Goal: Communication & Community: Ask a question

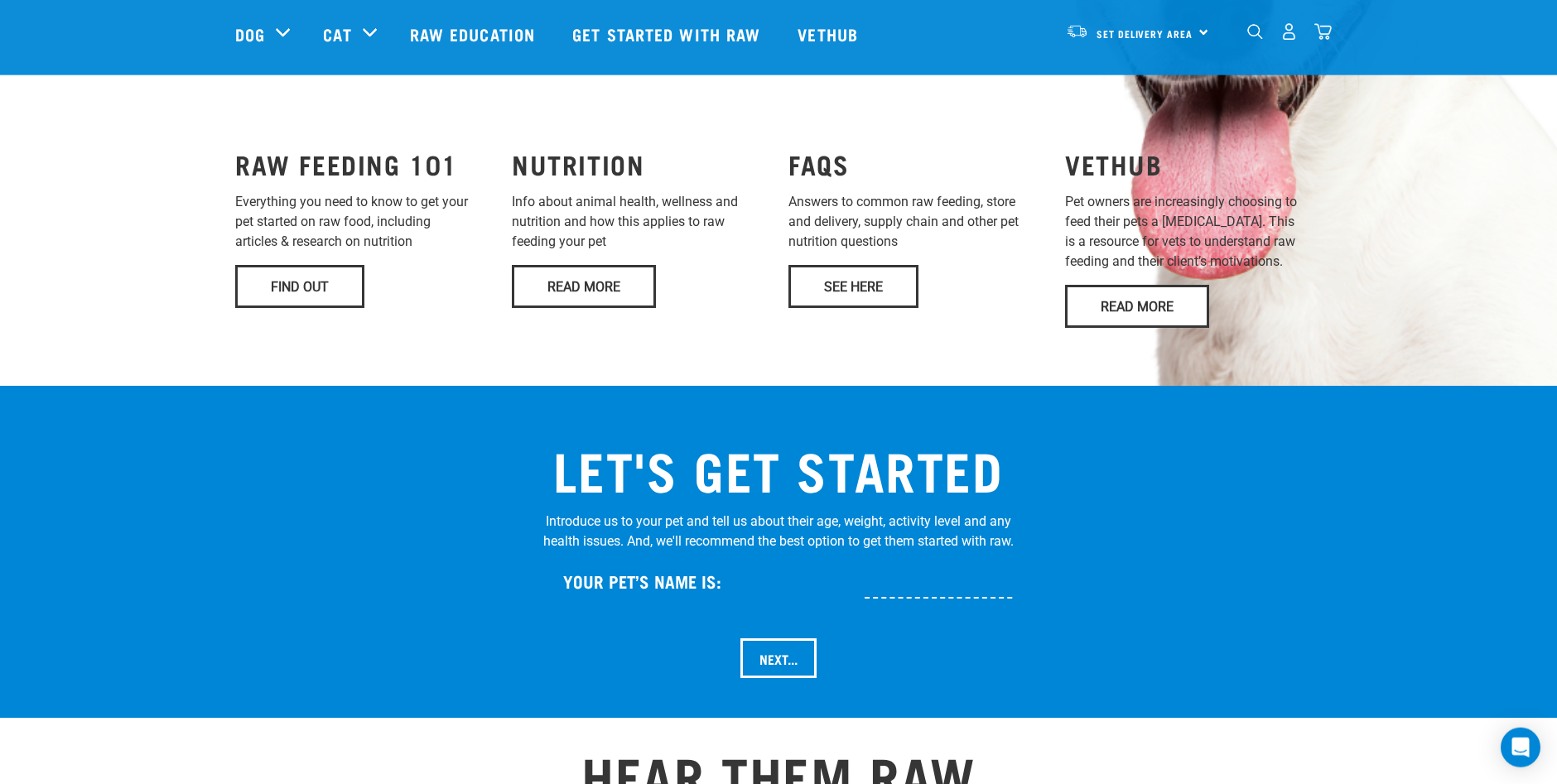
scroll to position [1332, 0]
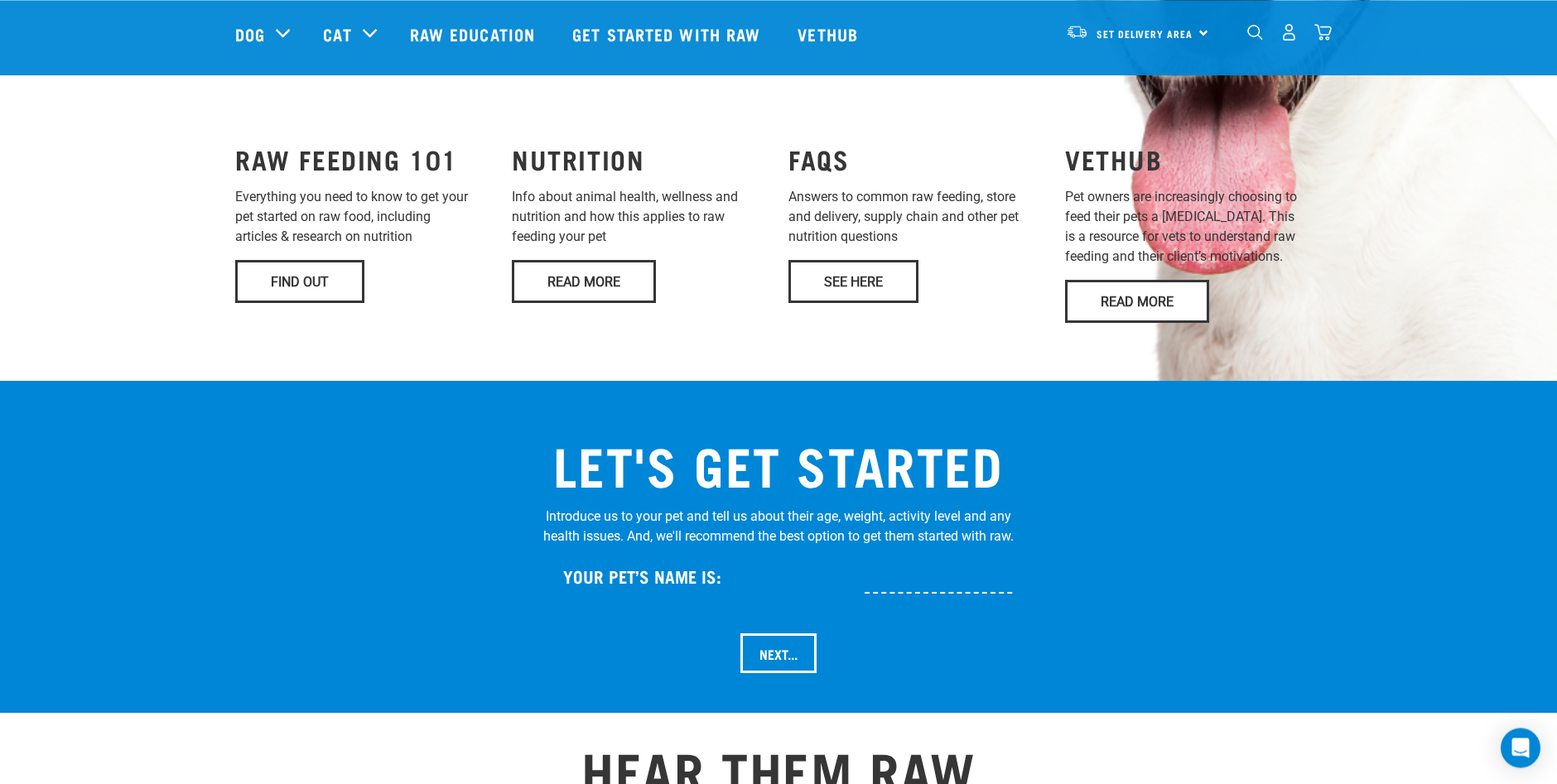
click at [865, 573] on input "text" at bounding box center [993, 575] width 257 height 37
type input "[PERSON_NAME]"
click at [767, 633] on input "Next..." at bounding box center [778, 653] width 76 height 40
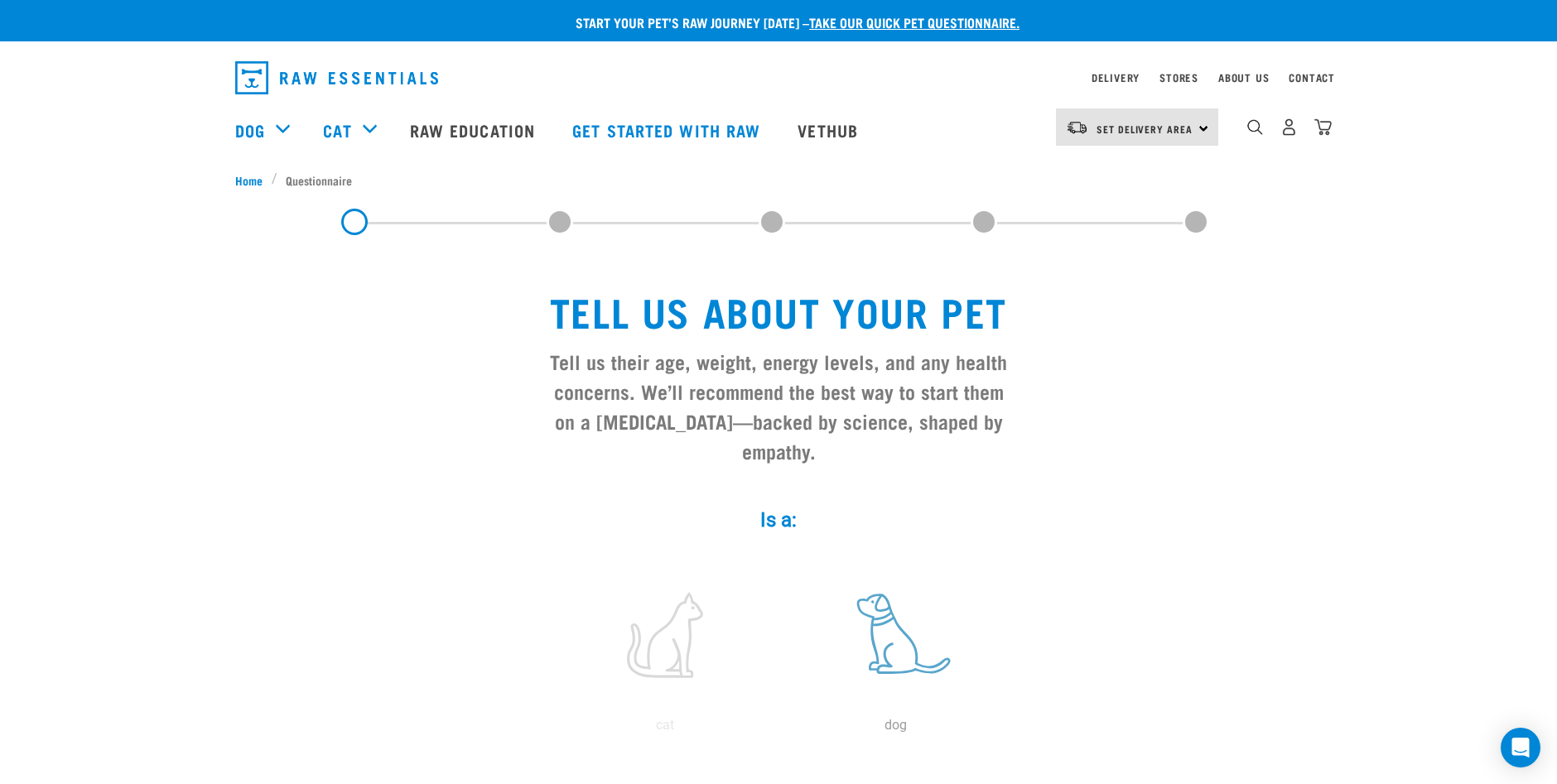
click at [890, 641] on label at bounding box center [896, 635] width 224 height 141
click at [780, 730] on input "radio" at bounding box center [780, 730] width 0 height 0
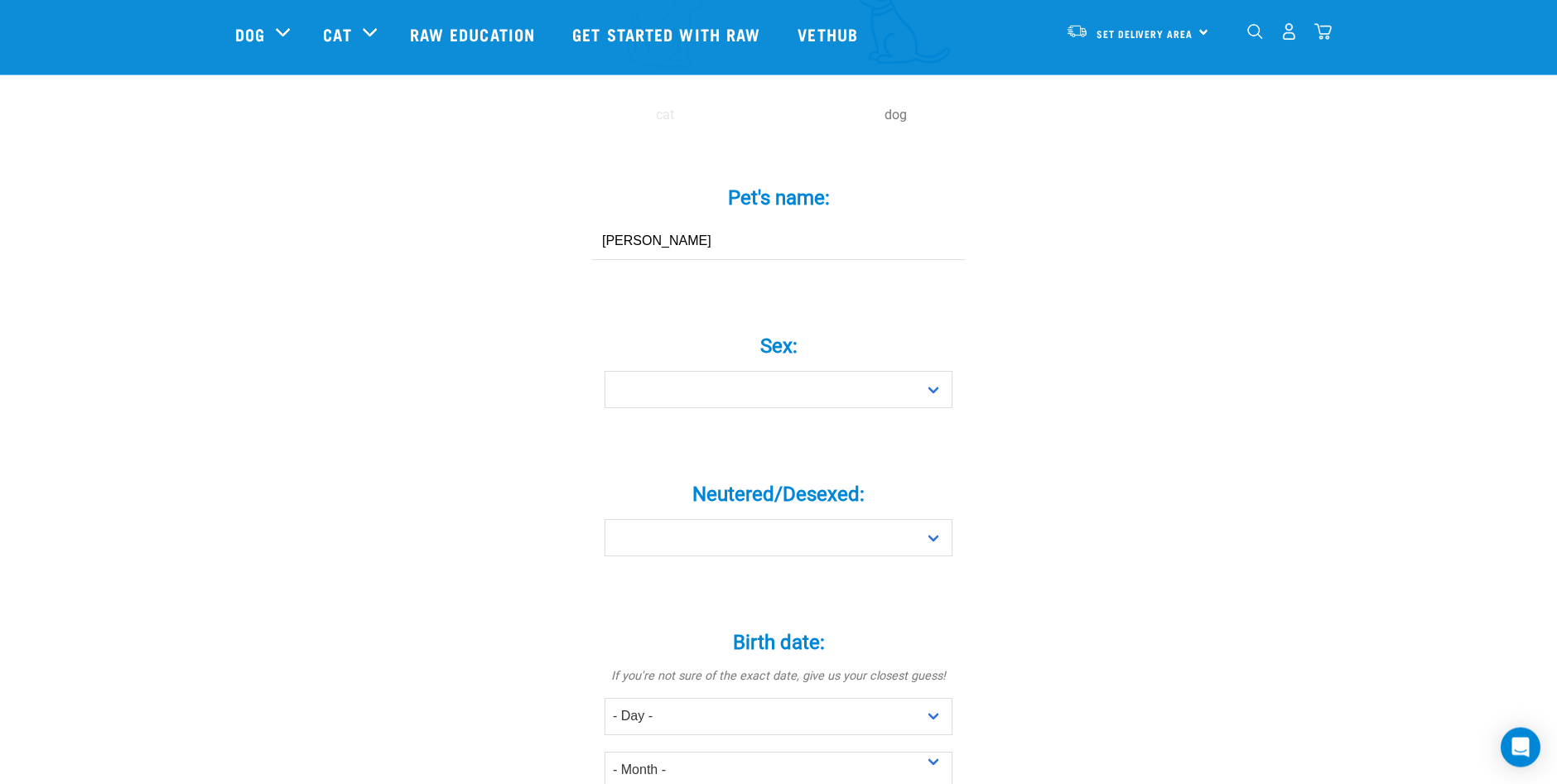
scroll to position [492, 0]
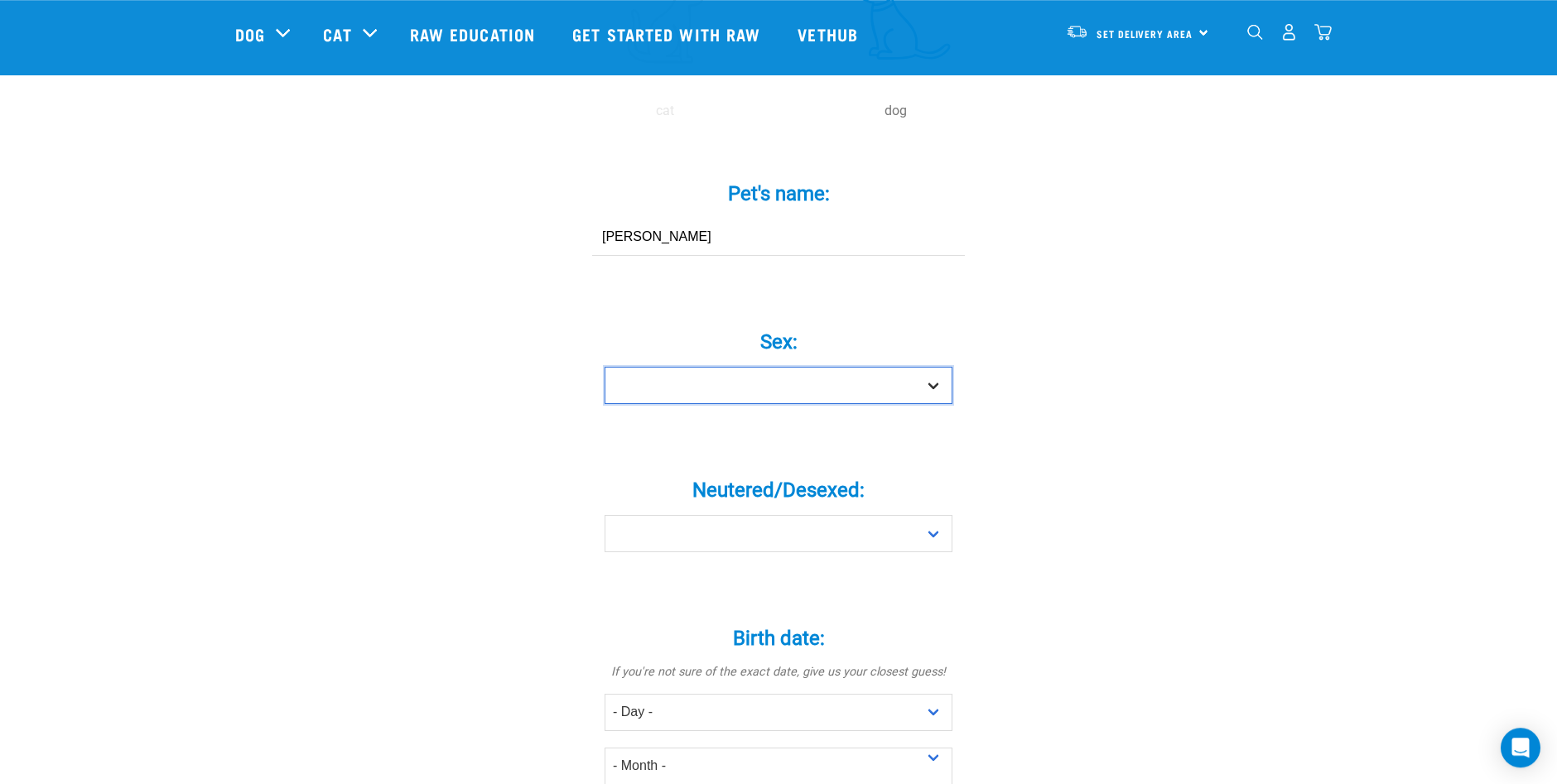
select select "girl"
click option "Girl" at bounding box center [0, 0] width 0 height 0
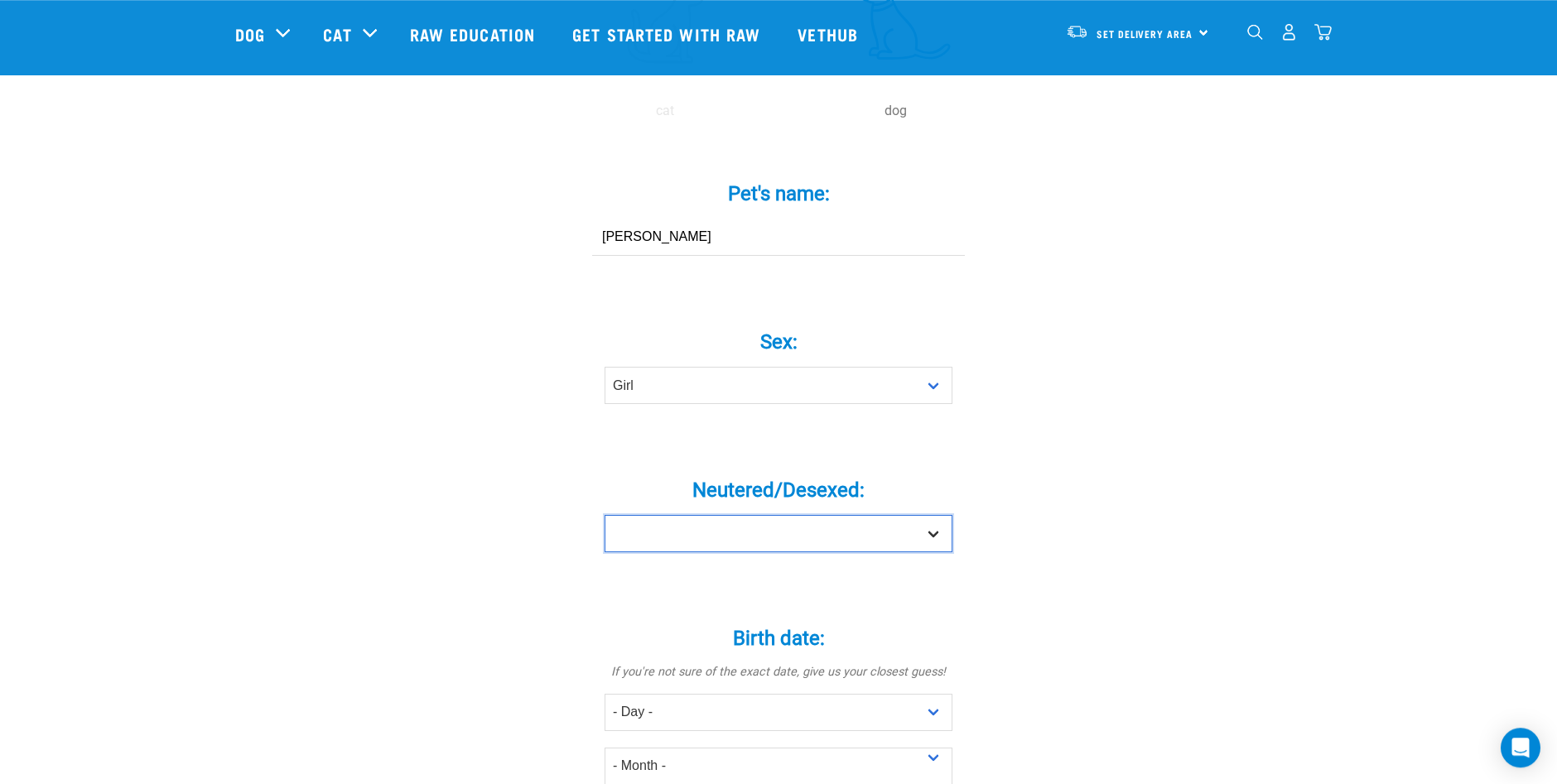
click at [605, 515] on select "Yes No" at bounding box center [778, 534] width 348 height 37
select select "yes"
click option "Yes" at bounding box center [0, 0] width 0 height 0
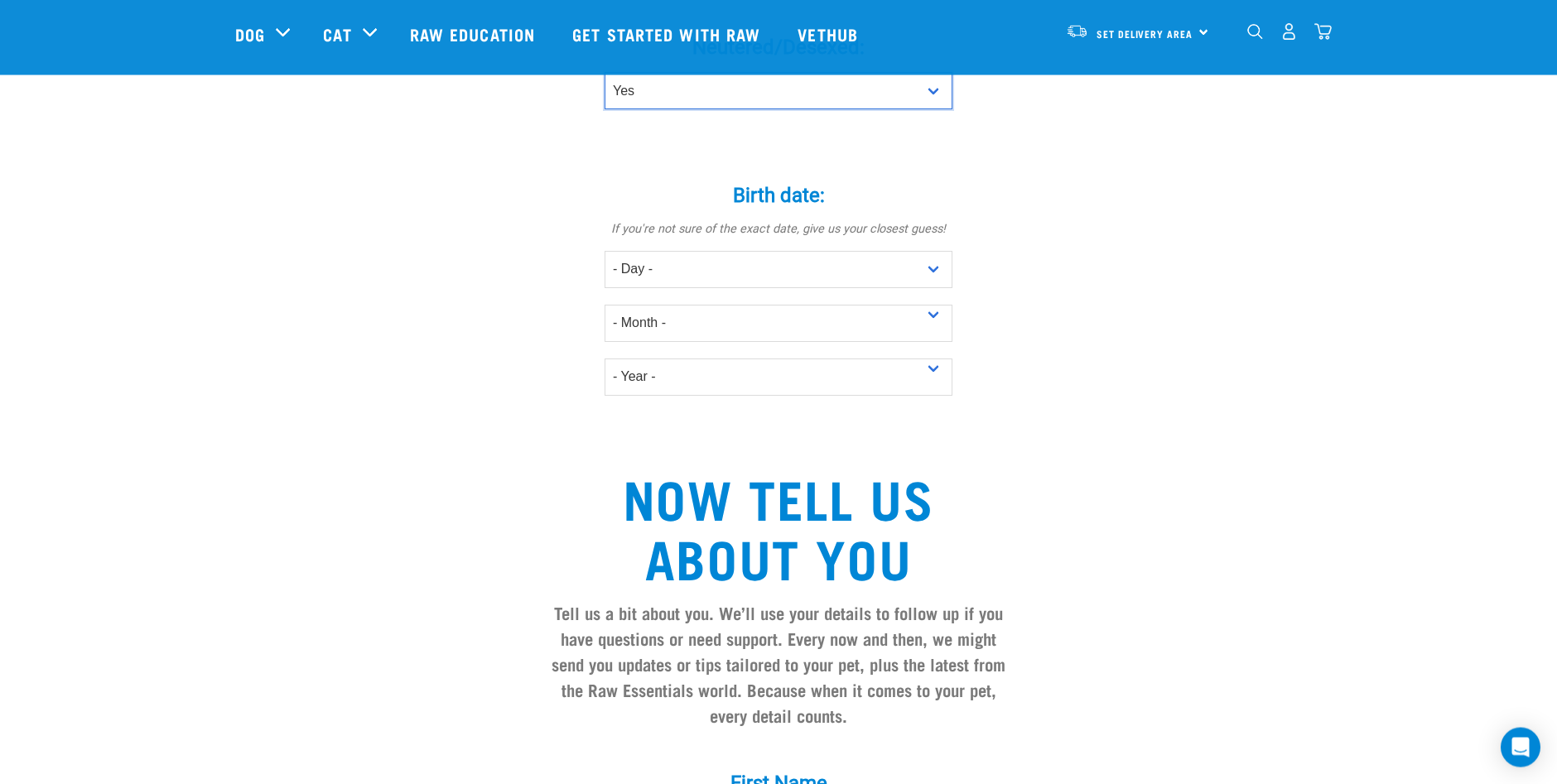
scroll to position [976, 0]
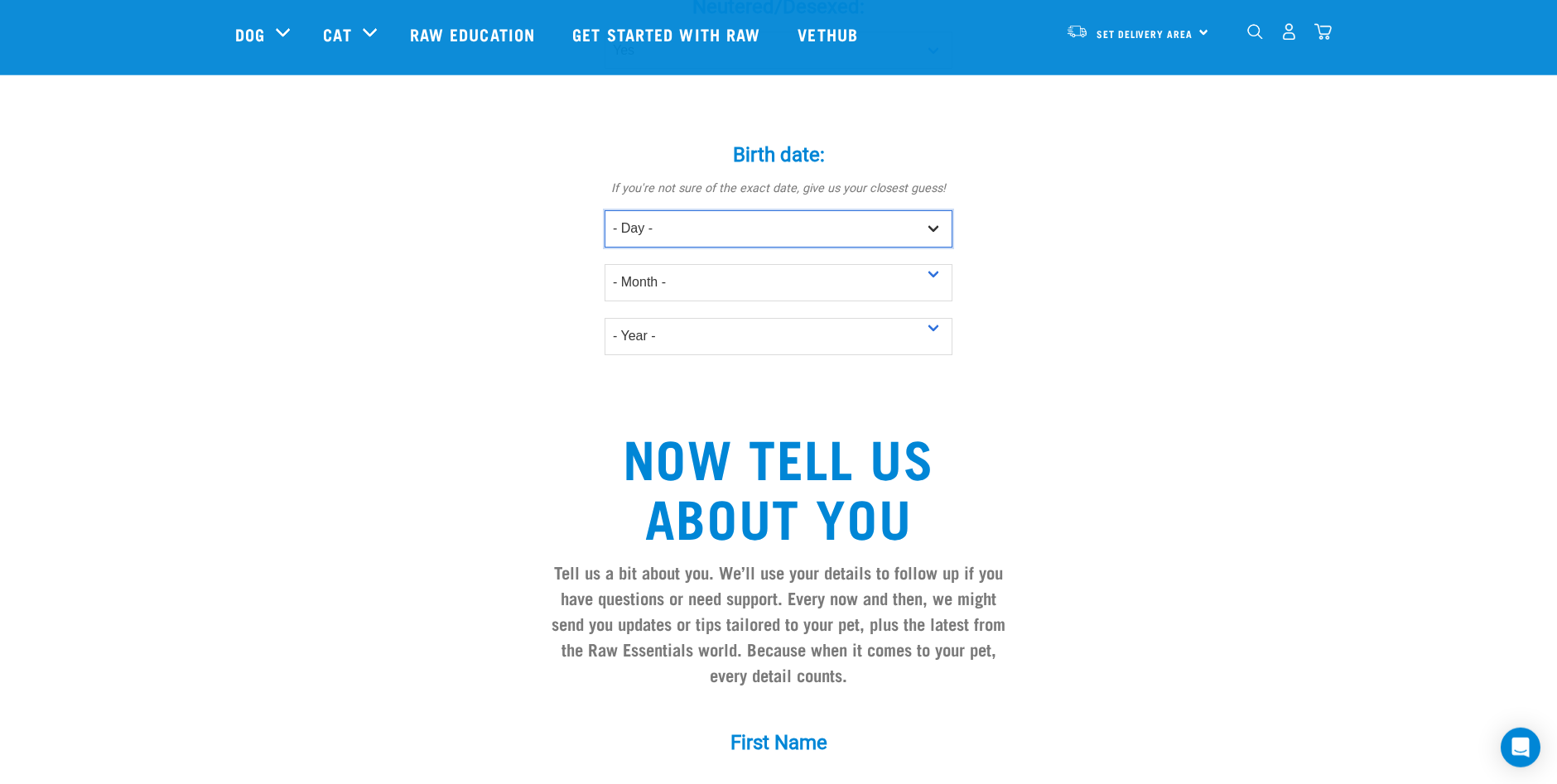
click at [605, 210] on select "- Day - 1 2 3 4 5 6 7 8 9 10 11 12 13 14 15 16 17 18 19 20 21 22 23 24 25 26 27" at bounding box center [778, 229] width 348 height 37
select select "18"
click option "18" at bounding box center [0, 0] width 0 height 0
click at [605, 264] on select "- Month - January February March April May June July August September October N…" at bounding box center [778, 283] width 348 height 37
select select "July"
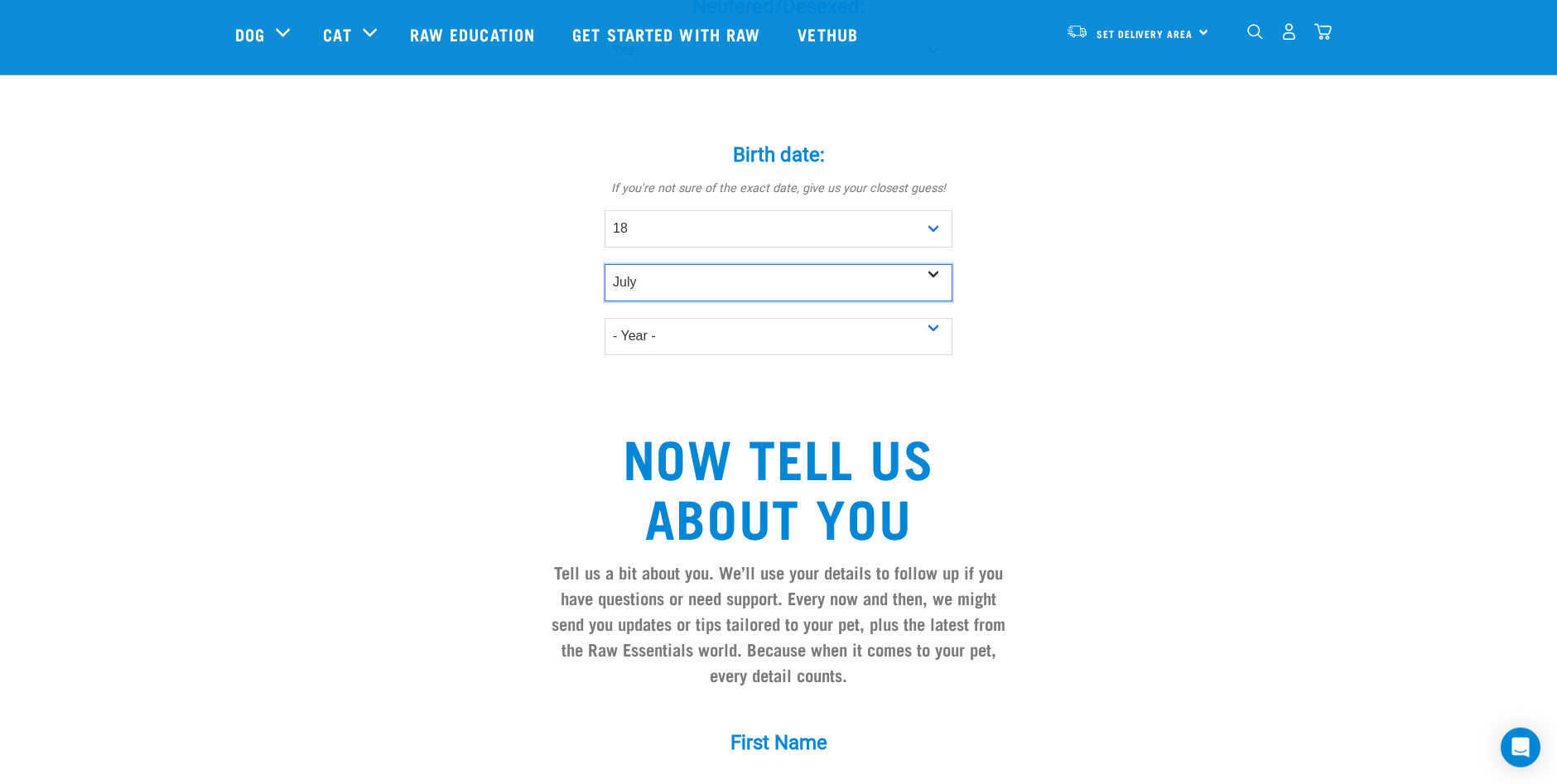
click option "July" at bounding box center [0, 0] width 0 height 0
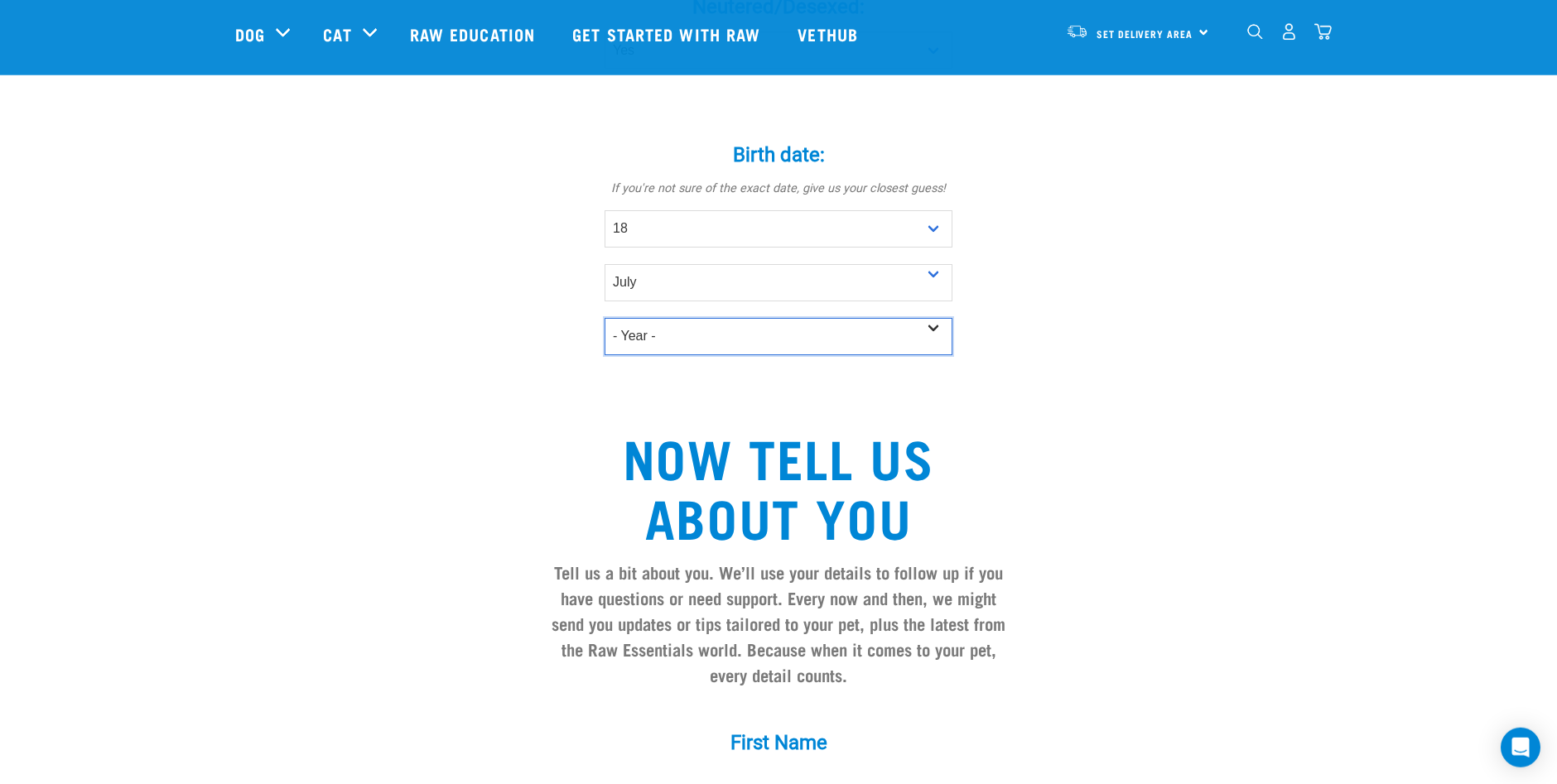
click at [605, 318] on select "- Year - 2025 2024 2023 2022 2021 2020 2019 2018 2017 2016 2015 2014 2013 2012" at bounding box center [778, 336] width 348 height 37
select select "2011"
click option "2011" at bounding box center [0, 0] width 0 height 0
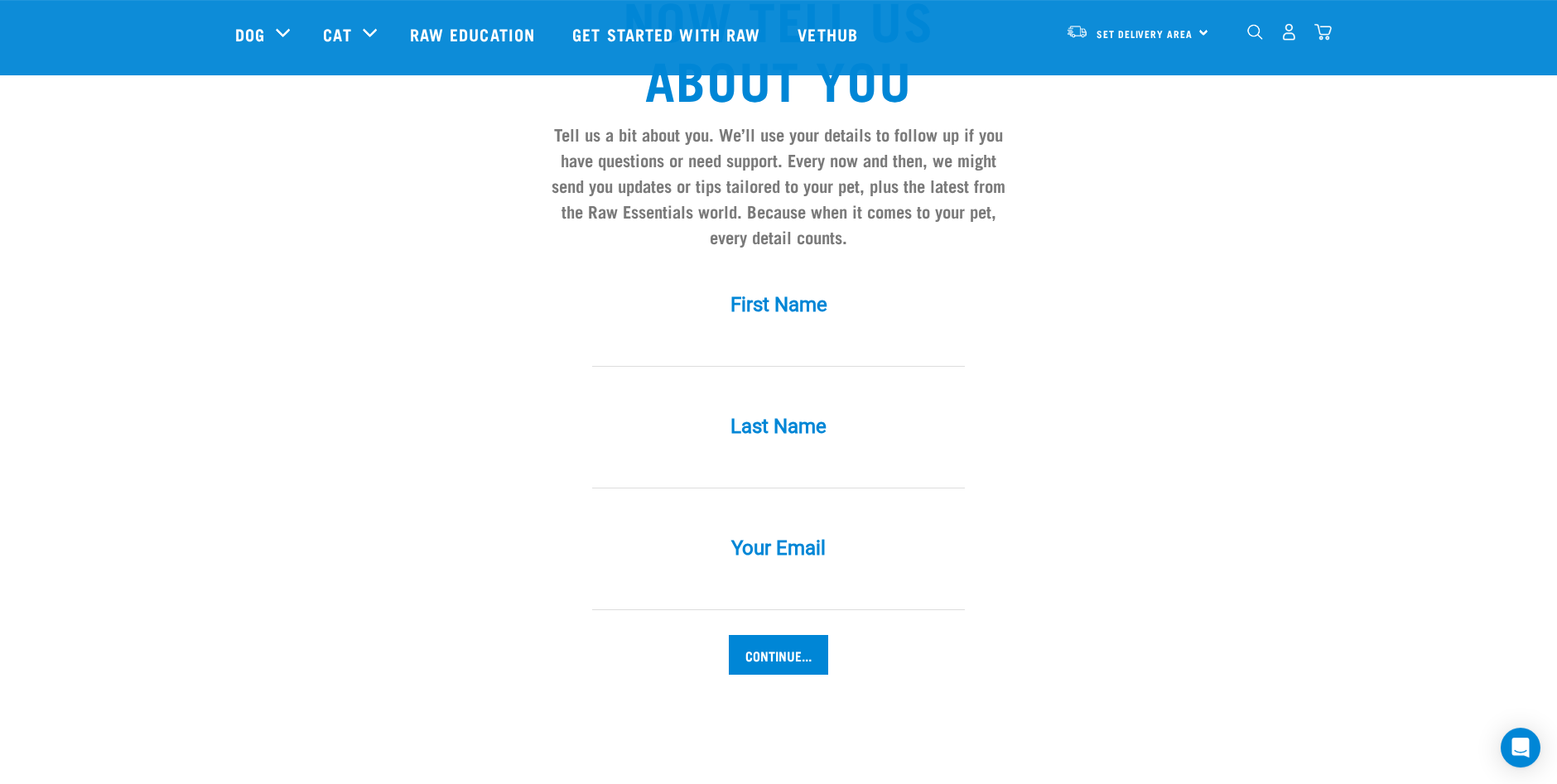
scroll to position [1398, 0]
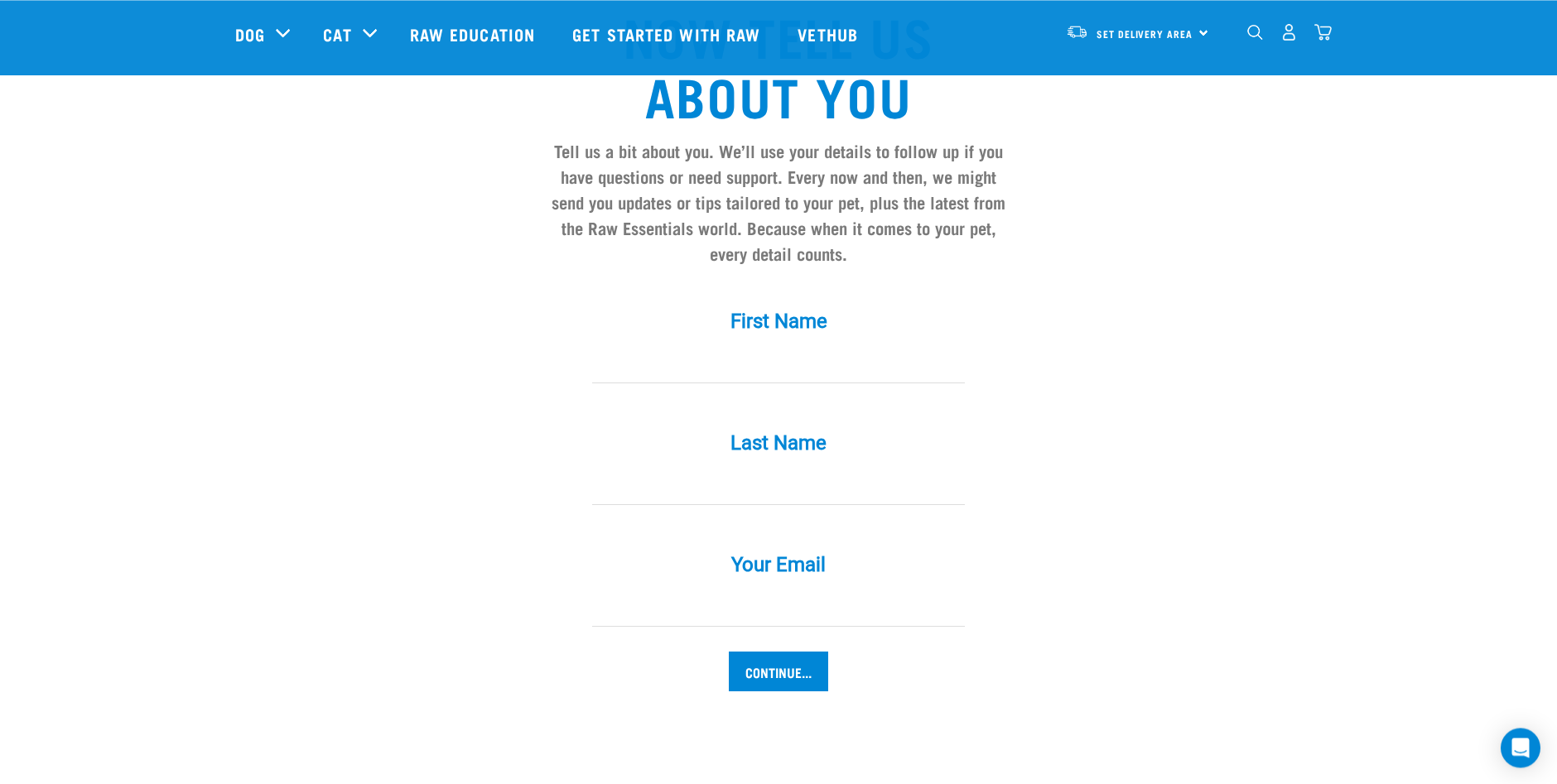
click at [707, 372] on input "First Name *" at bounding box center [778, 364] width 373 height 37
type input "Karen"
click at [653, 498] on input "Last Name *" at bounding box center [778, 487] width 373 height 37
type input "Smith"
click at [663, 624] on input "Your Email *" at bounding box center [778, 608] width 373 height 37
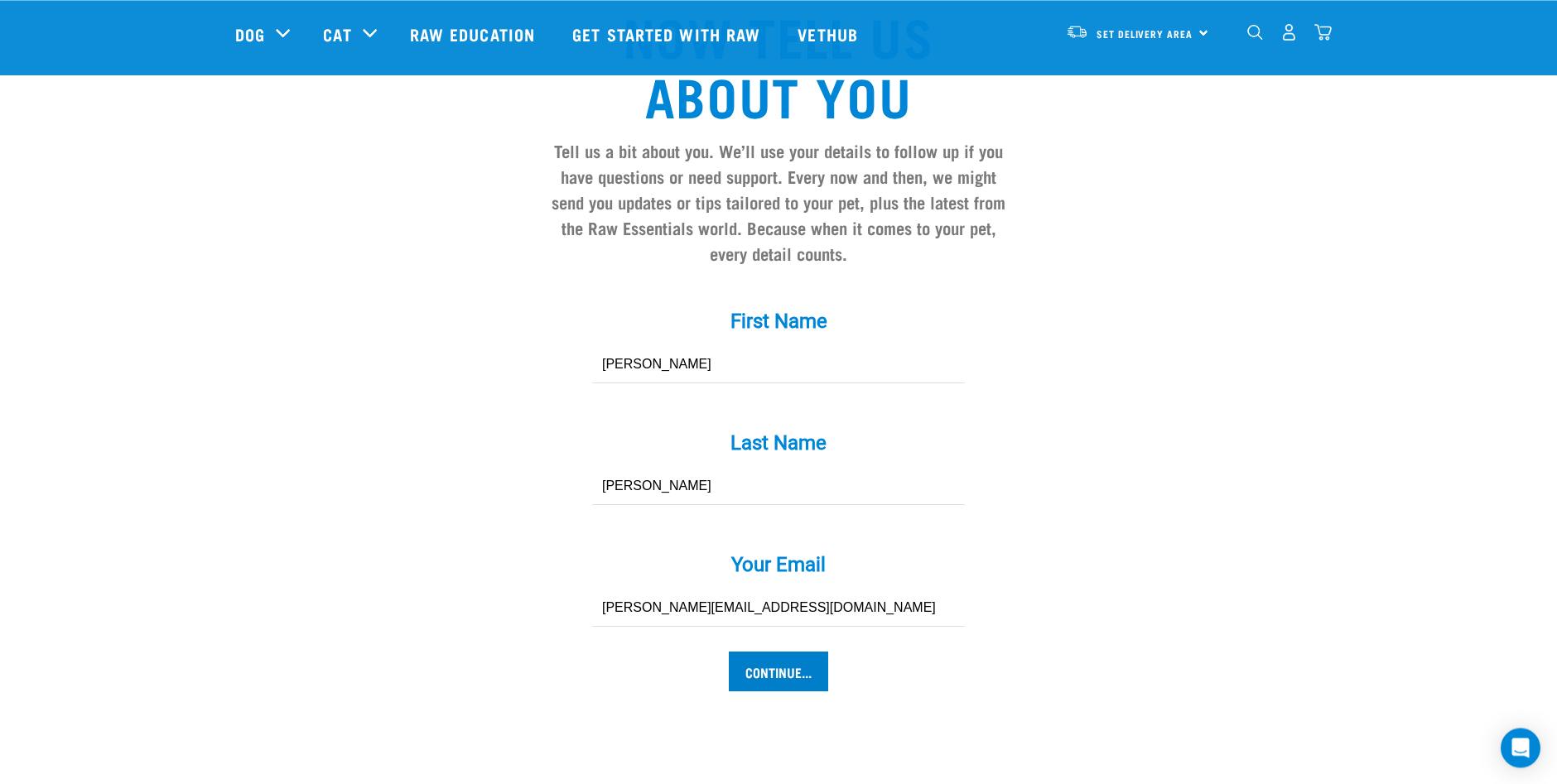
type input "mike.s@xtra.co.nz"
click at [761, 692] on input "Continue..." at bounding box center [778, 671] width 99 height 40
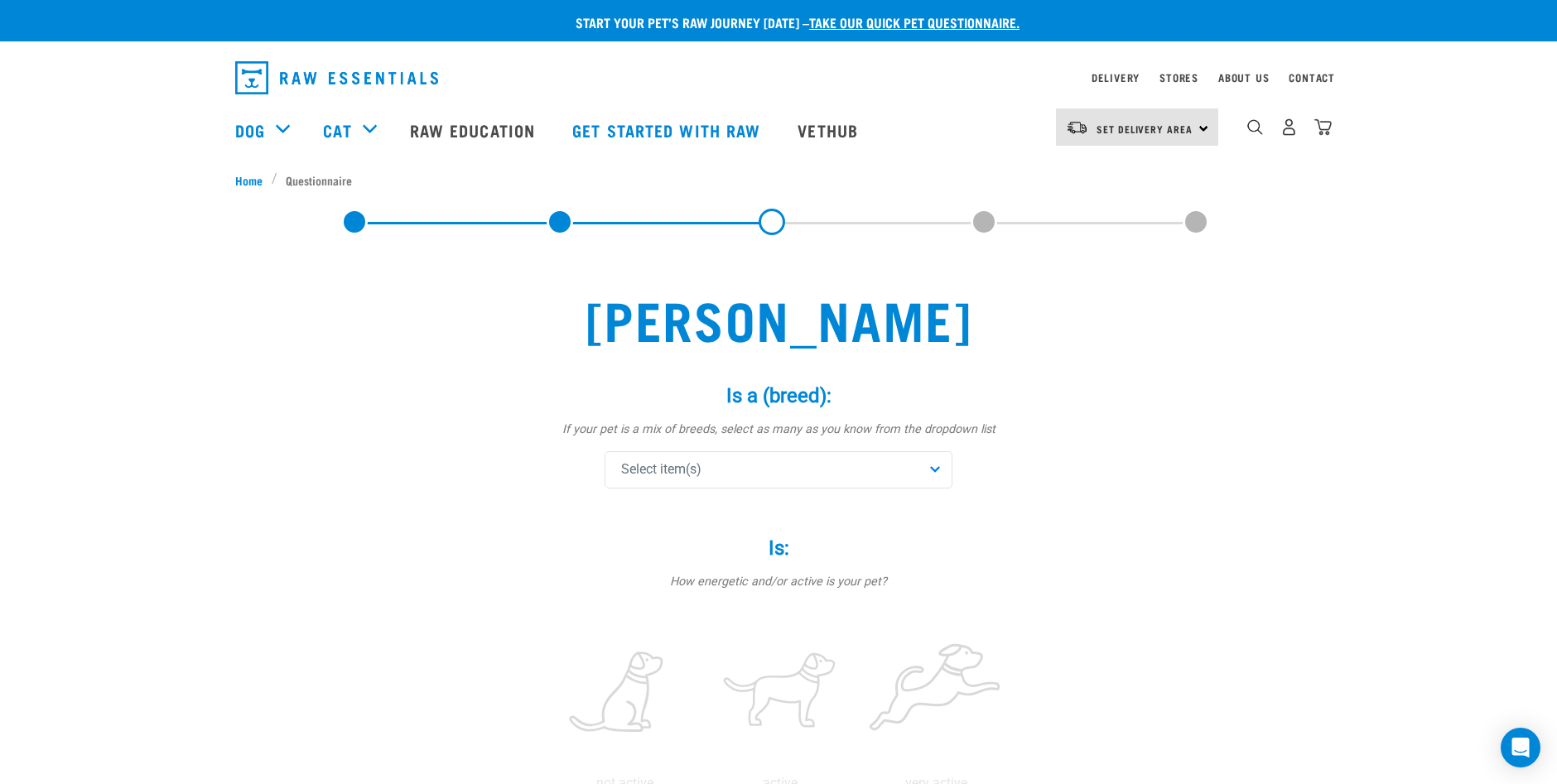
click at [938, 468] on div "Select item(s)" at bounding box center [778, 470] width 348 height 37
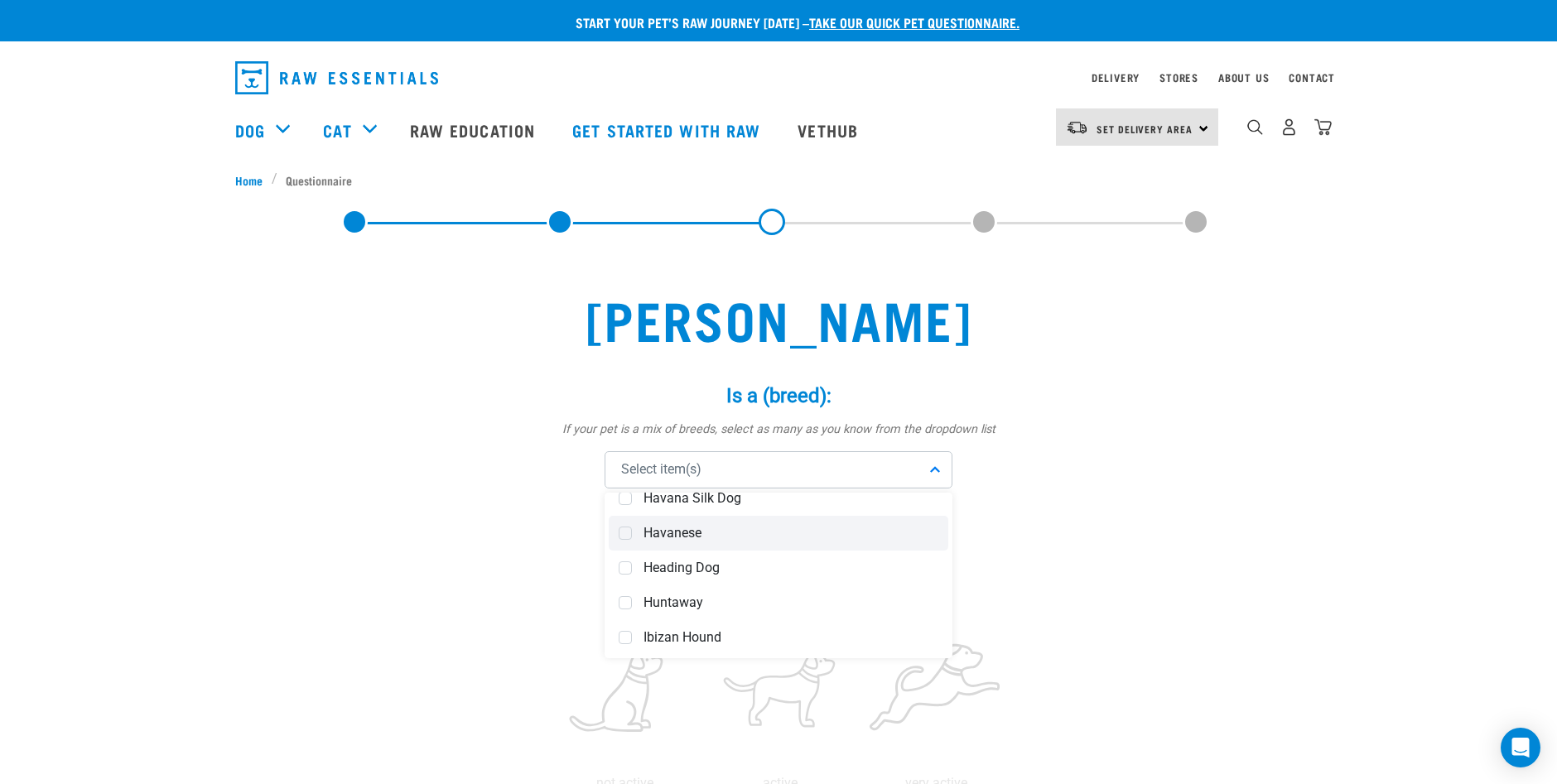
click at [693, 531] on span "Havanese" at bounding box center [791, 533] width 295 height 17
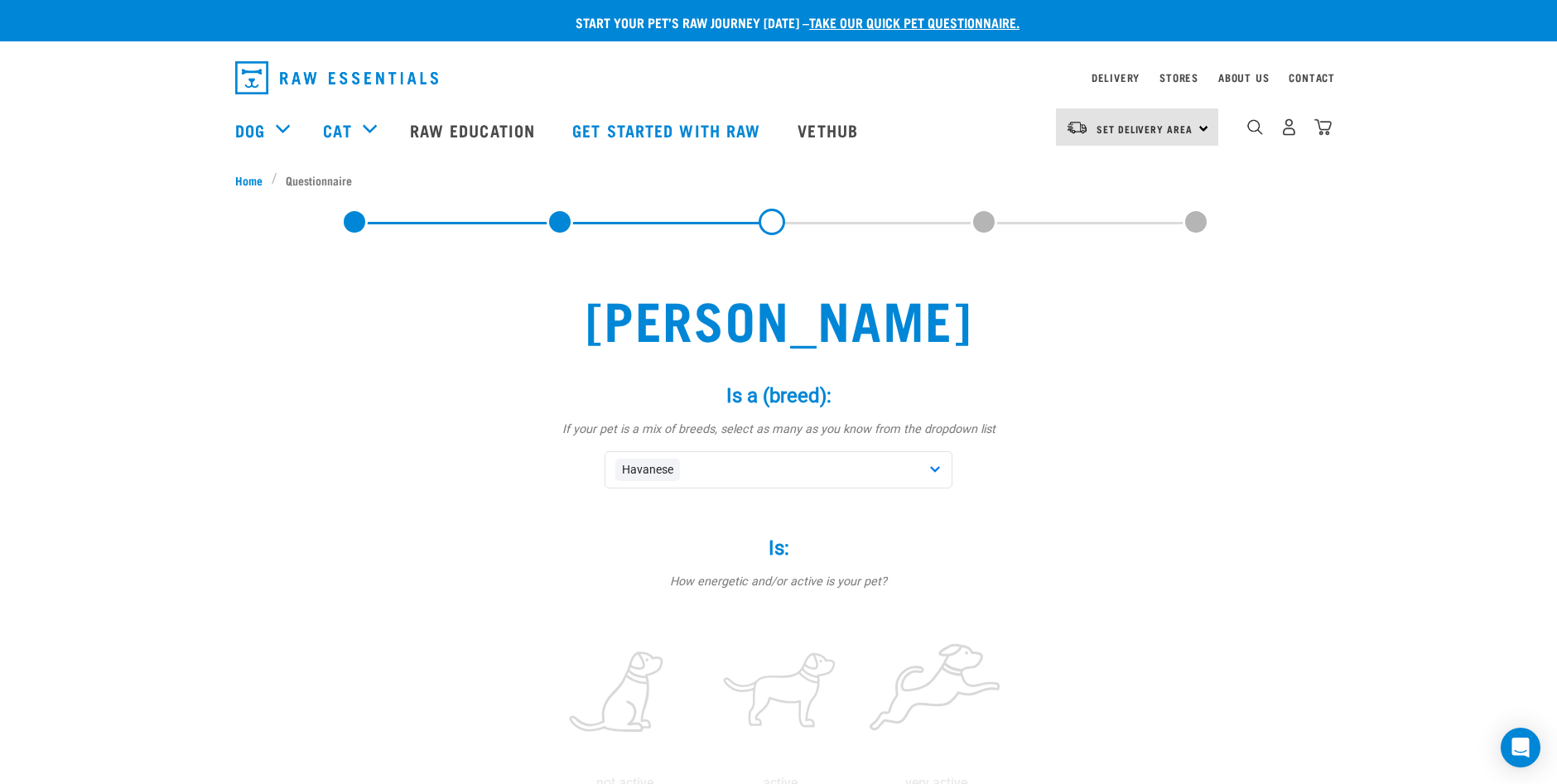
click at [786, 580] on p "How energetic and/or active is your pet?" at bounding box center [778, 581] width 497 height 18
click at [759, 695] on label at bounding box center [780, 693] width 149 height 141
click at [702, 783] on input "radio" at bounding box center [702, 787] width 0 height 0
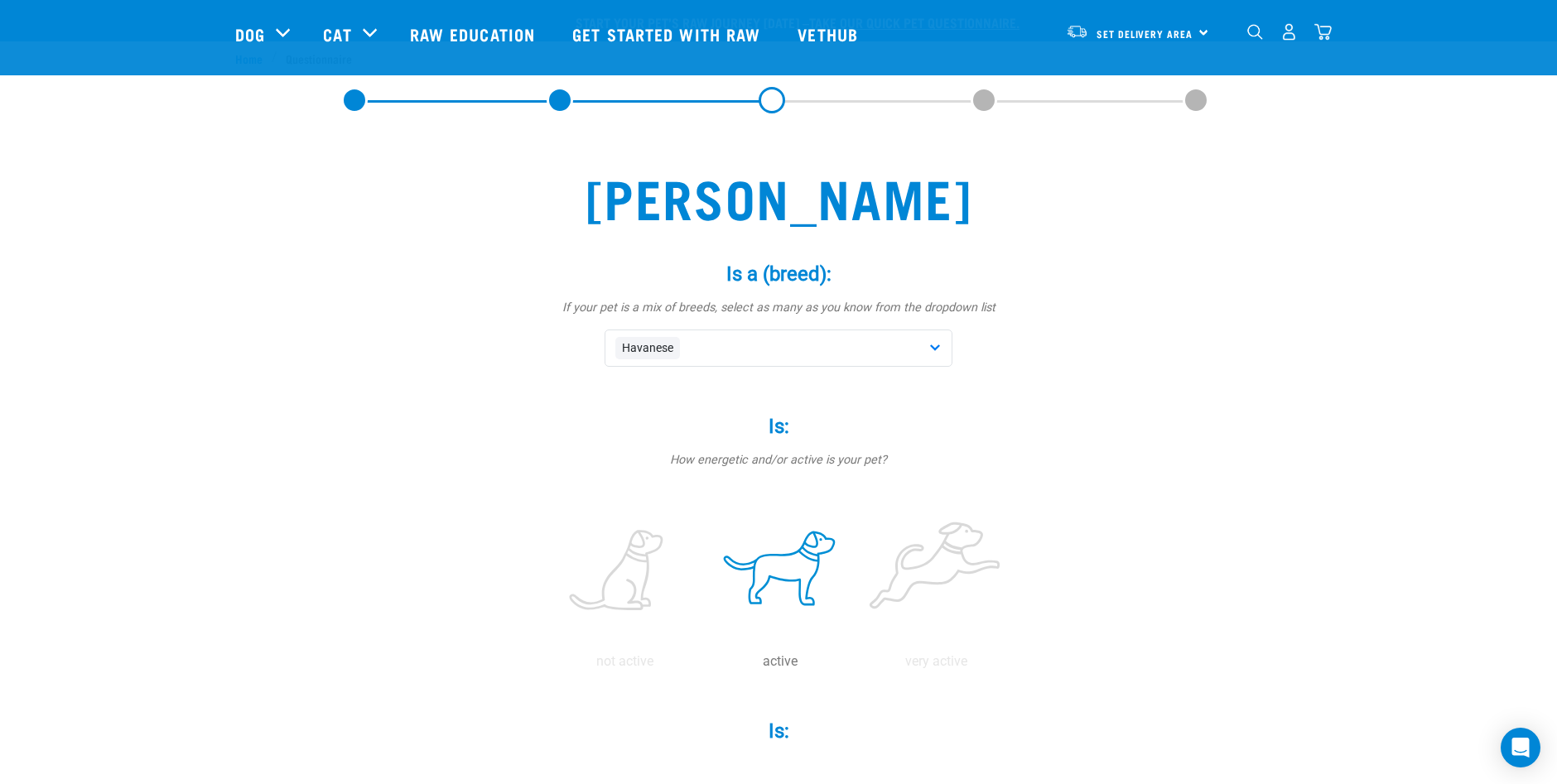
scroll to position [396, 0]
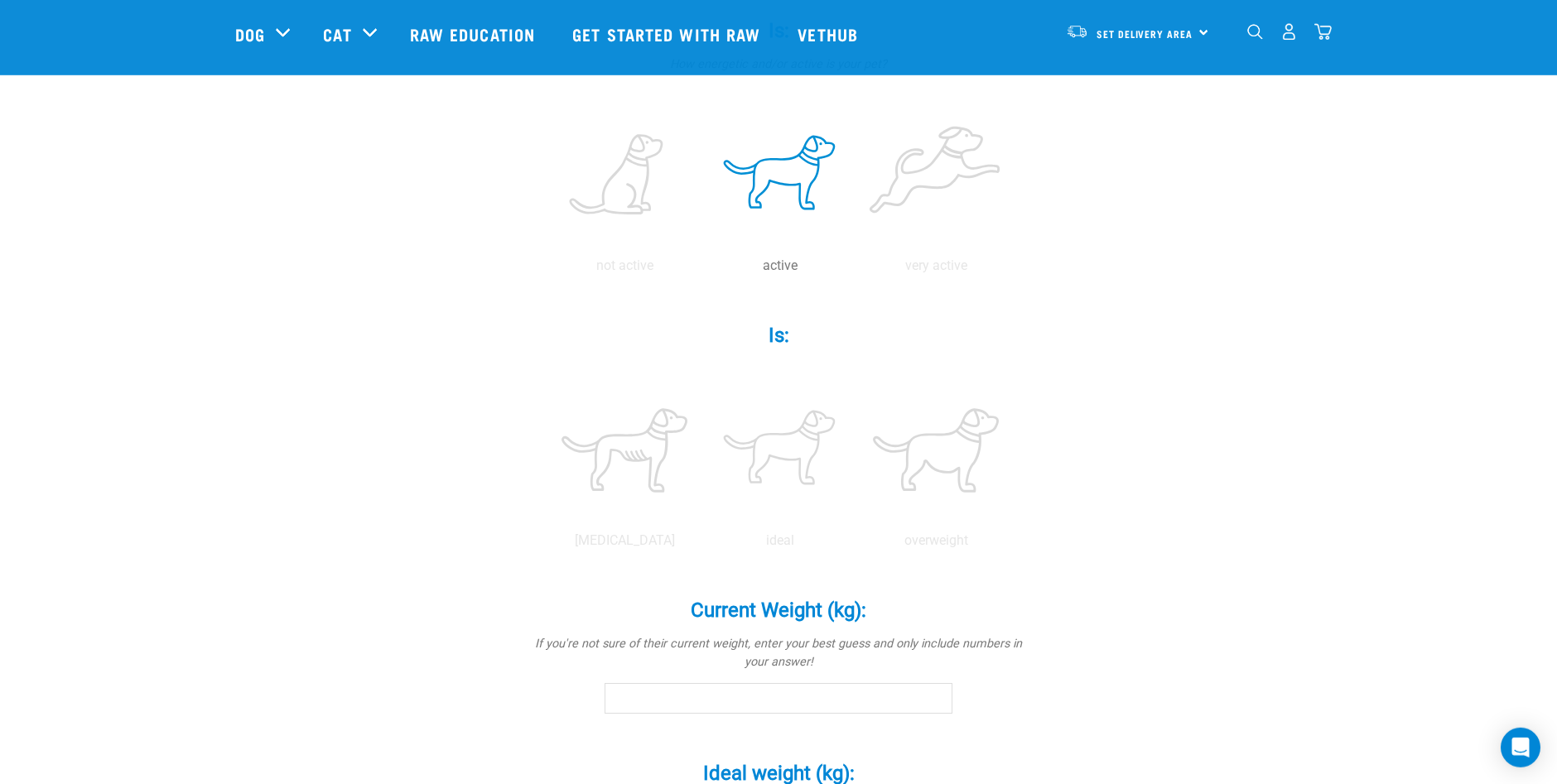
click at [639, 700] on input "Current Weight (kg): *" at bounding box center [778, 698] width 348 height 30
type input "5"
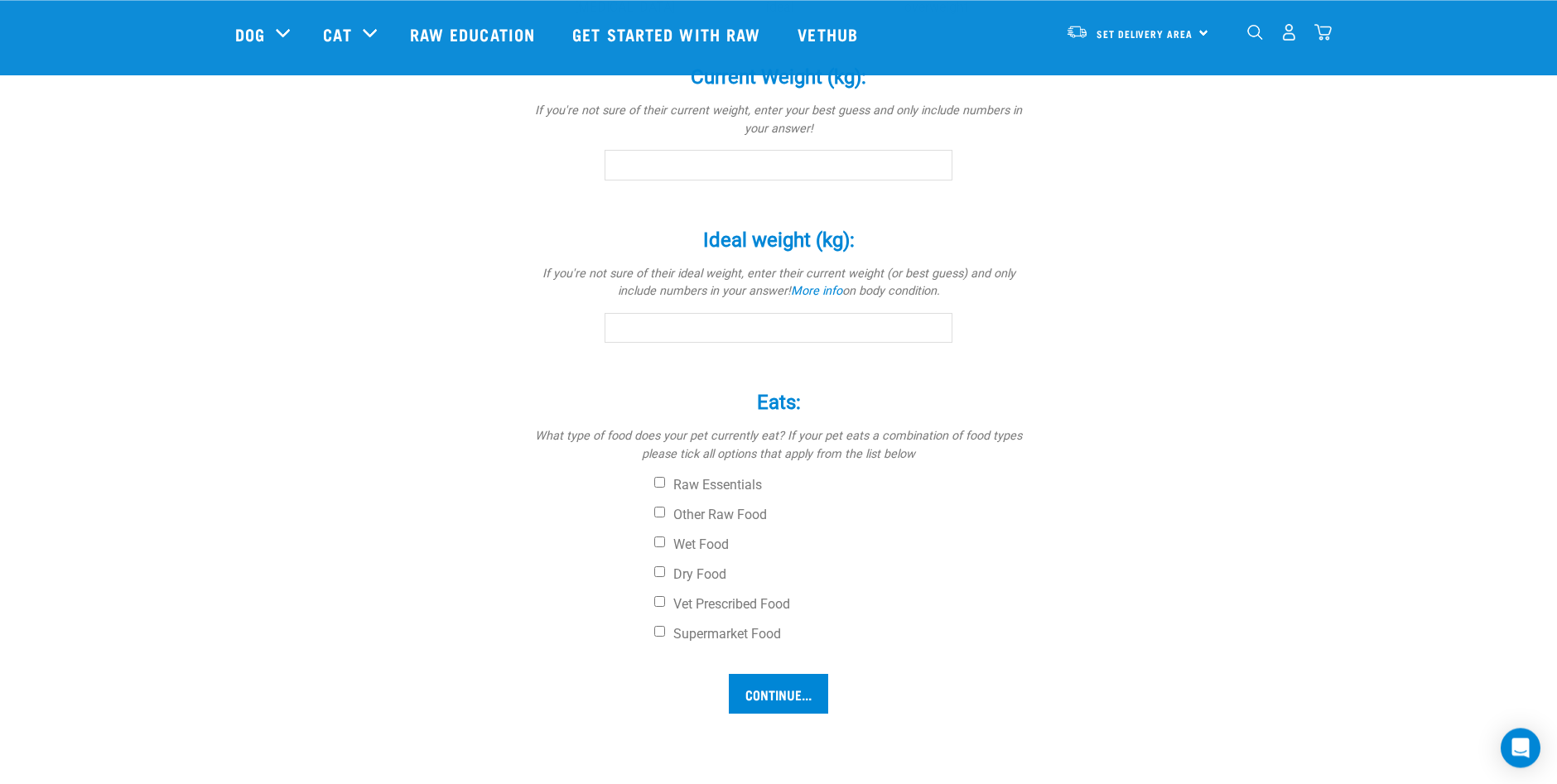
scroll to position [1028, 0]
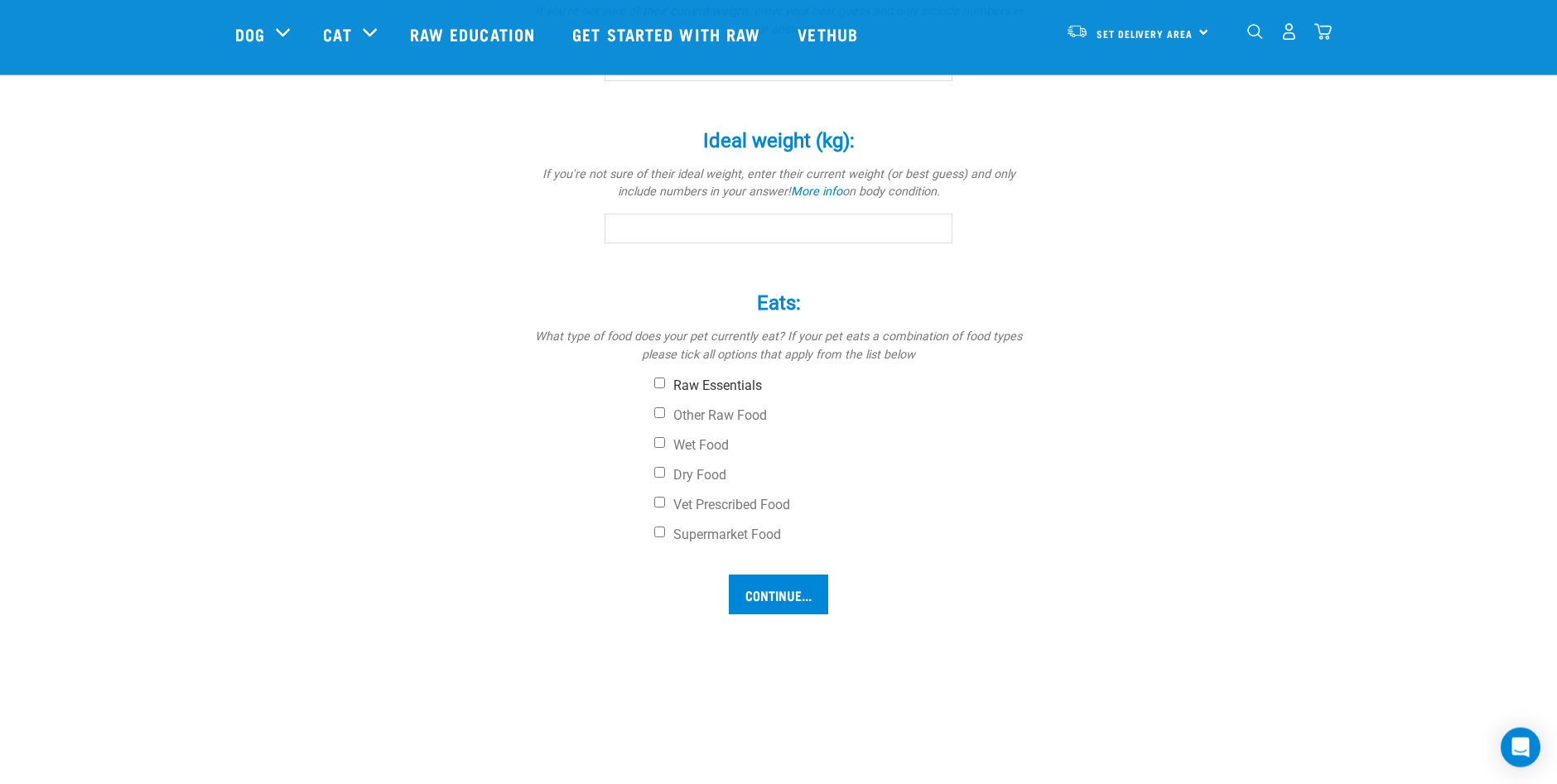
click at [657, 384] on input "Raw Essentials" at bounding box center [660, 382] width 11 height 11
checkbox input "true"
click at [661, 411] on input "Other Raw Food" at bounding box center [660, 413] width 11 height 11
checkbox input "true"
click at [749, 576] on input "Continue..." at bounding box center [778, 594] width 99 height 40
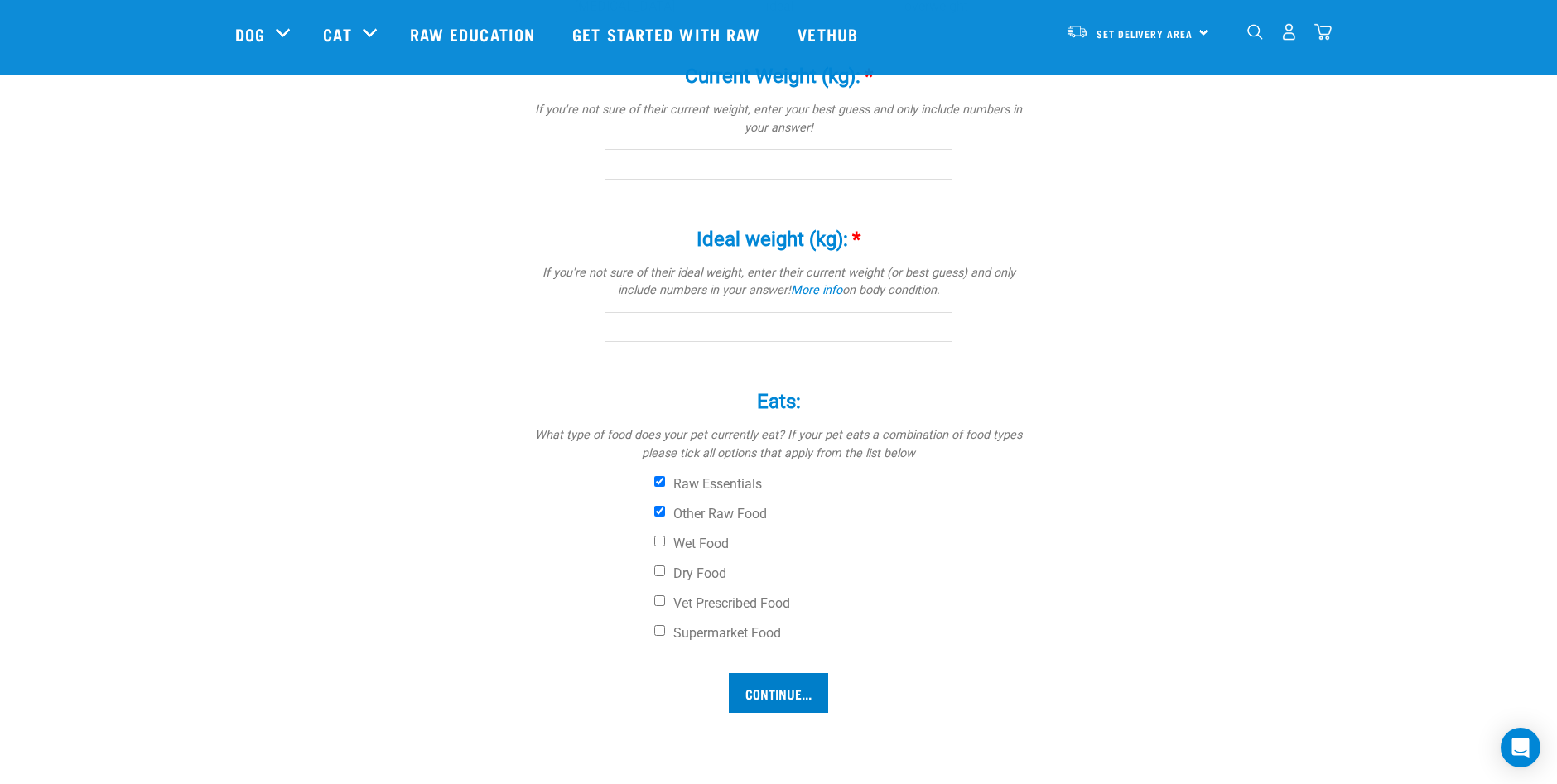
scroll to position [925, 0]
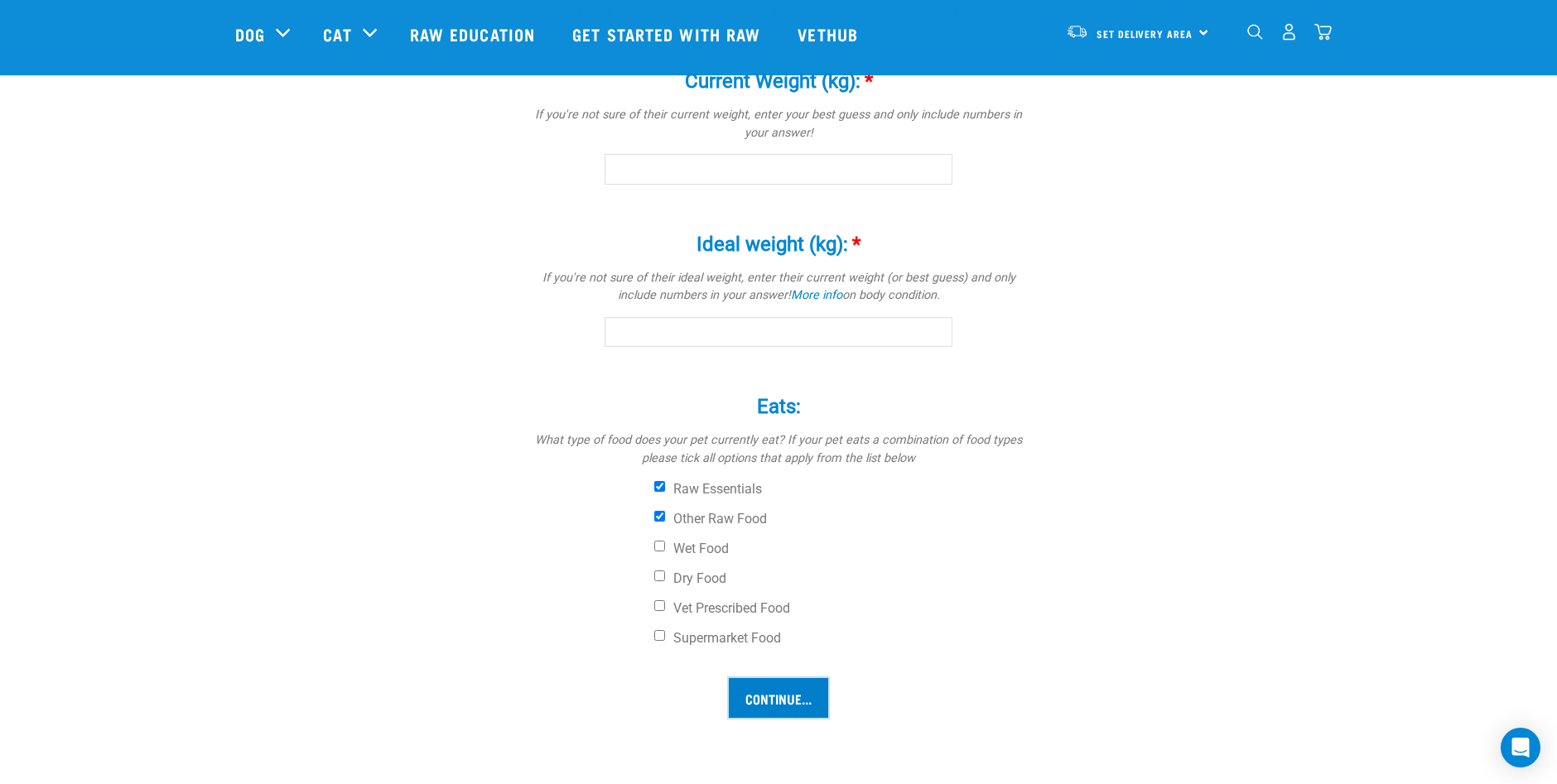
click at [768, 687] on input "Continue..." at bounding box center [778, 698] width 99 height 40
click at [931, 331] on input "0.1" at bounding box center [778, 331] width 348 height 30
click at [934, 337] on input "0" at bounding box center [778, 331] width 348 height 30
click at [935, 338] on input "-0.1" at bounding box center [778, 331] width 348 height 30
click at [931, 329] on input "0" at bounding box center [778, 331] width 348 height 30
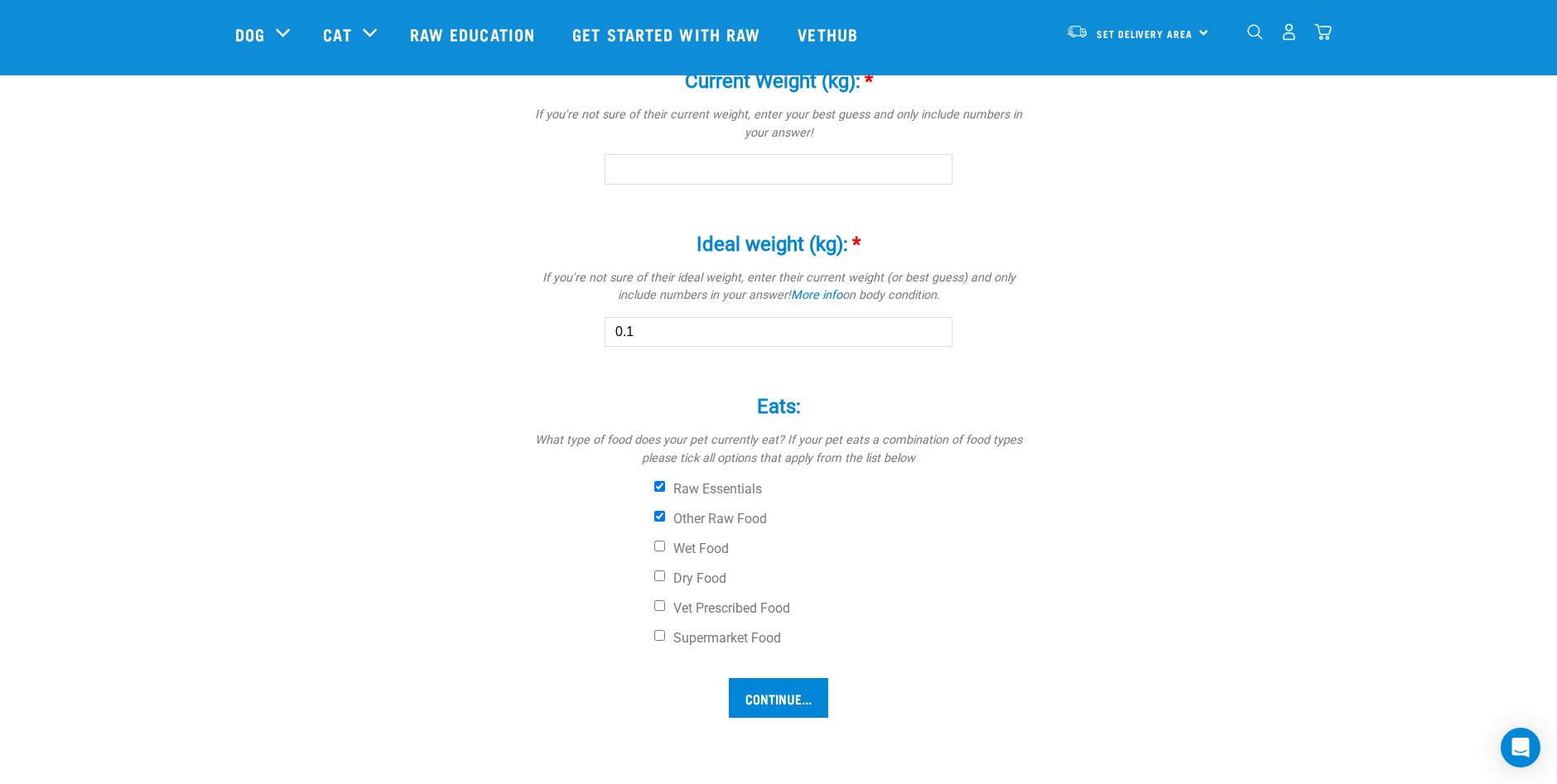
click at [931, 329] on input "0.1" at bounding box center [778, 331] width 348 height 30
click at [931, 329] on input "0.2" at bounding box center [778, 331] width 348 height 30
click at [931, 329] on input "0.3" at bounding box center [778, 331] width 348 height 30
click at [931, 329] on input "0.4" at bounding box center [778, 331] width 348 height 30
click at [931, 329] on input "0.5" at bounding box center [778, 331] width 348 height 30
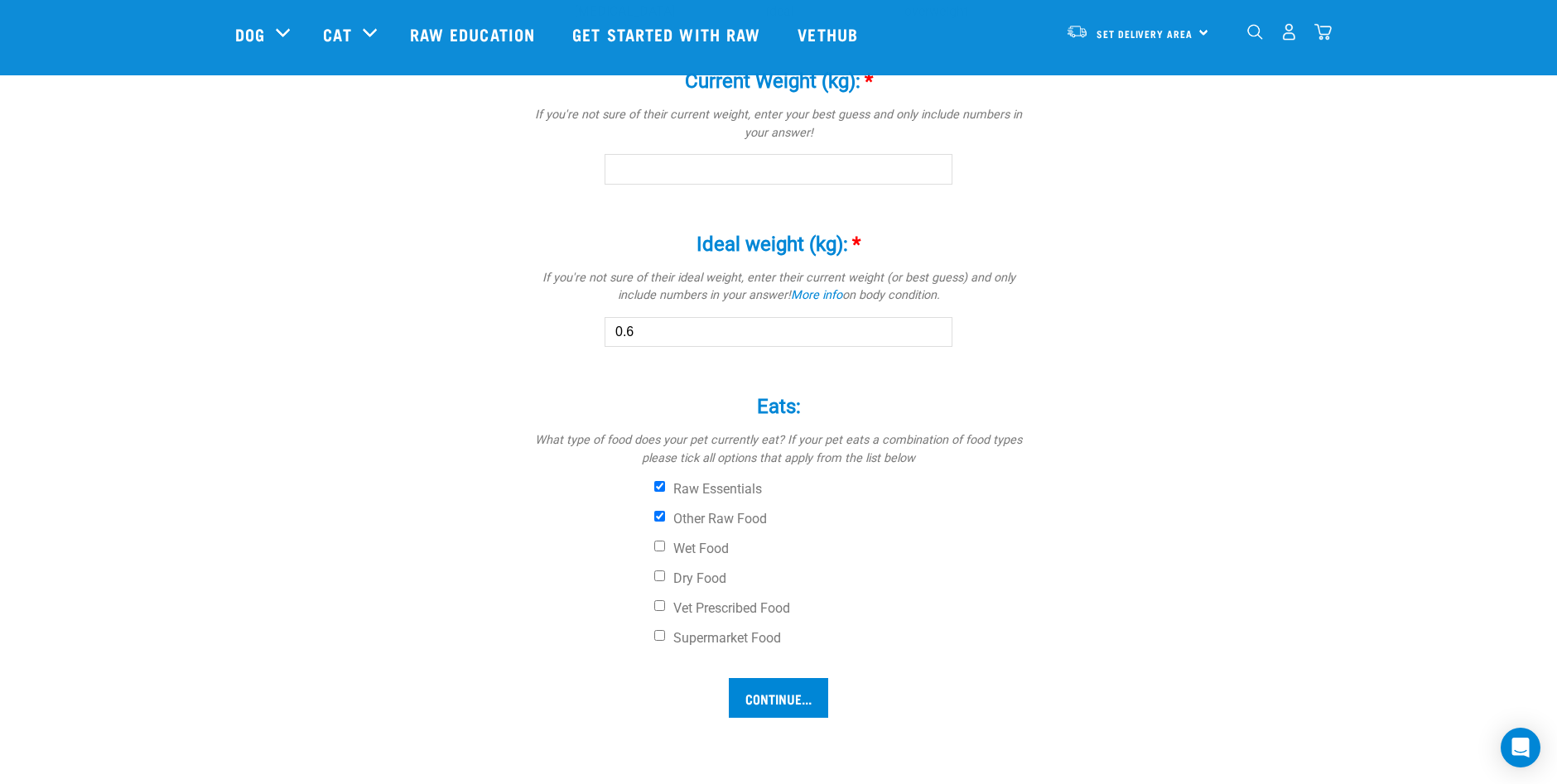
click at [930, 329] on input "0.6" at bounding box center [778, 331] width 348 height 30
click at [931, 333] on input "0.5" at bounding box center [778, 331] width 348 height 30
click at [931, 333] on input "0.4" at bounding box center [778, 331] width 348 height 30
click at [799, 701] on input "Continue..." at bounding box center [778, 698] width 99 height 40
click at [753, 695] on input "Continue..." at bounding box center [778, 698] width 99 height 40
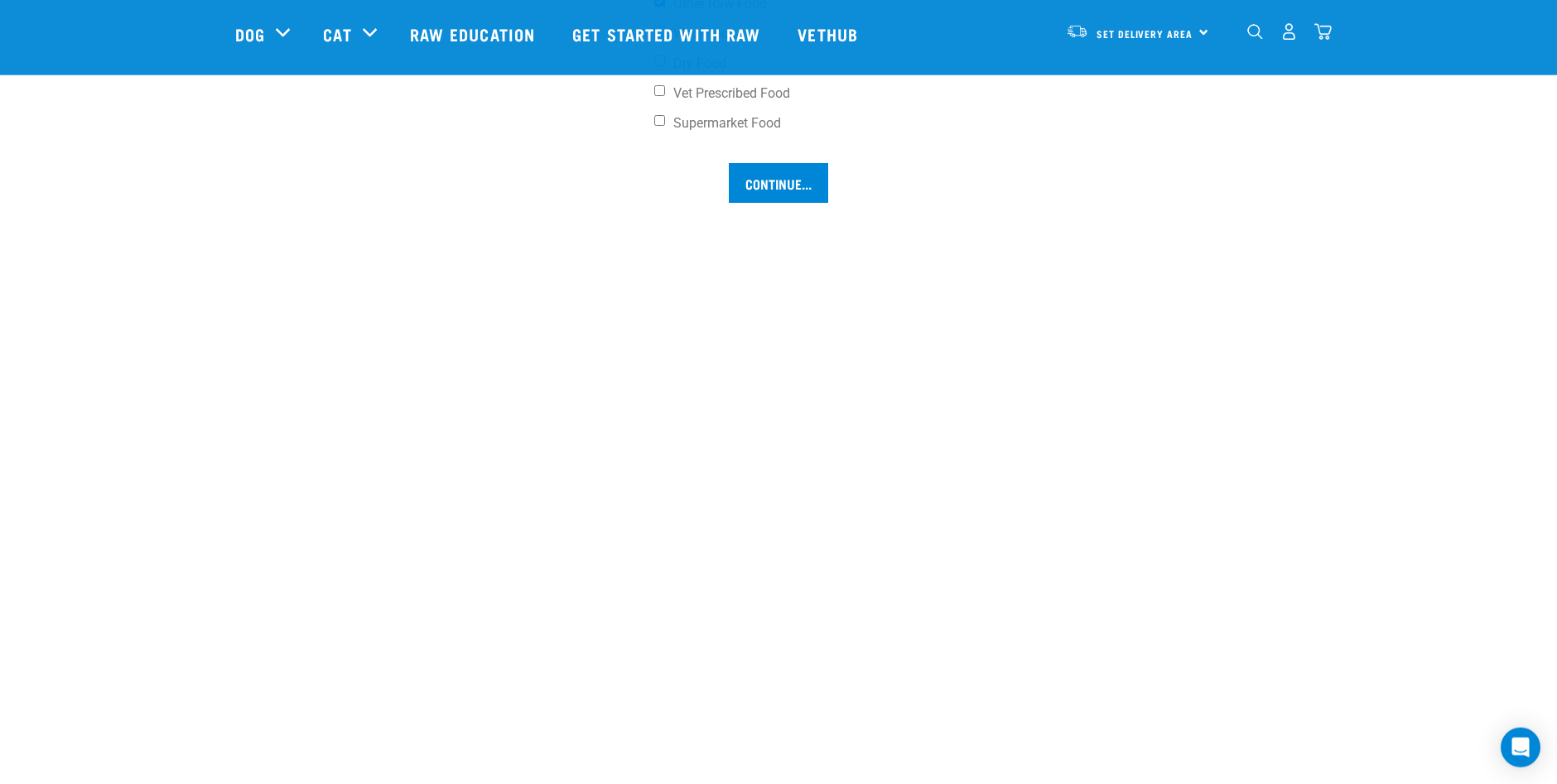
scroll to position [1443, 0]
click at [790, 178] on input "Continue..." at bounding box center [778, 180] width 99 height 40
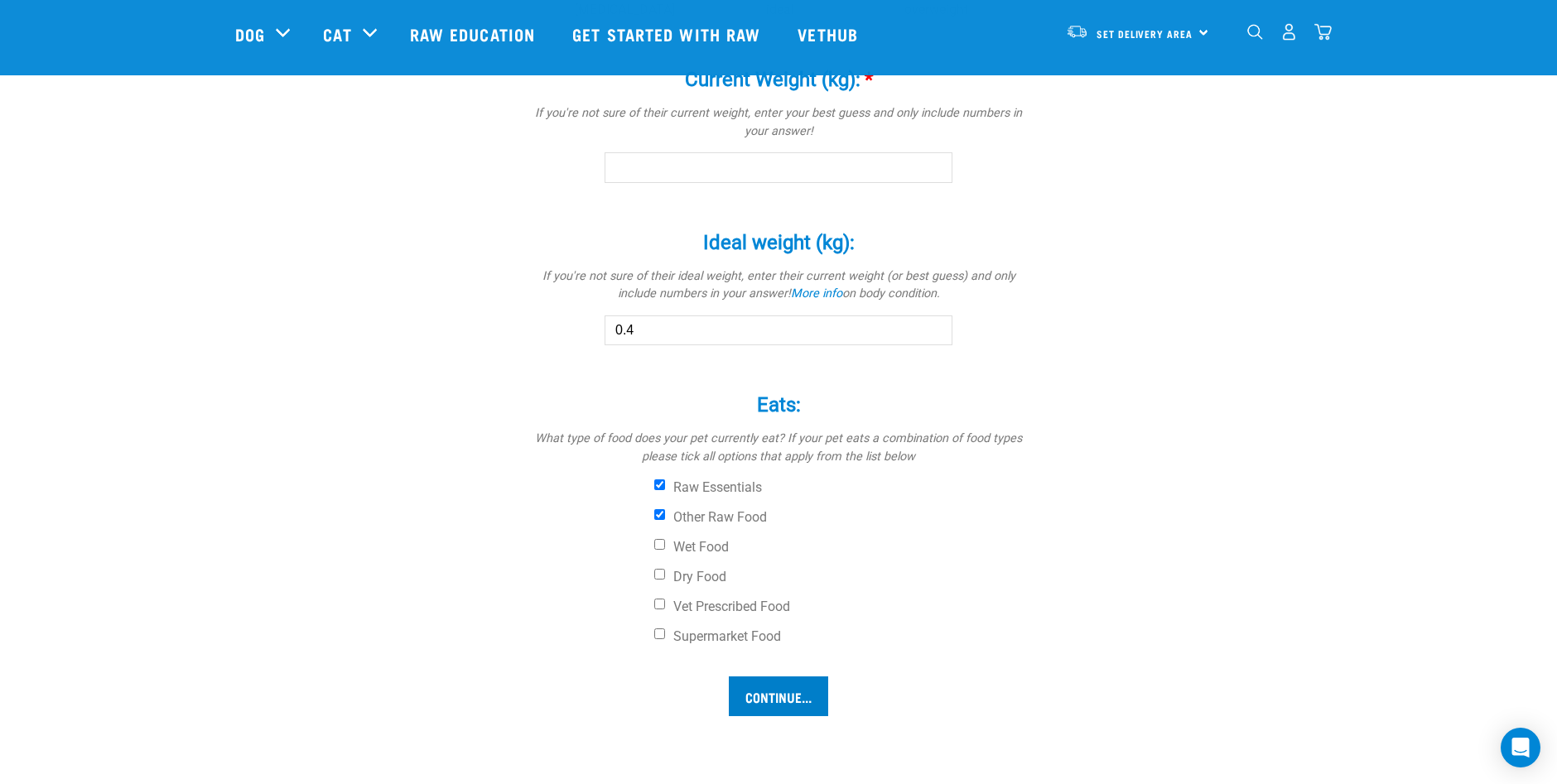
scroll to position [925, 0]
click at [639, 330] on input "0.4" at bounding box center [778, 331] width 348 height 30
type input "0"
type input "4"
click at [785, 687] on input "Continue..." at bounding box center [778, 698] width 99 height 40
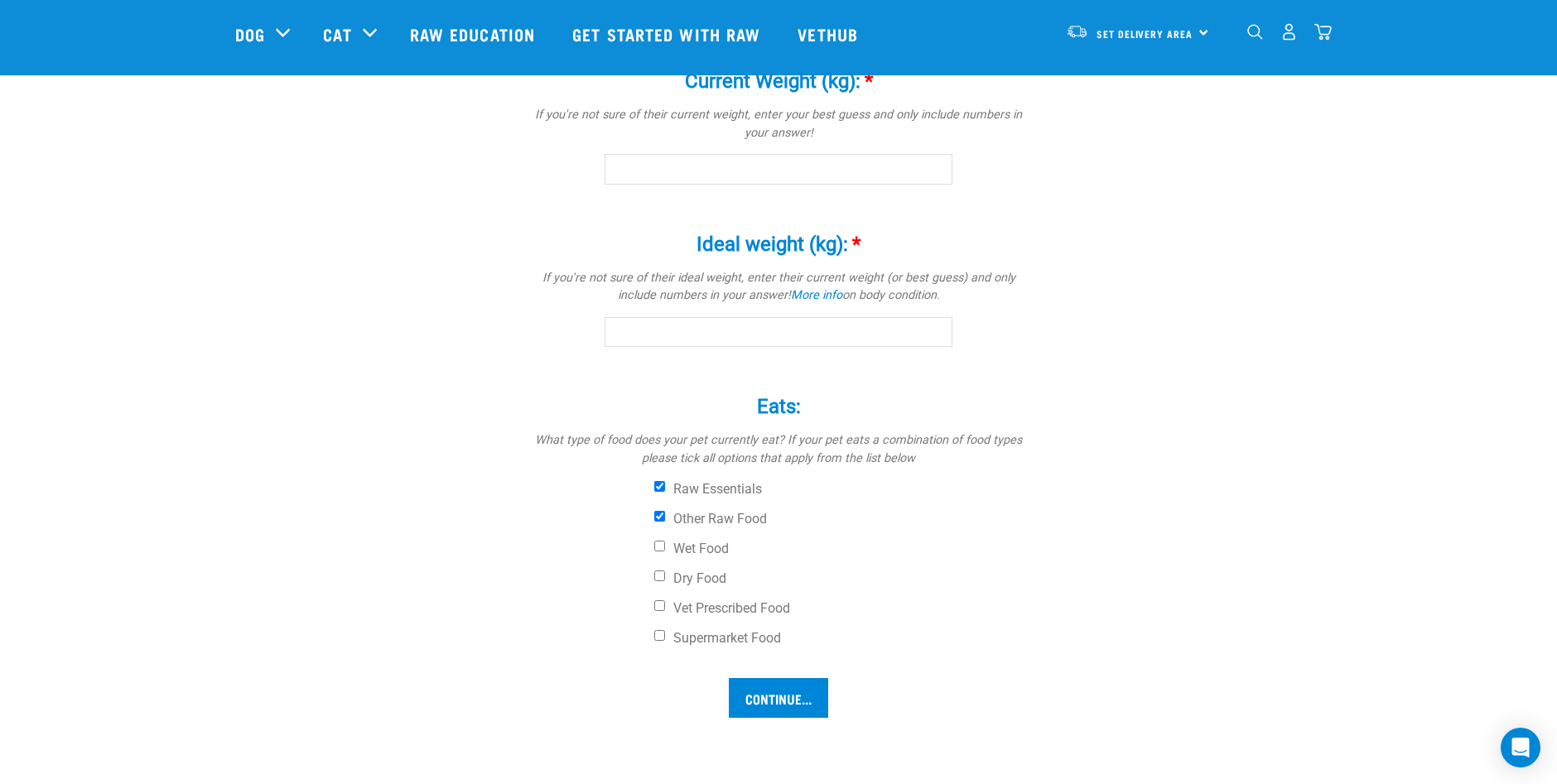
click at [845, 324] on input "Ideal weight (kg): *" at bounding box center [778, 331] width 348 height 30
click at [623, 328] on input "Ideal weight (kg): *" at bounding box center [778, 331] width 348 height 30
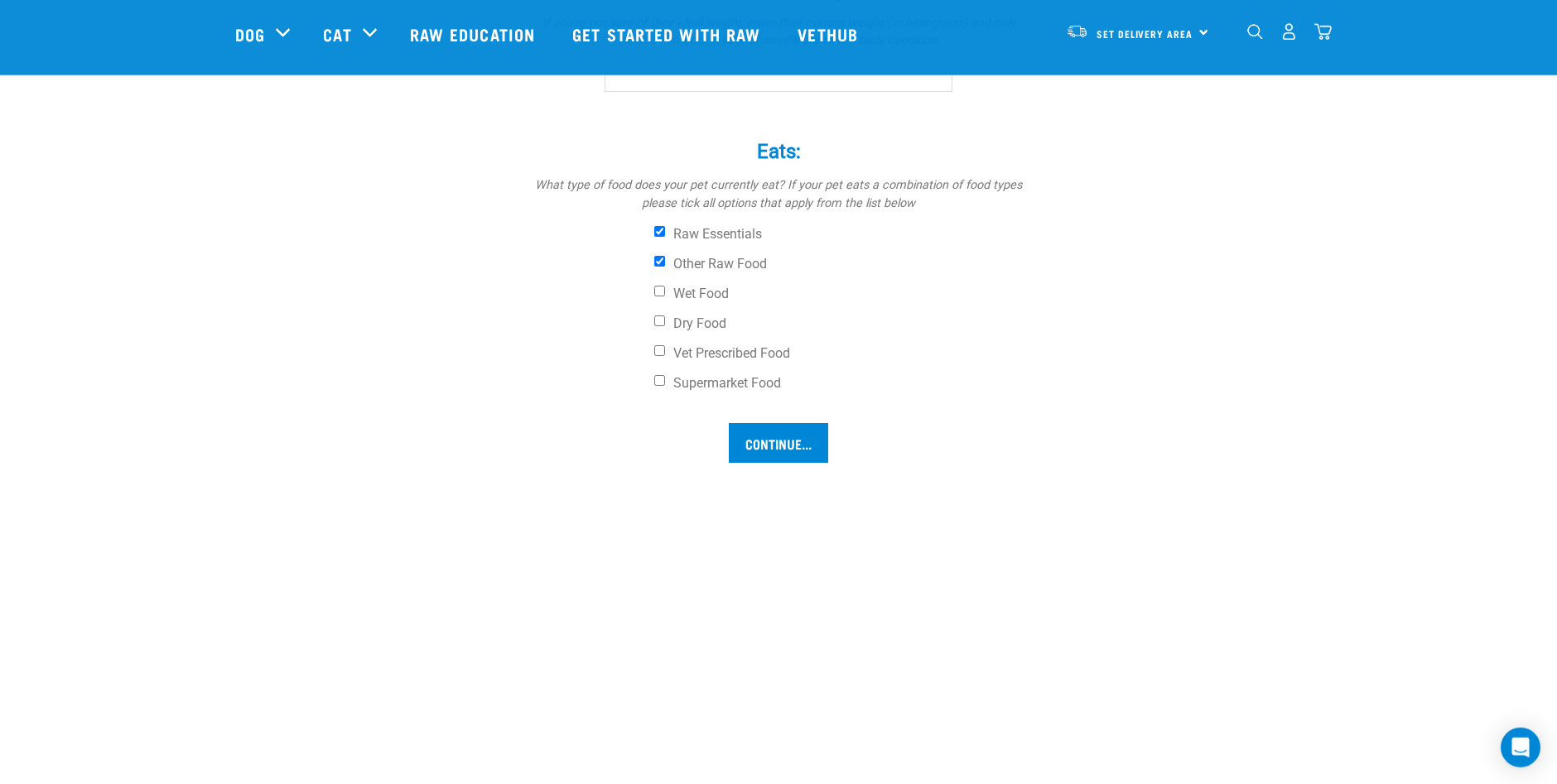
scroll to position [1177, 0]
click at [801, 441] on input "Continue..." at bounding box center [778, 445] width 99 height 40
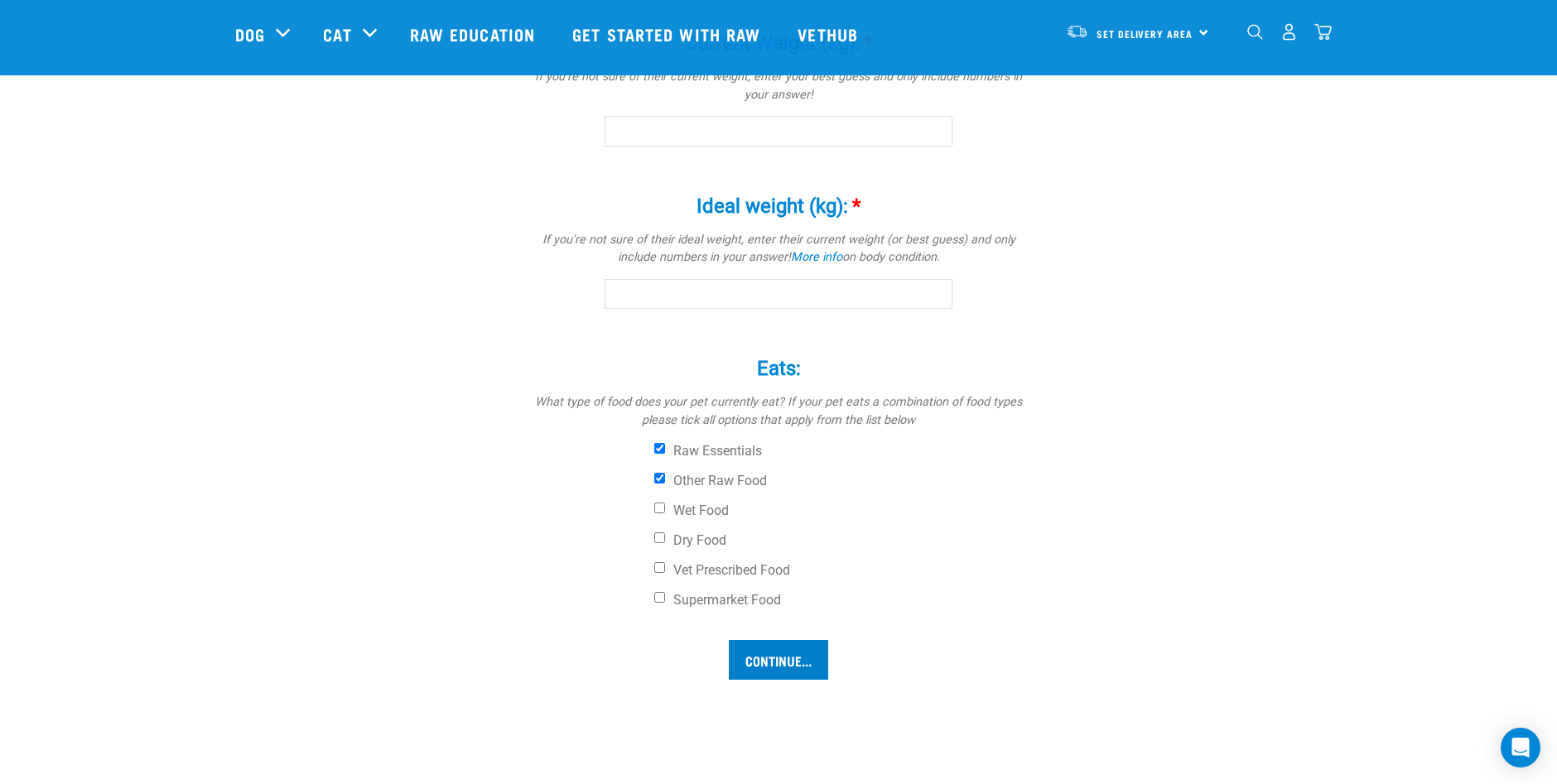
scroll to position [925, 0]
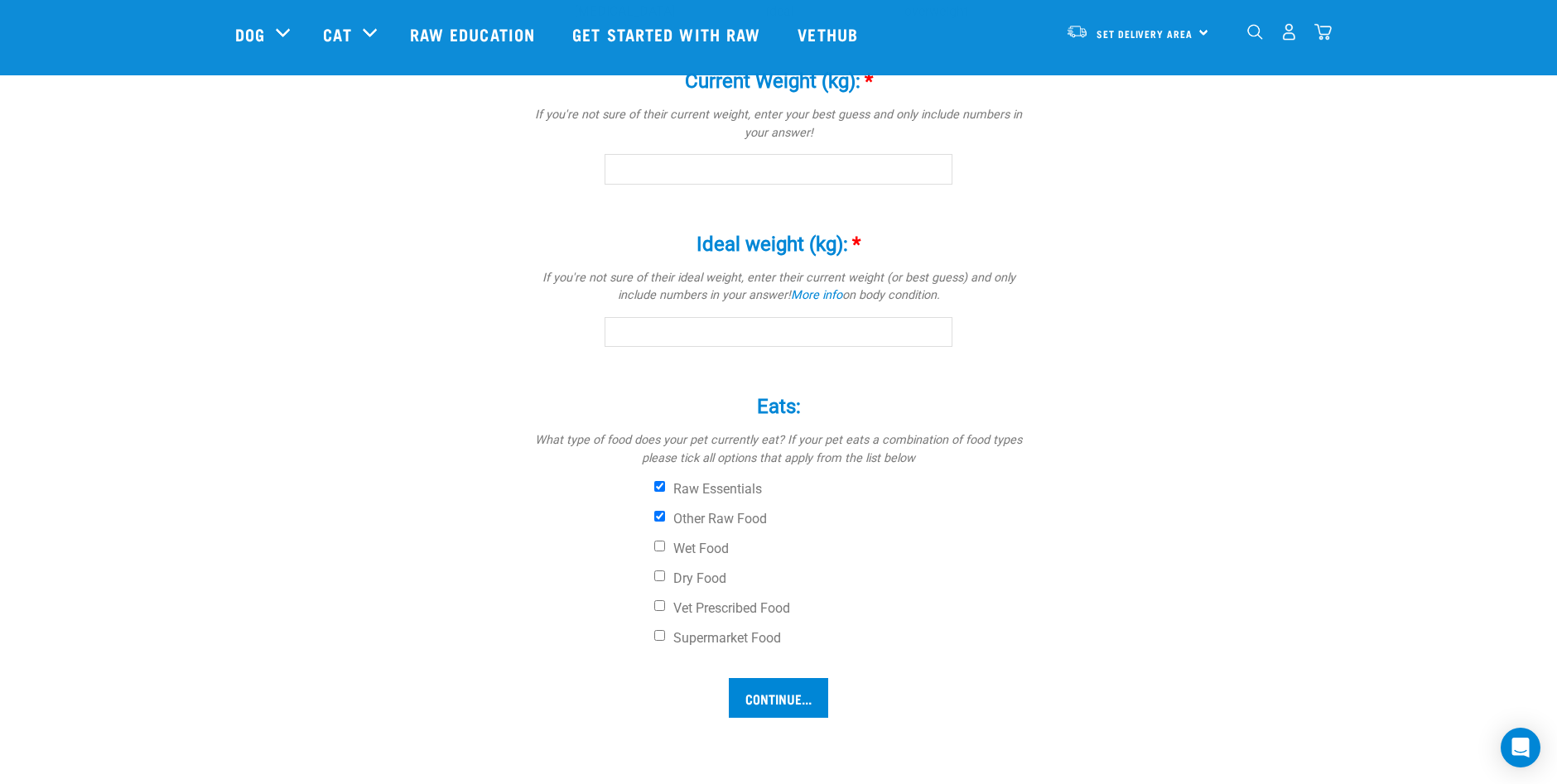
click at [933, 333] on input "Ideal weight (kg): *" at bounding box center [778, 331] width 348 height 30
click at [677, 322] on input "Ideal weight (kg): *" at bounding box center [778, 331] width 348 height 30
click at [773, 697] on input "Continue..." at bounding box center [778, 698] width 99 height 40
click at [650, 175] on input "Current Weight (kg): *" at bounding box center [778, 169] width 348 height 30
click at [779, 697] on input "Continue..." at bounding box center [778, 698] width 99 height 40
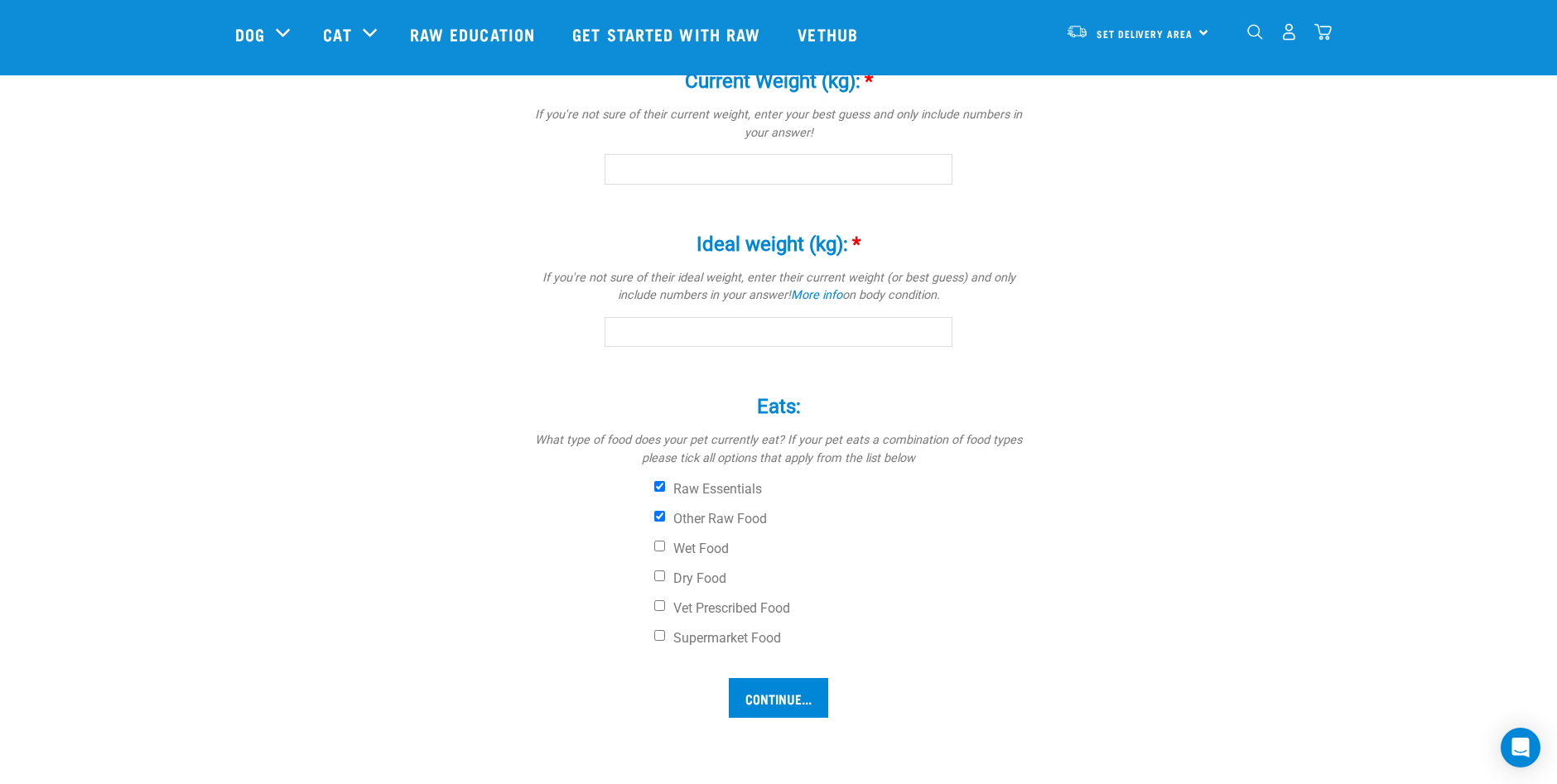
click at [935, 172] on input "Current Weight (kg): *" at bounding box center [778, 169] width 348 height 30
click at [935, 165] on input "Current Weight (kg): *" at bounding box center [778, 169] width 348 height 30
click at [937, 336] on input "Ideal weight (kg): *" at bounding box center [778, 331] width 348 height 30
click at [929, 322] on input "Ideal weight (kg): *" at bounding box center [778, 331] width 348 height 30
click at [689, 325] on input "Ideal weight (kg): *" at bounding box center [778, 331] width 348 height 30
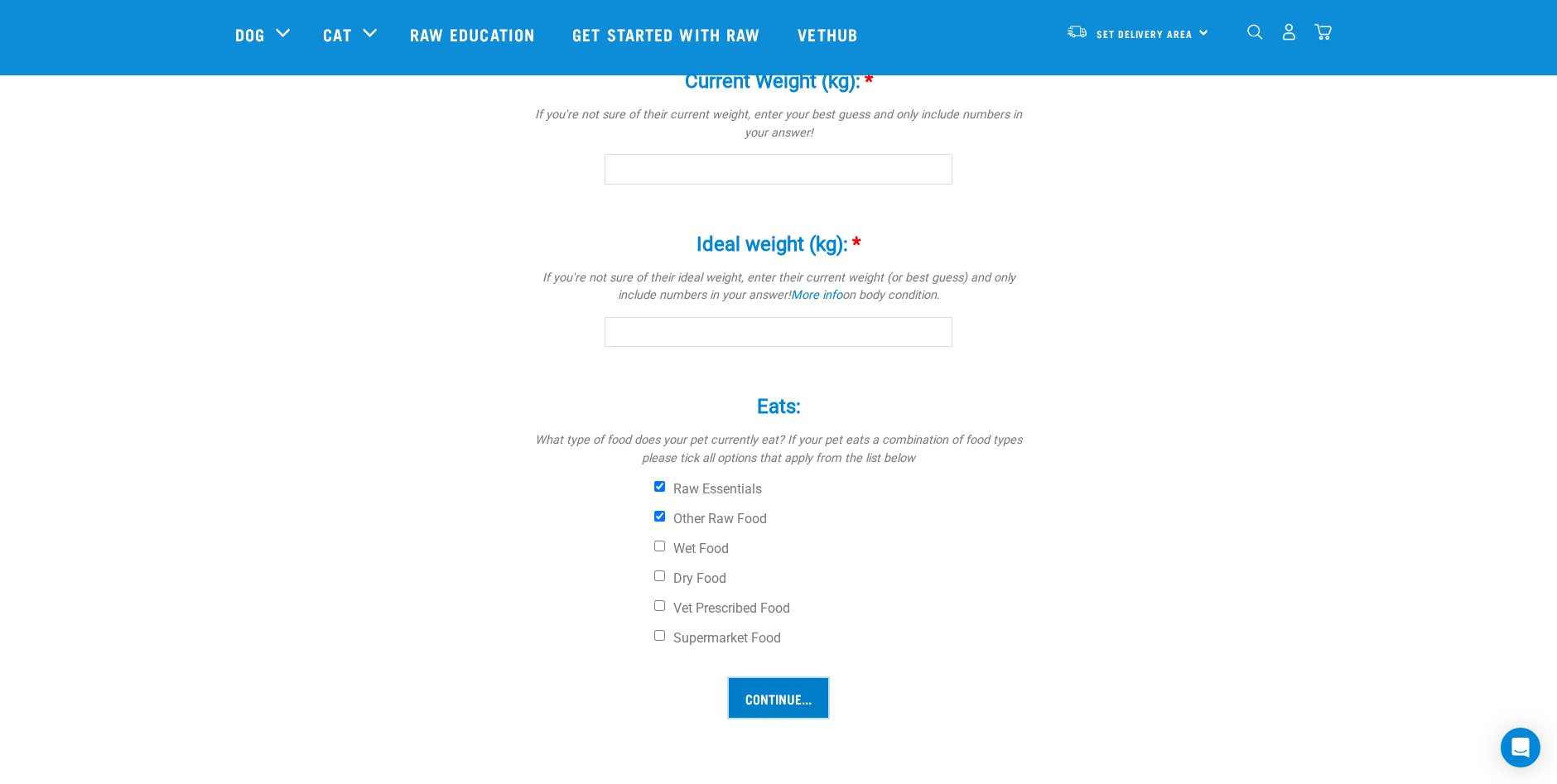
click at [745, 690] on input "Continue..." at bounding box center [778, 698] width 99 height 40
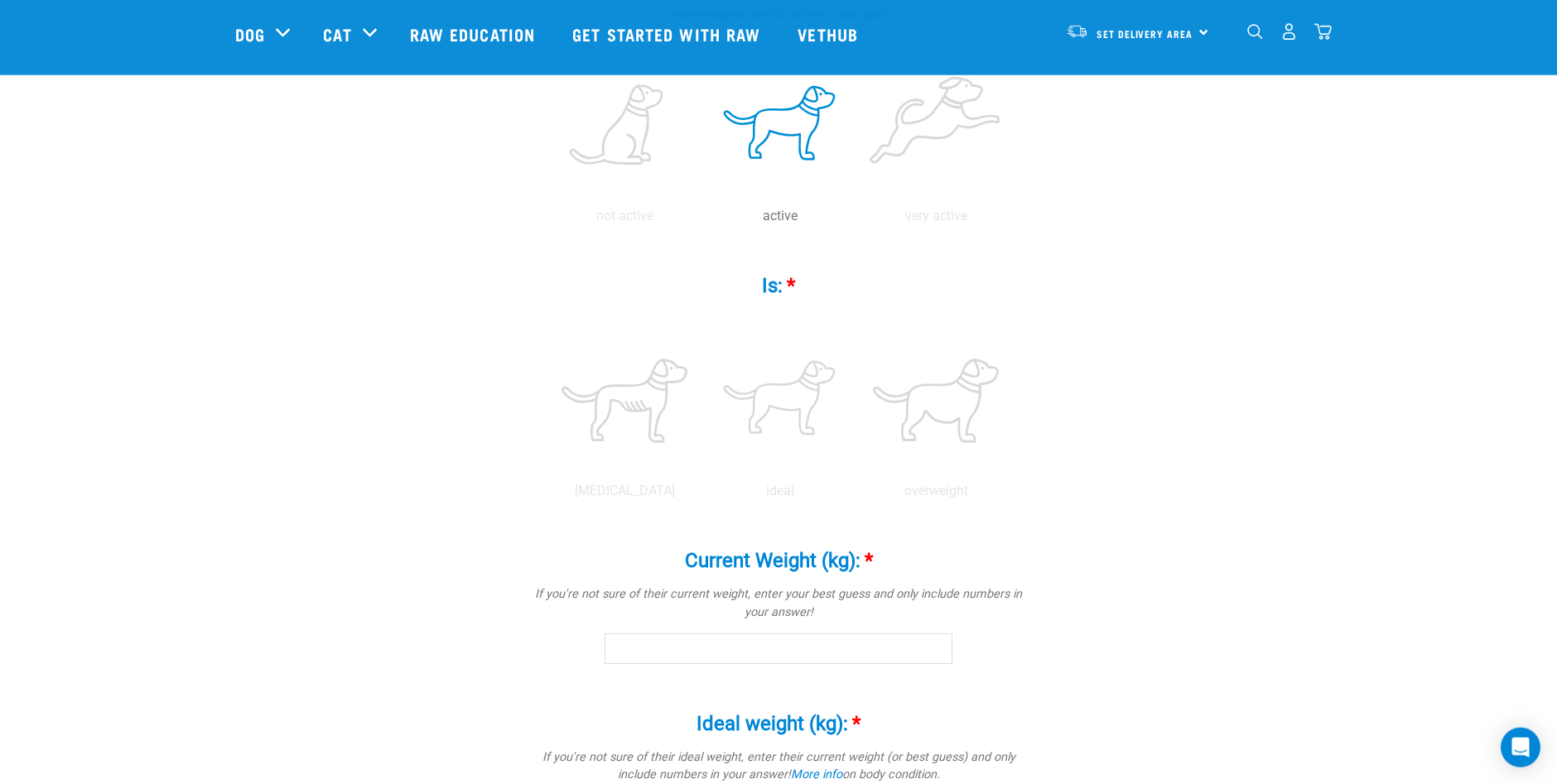
scroll to position [451, 0]
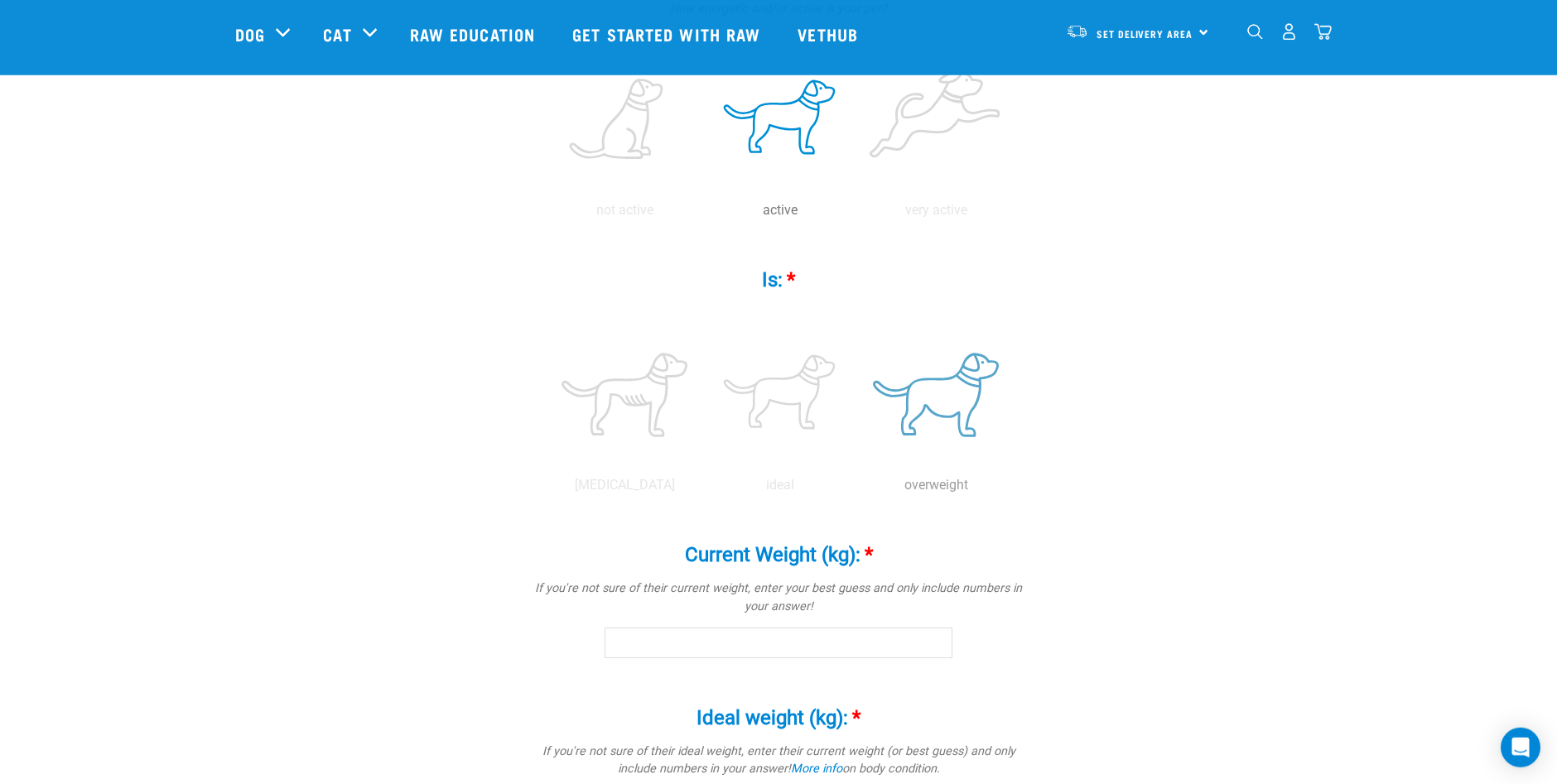
click at [935, 408] on label at bounding box center [936, 395] width 149 height 141
click at [858, 489] on input "radio" at bounding box center [858, 489] width 0 height 0
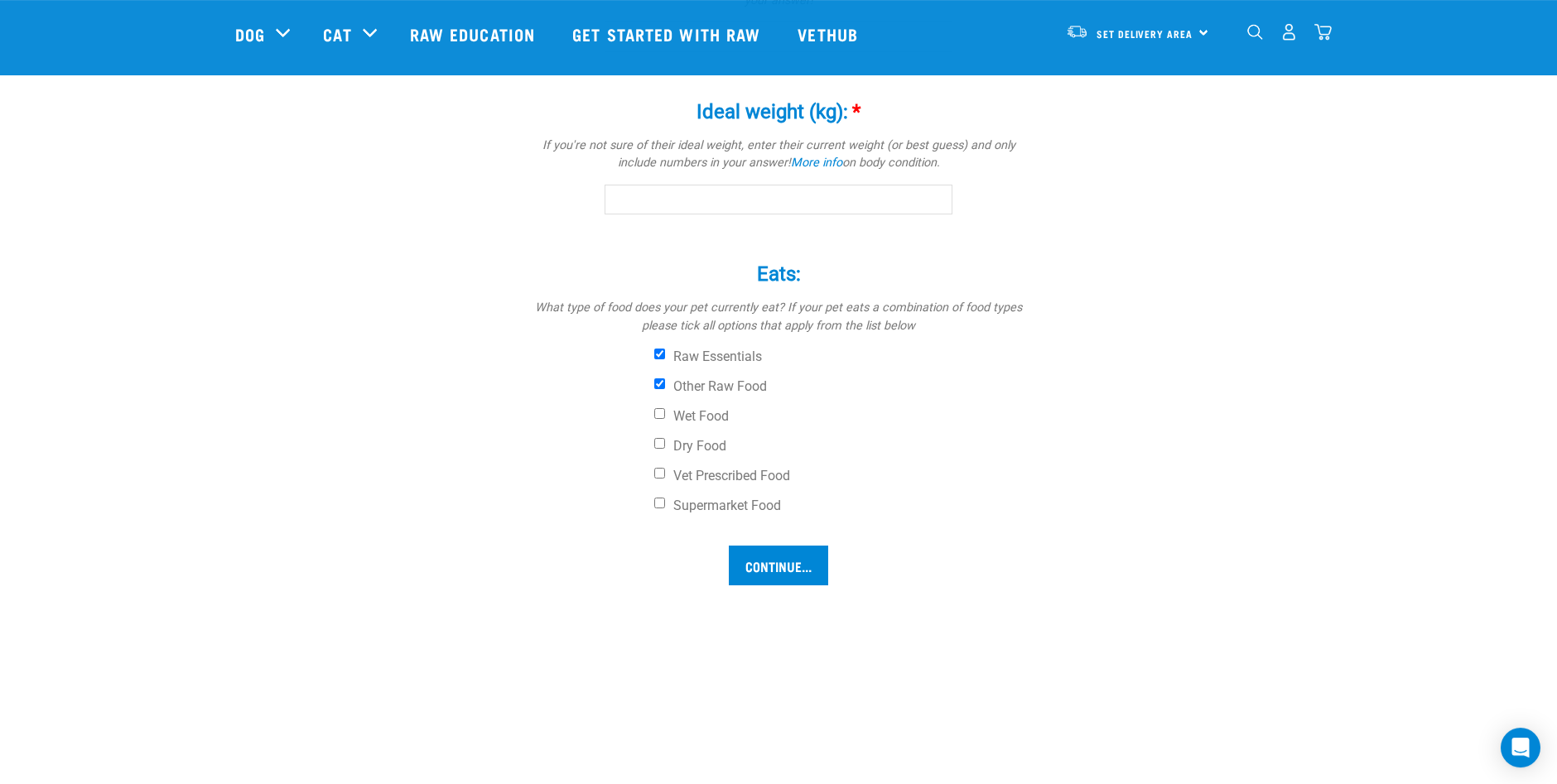
scroll to position [1083, 0]
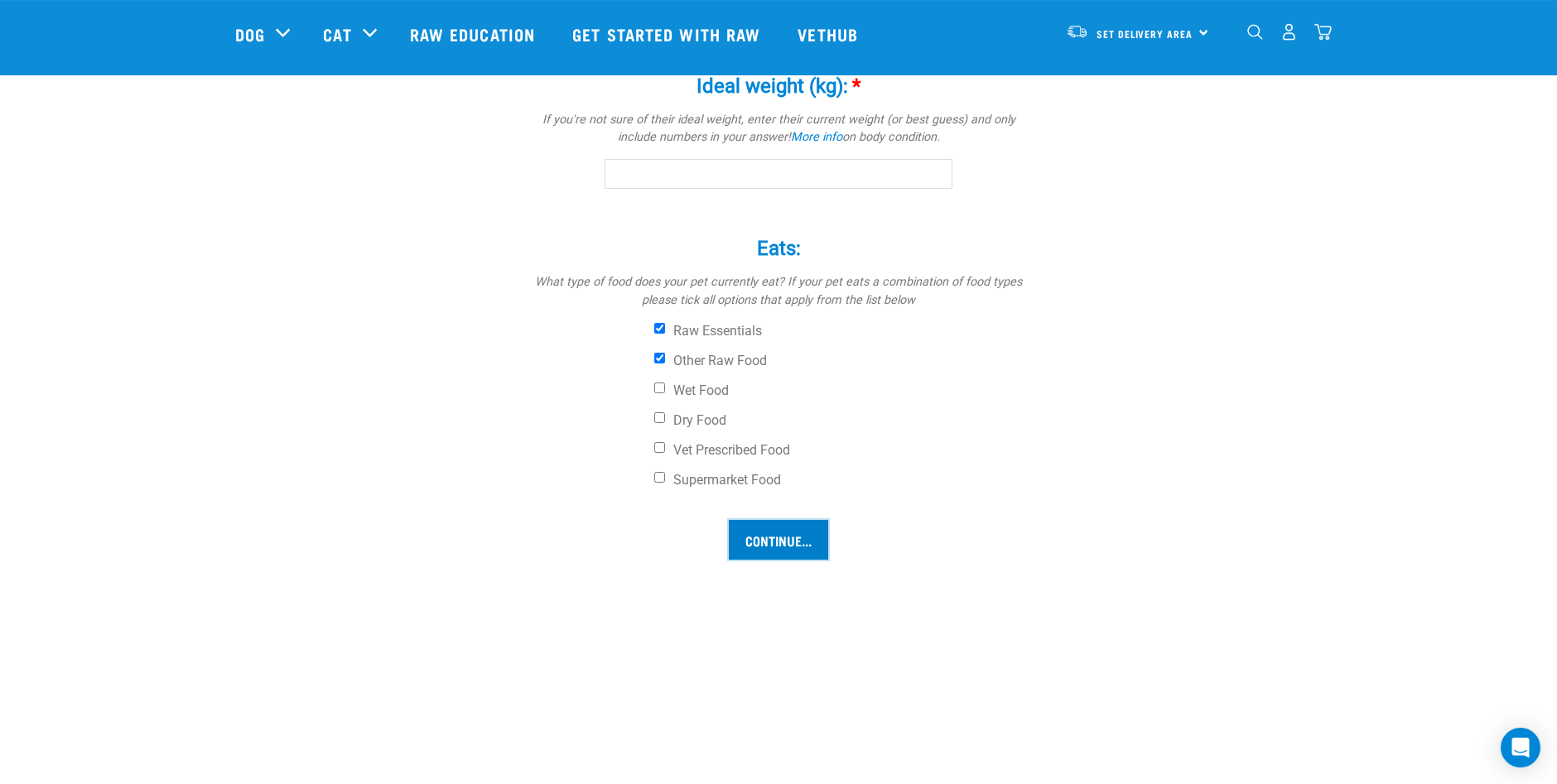
click at [791, 531] on input "Continue..." at bounding box center [778, 539] width 99 height 40
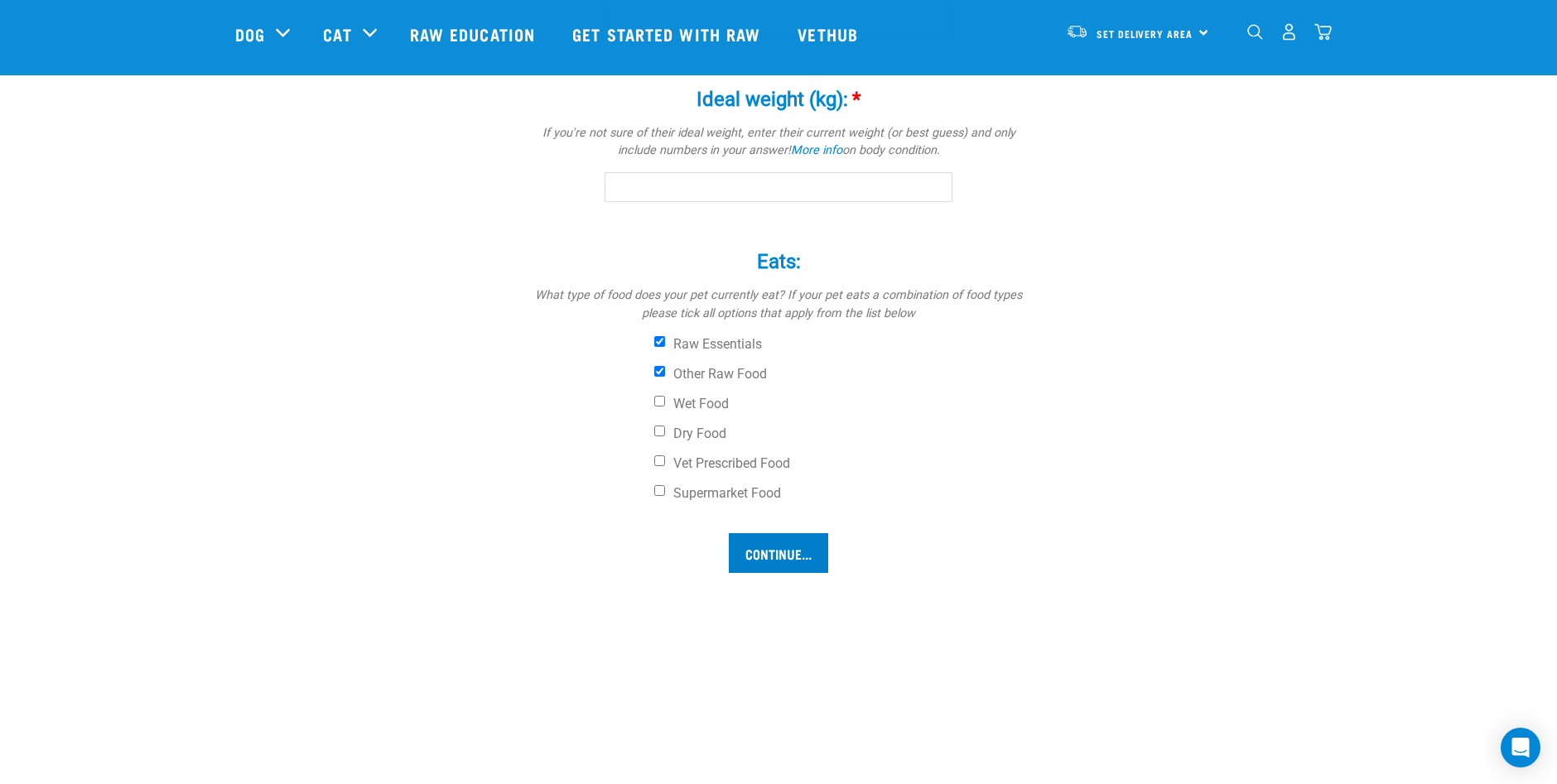
scroll to position [1062, 0]
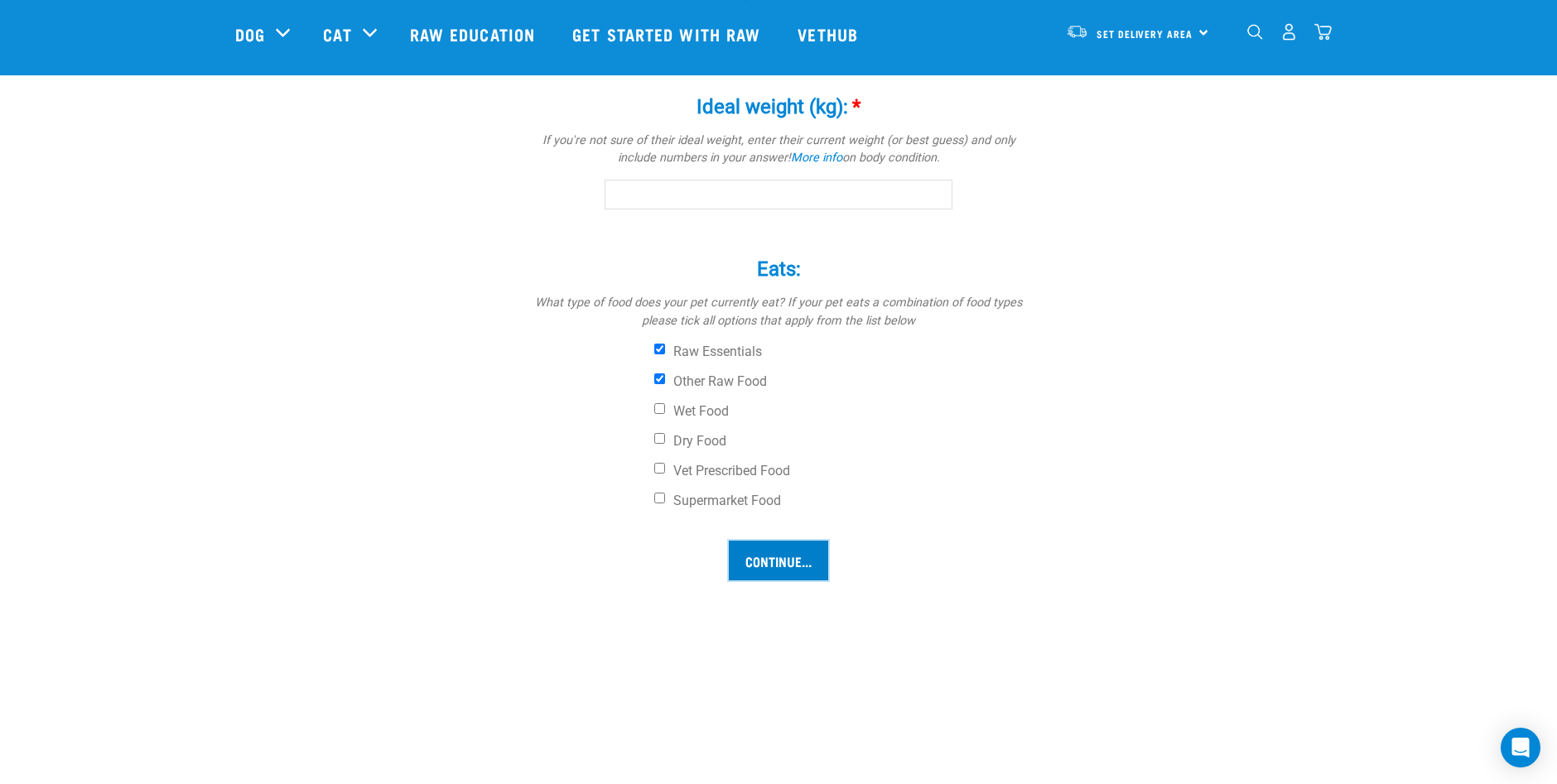
click at [763, 552] on input "Continue..." at bounding box center [778, 560] width 99 height 40
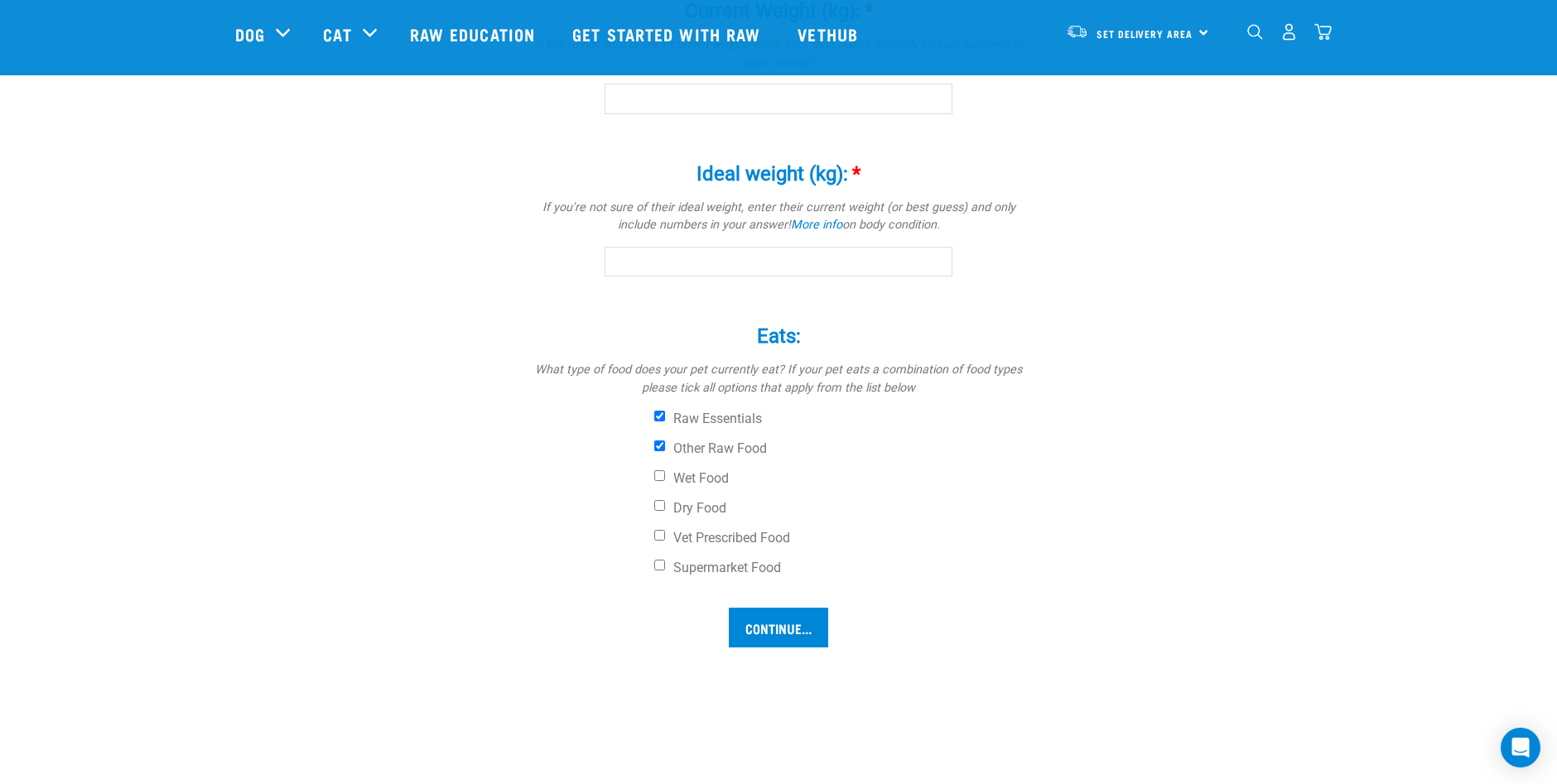
scroll to position [998, 0]
click at [781, 620] on input "Continue..." at bounding box center [778, 624] width 99 height 40
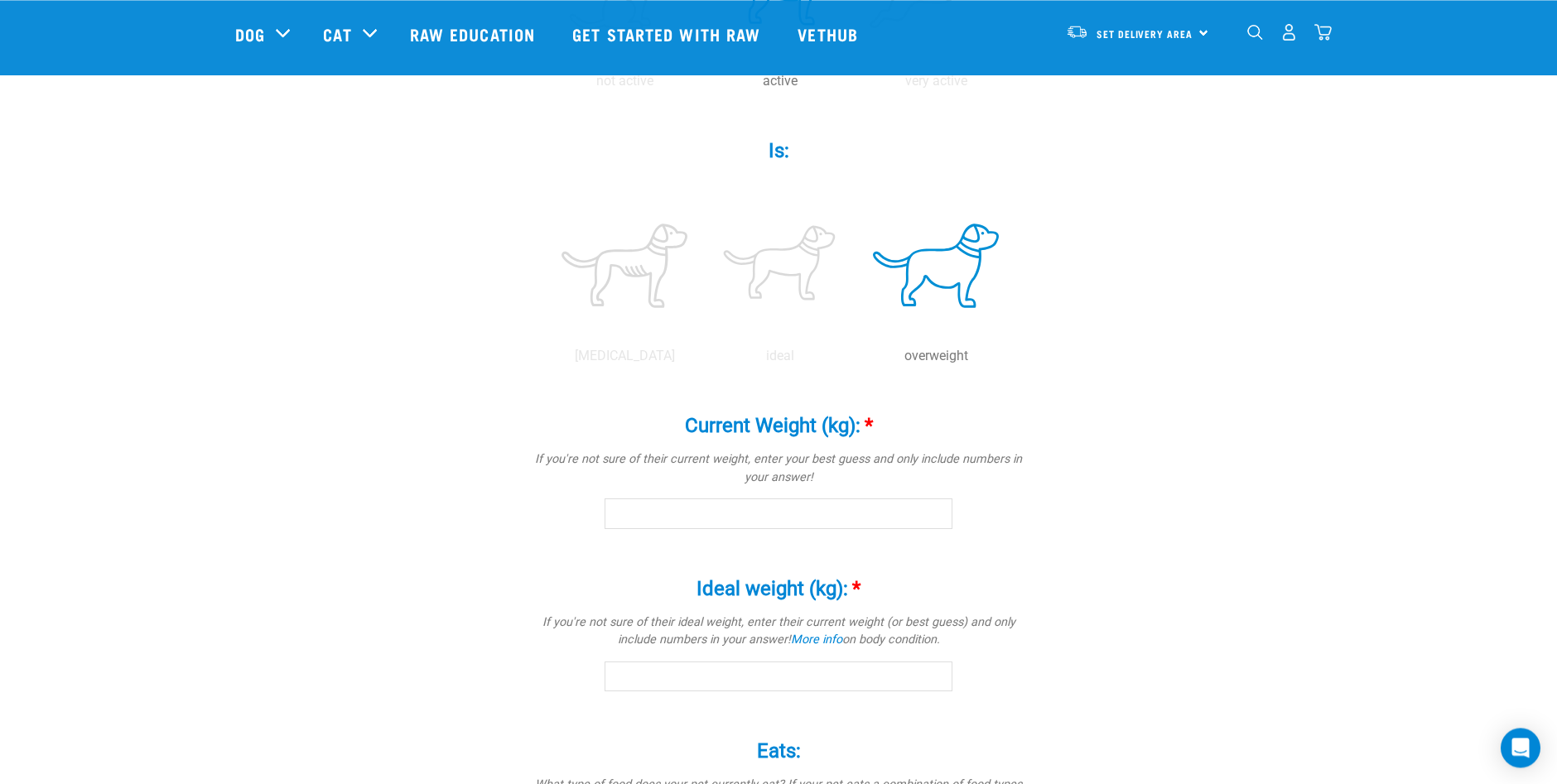
scroll to position [583, 0]
click at [629, 510] on input "Current Weight (kg): *" at bounding box center [778, 510] width 348 height 30
click at [672, 676] on input "Ideal weight (kg): *" at bounding box center [778, 674] width 348 height 30
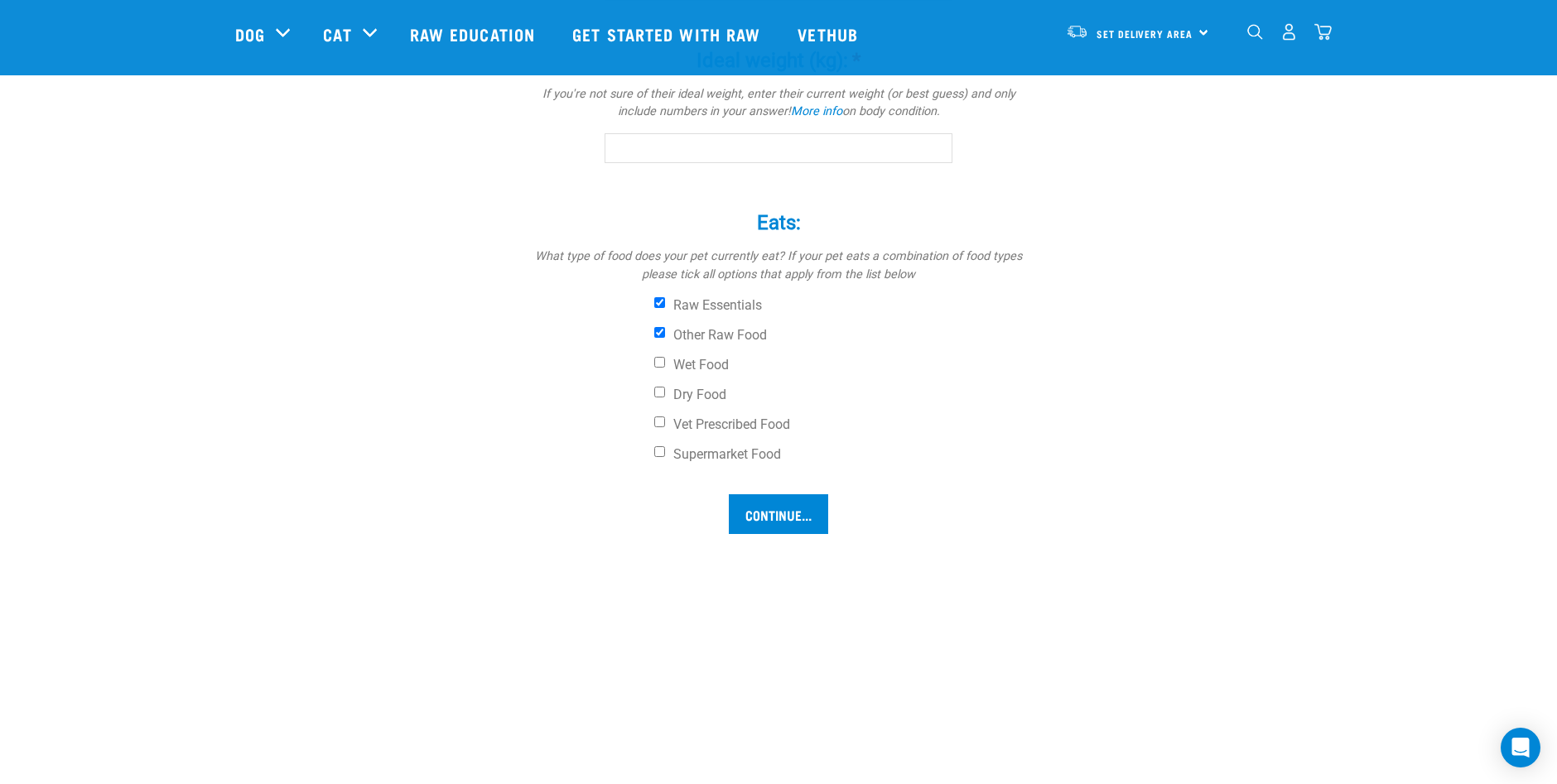
scroll to position [1132, 0]
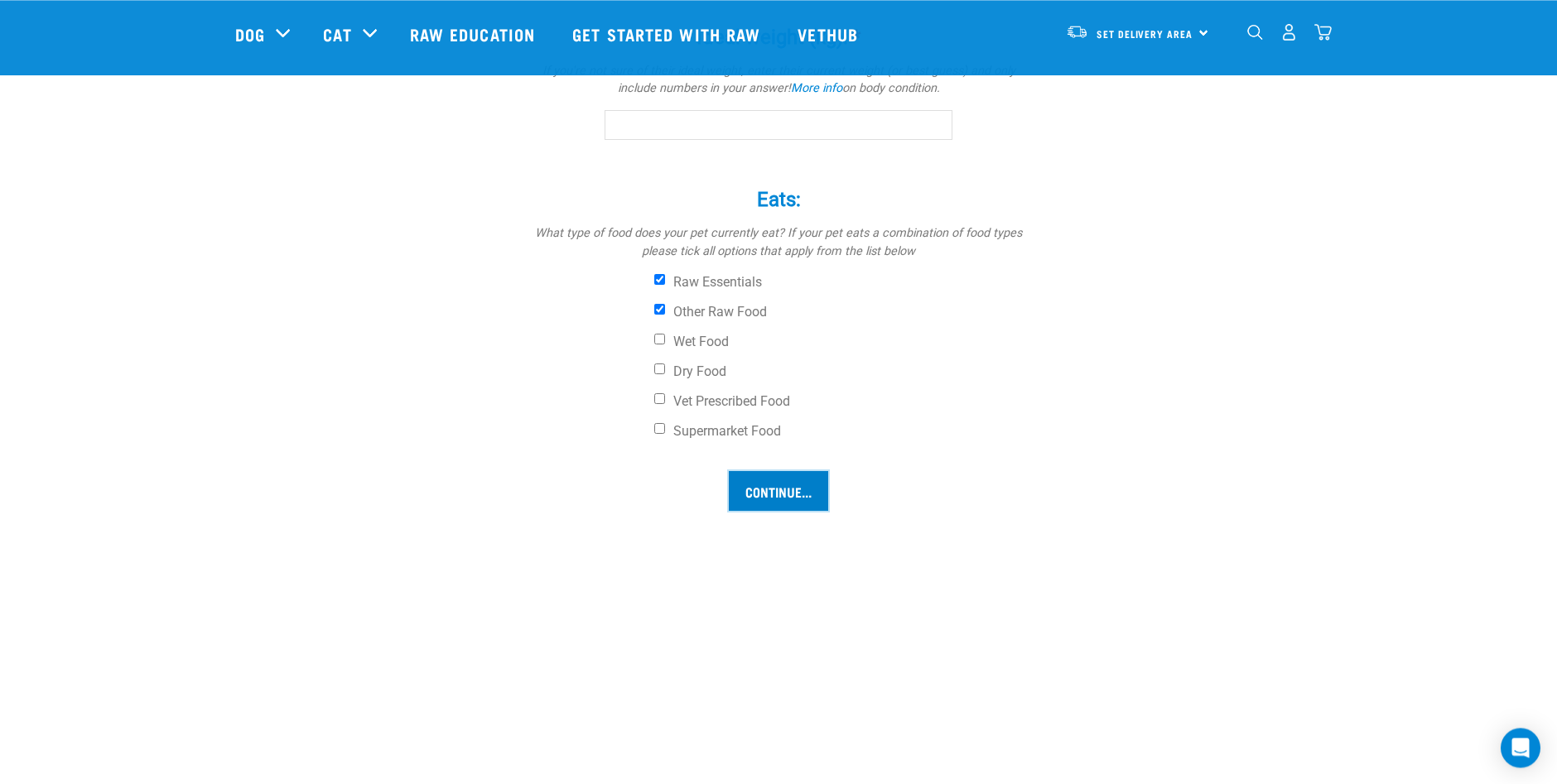
click at [774, 487] on input "Continue..." at bounding box center [778, 491] width 99 height 40
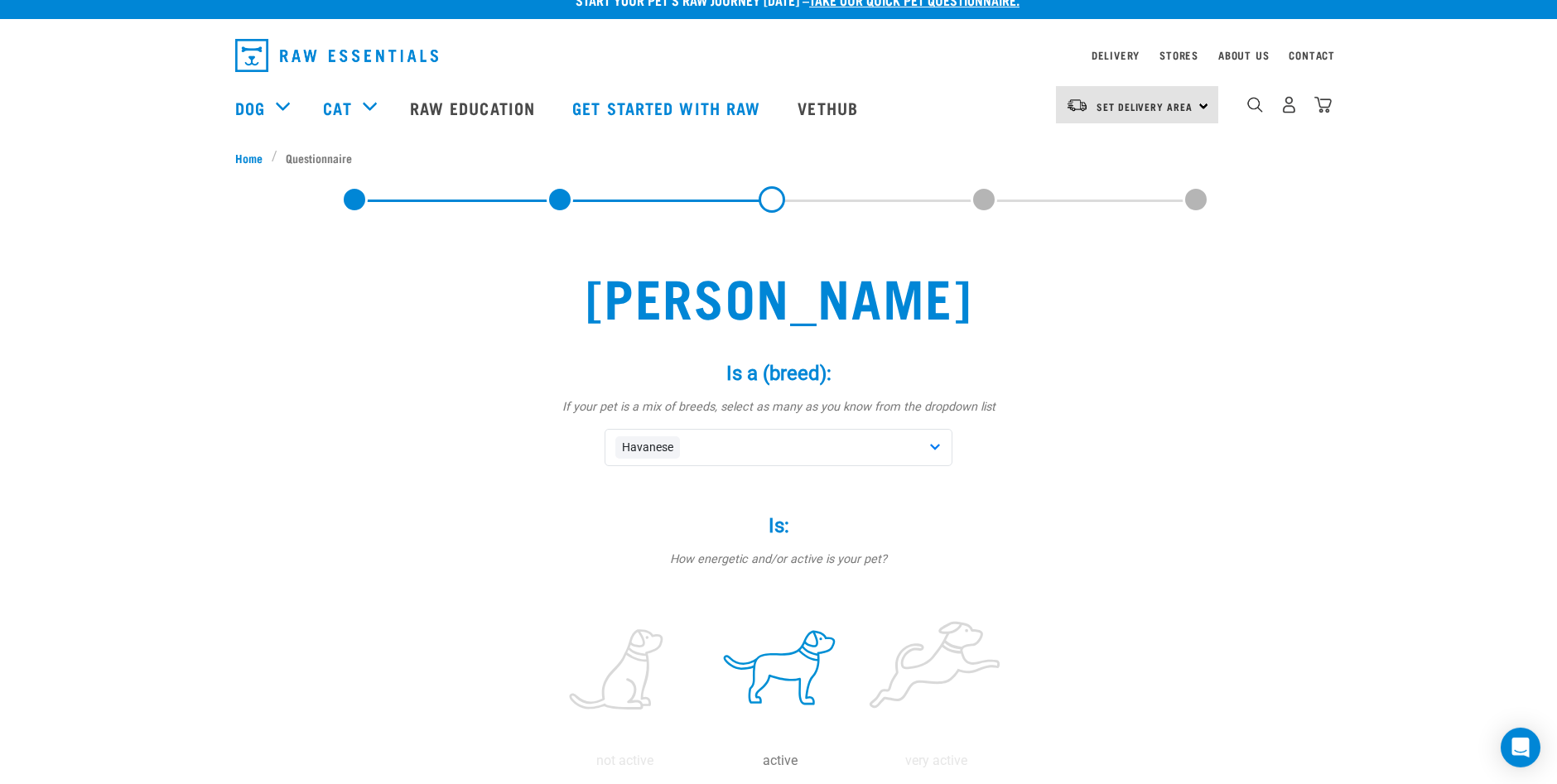
scroll to position [3, 0]
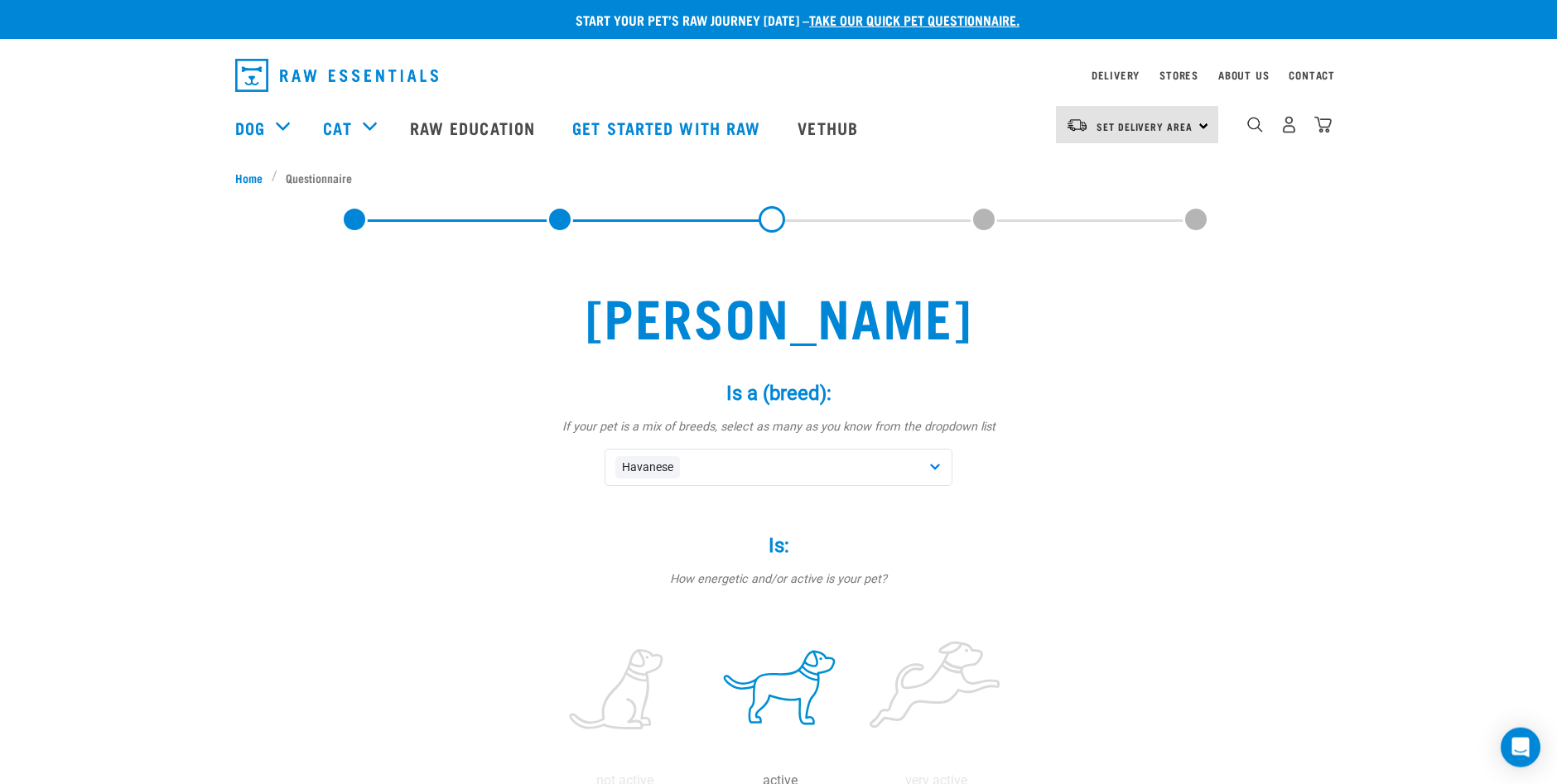
click at [773, 224] on link at bounding box center [772, 219] width 26 height 26
click at [983, 214] on span at bounding box center [984, 219] width 26 height 26
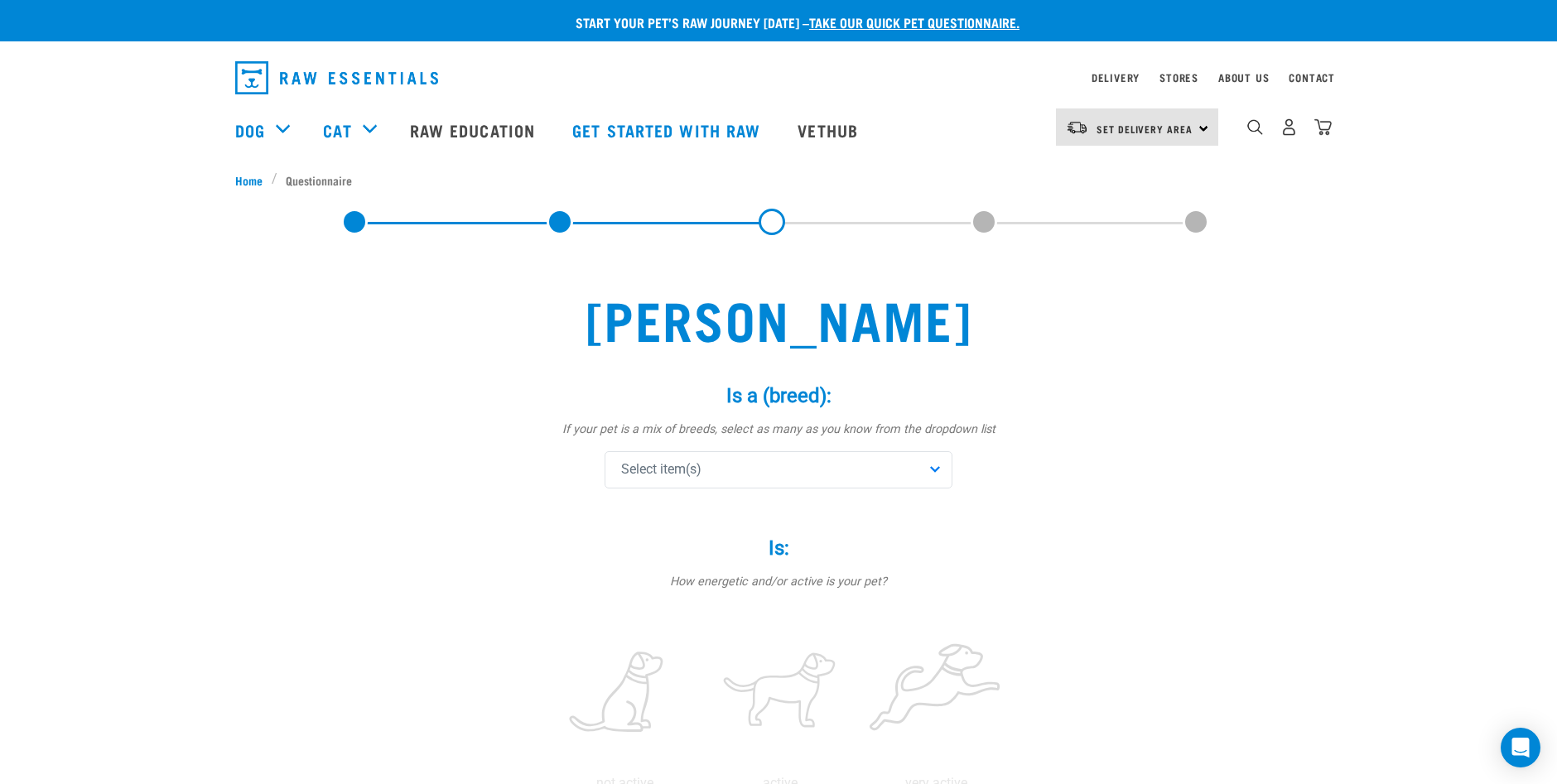
click at [937, 467] on div "Select item(s)" at bounding box center [778, 470] width 348 height 37
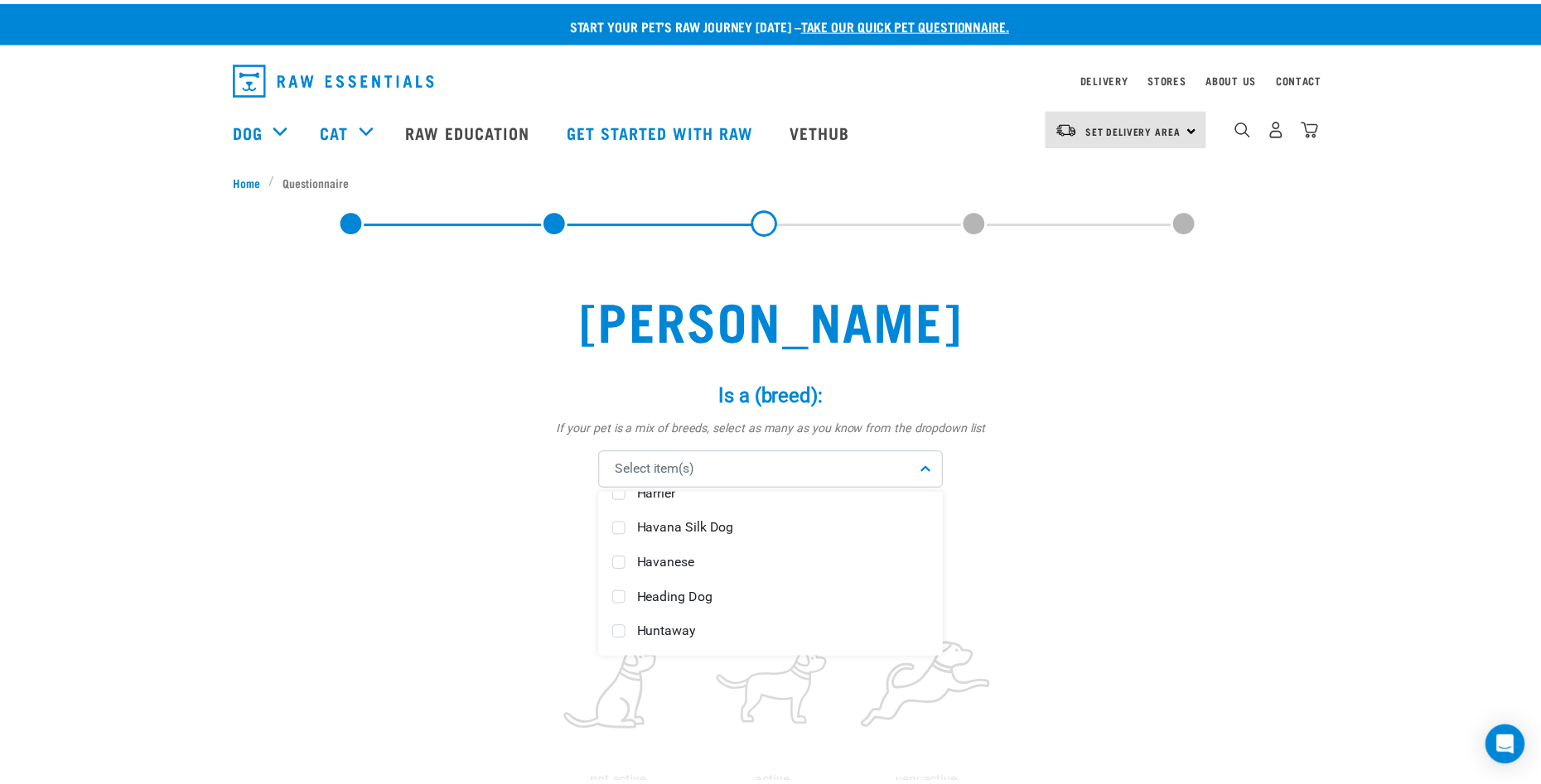
scroll to position [3477, 0]
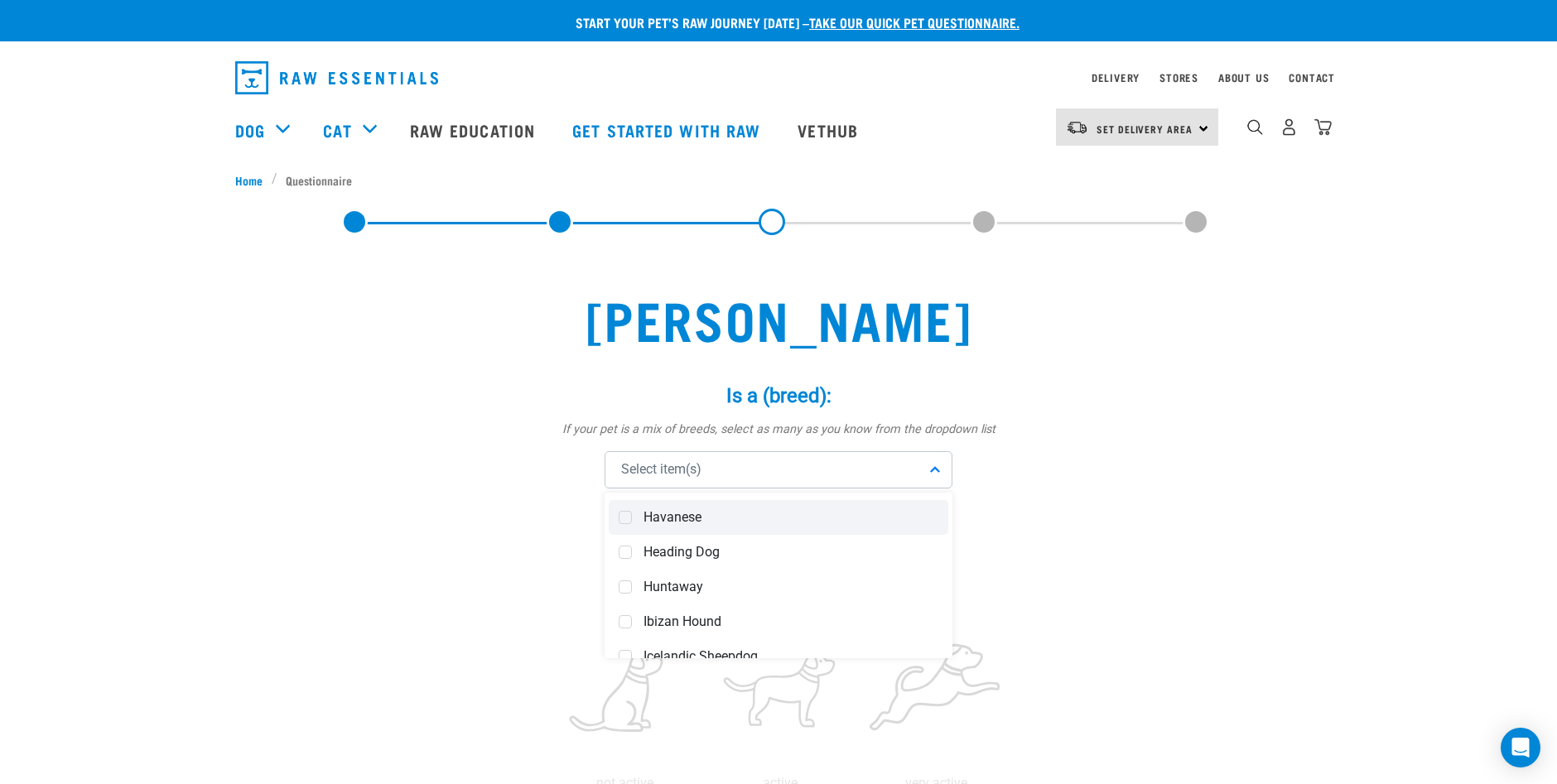
click at [715, 516] on span "Havanese" at bounding box center [791, 518] width 295 height 17
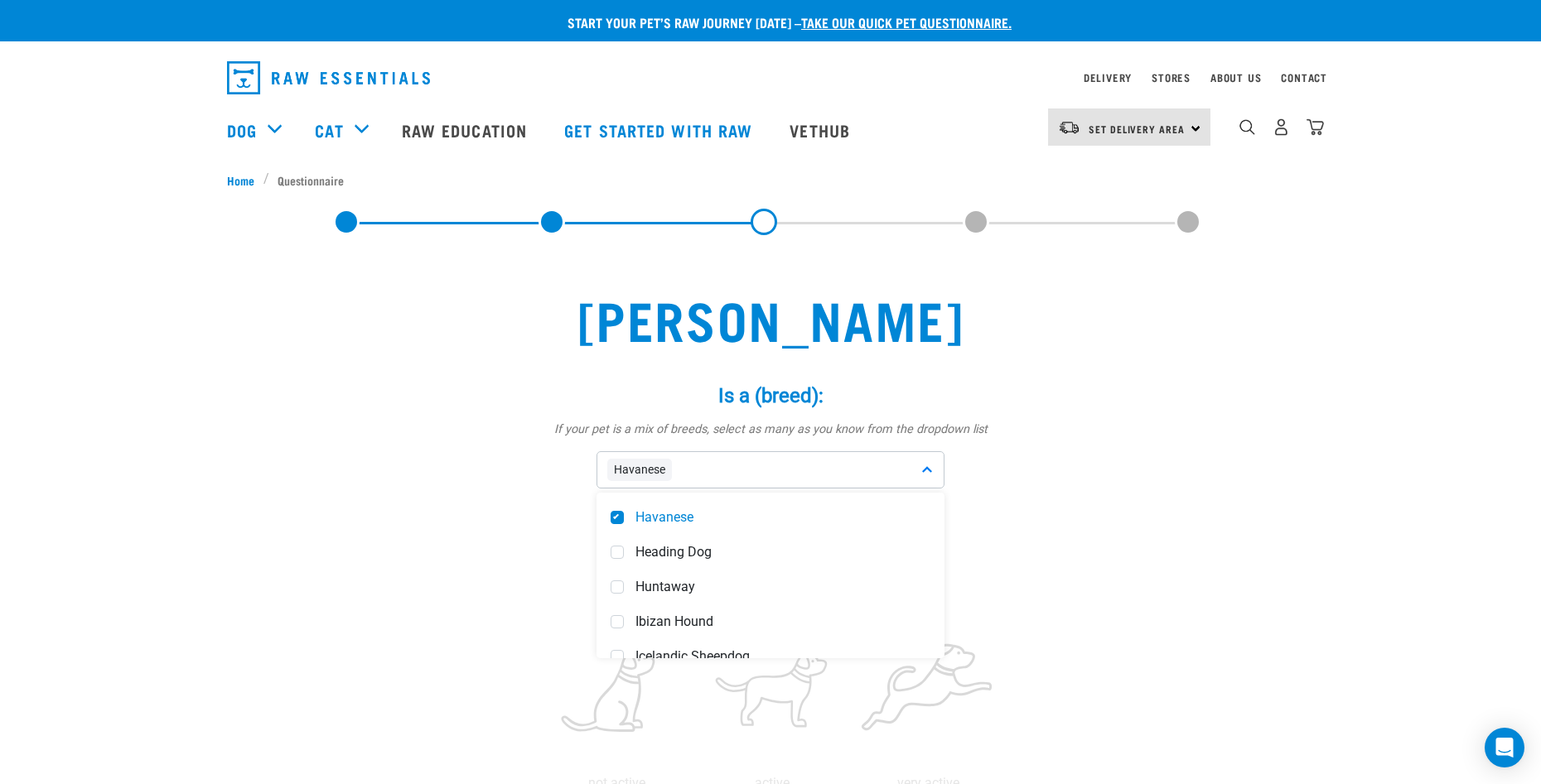
click at [969, 510] on div "Is a (breed): * If your pet is a mix of breeds, select as many as you know from…" at bounding box center [770, 437] width 497 height 153
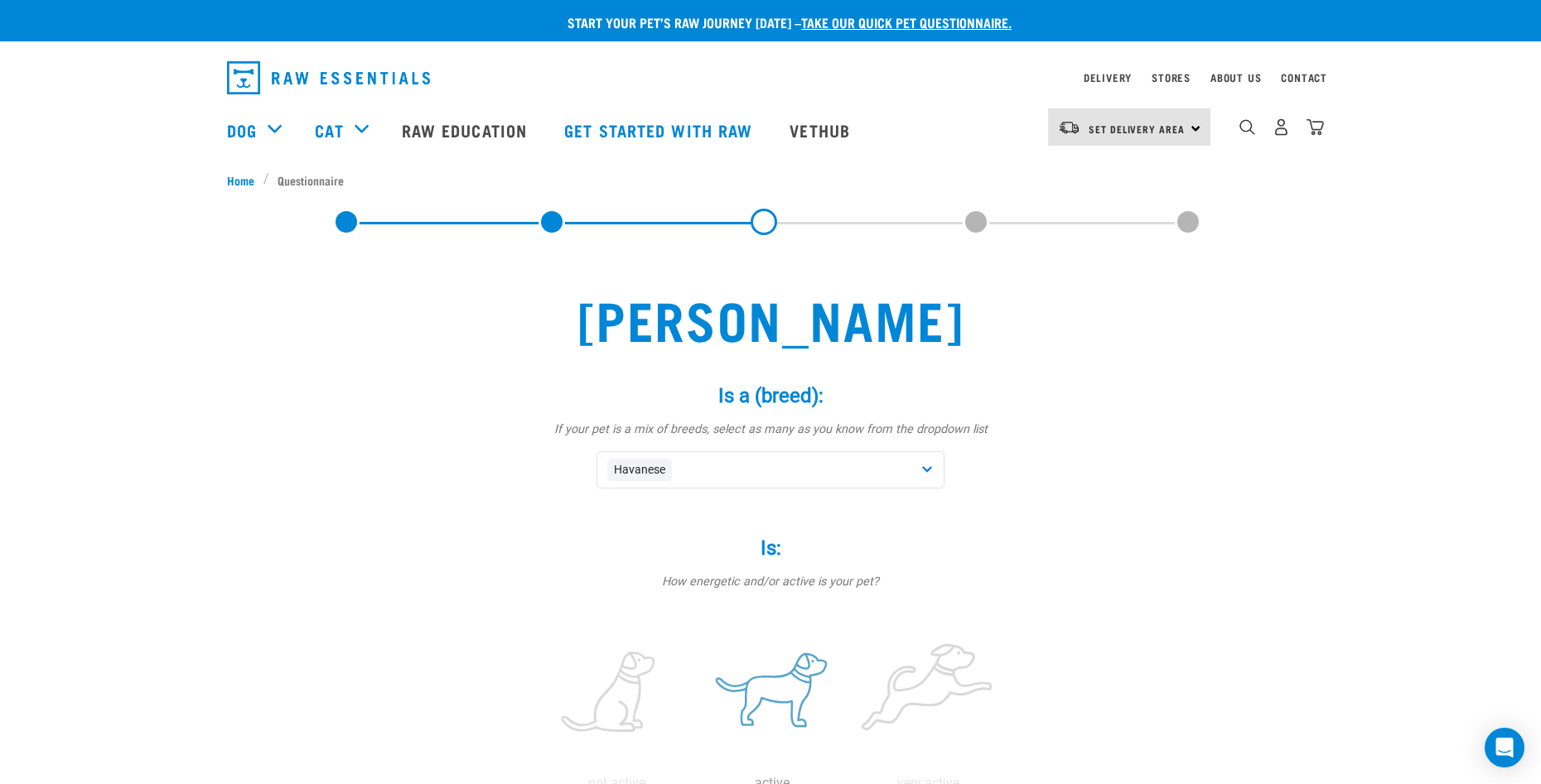
click at [757, 687] on label at bounding box center [772, 693] width 149 height 141
click at [695, 783] on input "radio" at bounding box center [695, 787] width 0 height 0
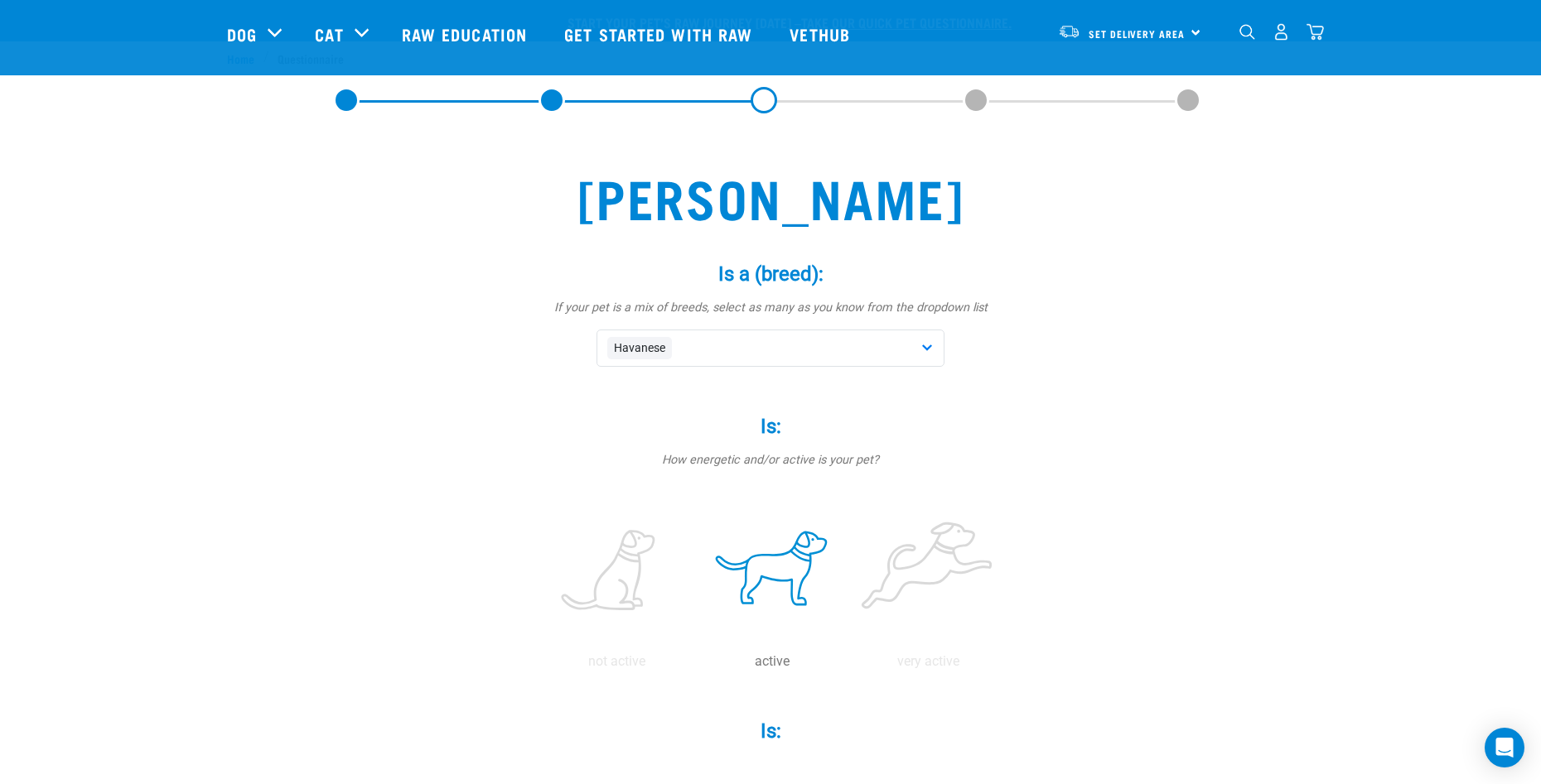
scroll to position [396, 0]
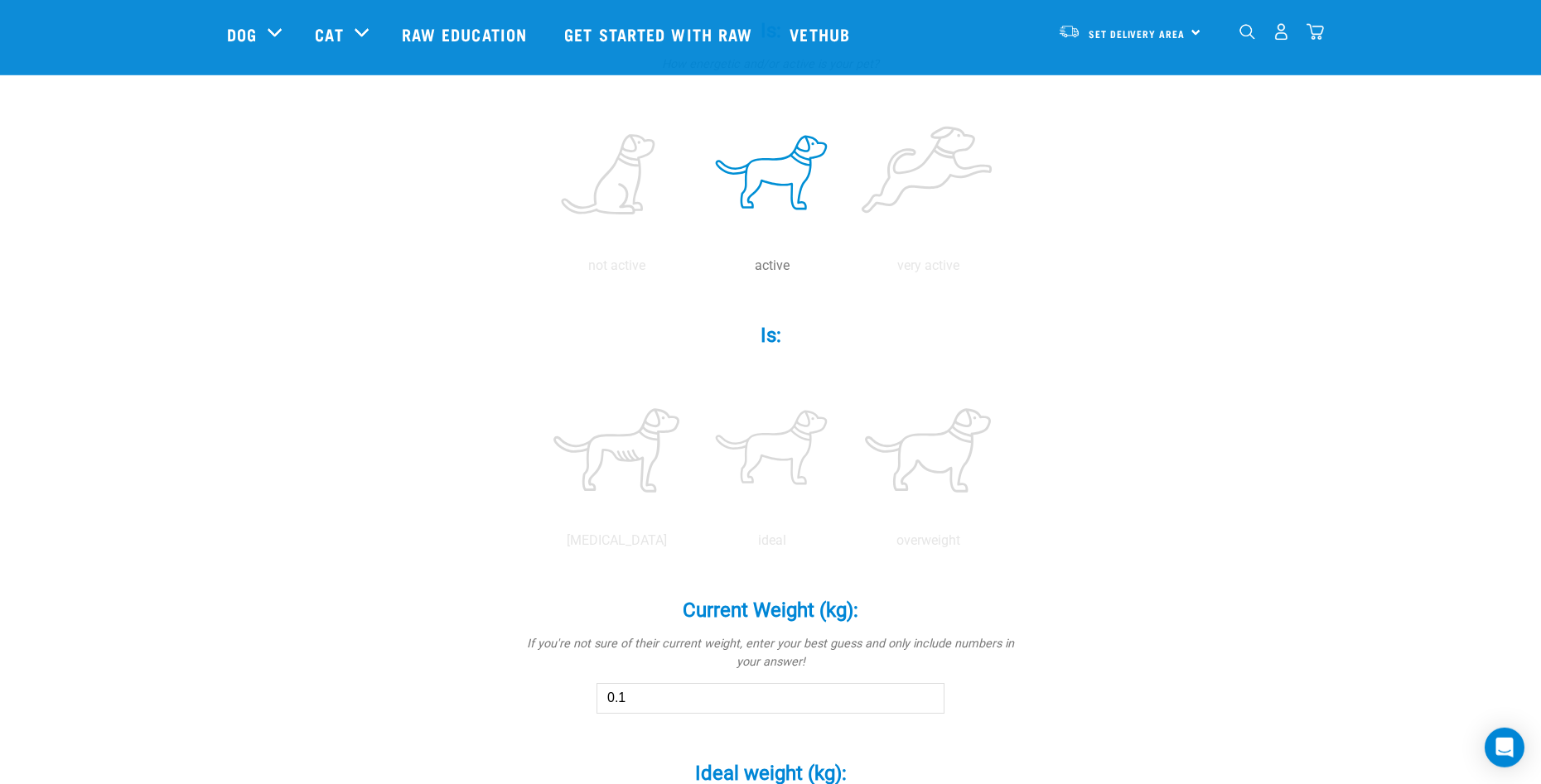
click at [926, 698] on input "0.1" at bounding box center [770, 698] width 348 height 30
click at [926, 698] on input "0.2" at bounding box center [770, 698] width 348 height 30
click at [926, 698] on input "0.3" at bounding box center [770, 698] width 348 height 30
click at [926, 698] on input "0.4" at bounding box center [770, 698] width 348 height 30
click at [926, 698] on input "0.5" at bounding box center [770, 698] width 348 height 30
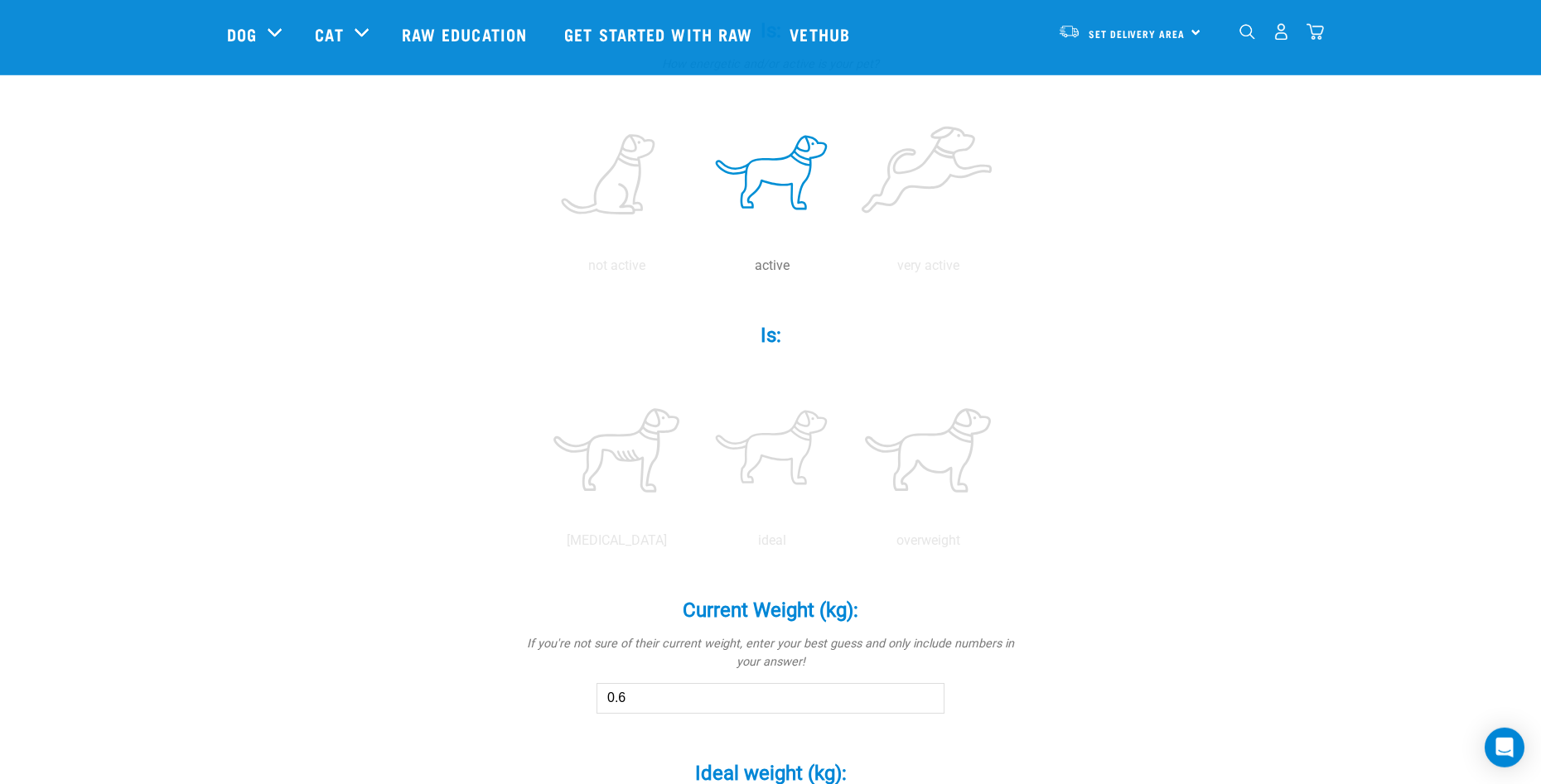
click at [926, 698] on input "0.6" at bounding box center [770, 698] width 348 height 30
click at [926, 698] on input "0.7" at bounding box center [770, 698] width 348 height 30
click at [926, 698] on input "0.8" at bounding box center [770, 698] width 348 height 30
click at [926, 698] on input "0.9" at bounding box center [770, 698] width 348 height 30
click at [928, 697] on input "1" at bounding box center [770, 698] width 348 height 30
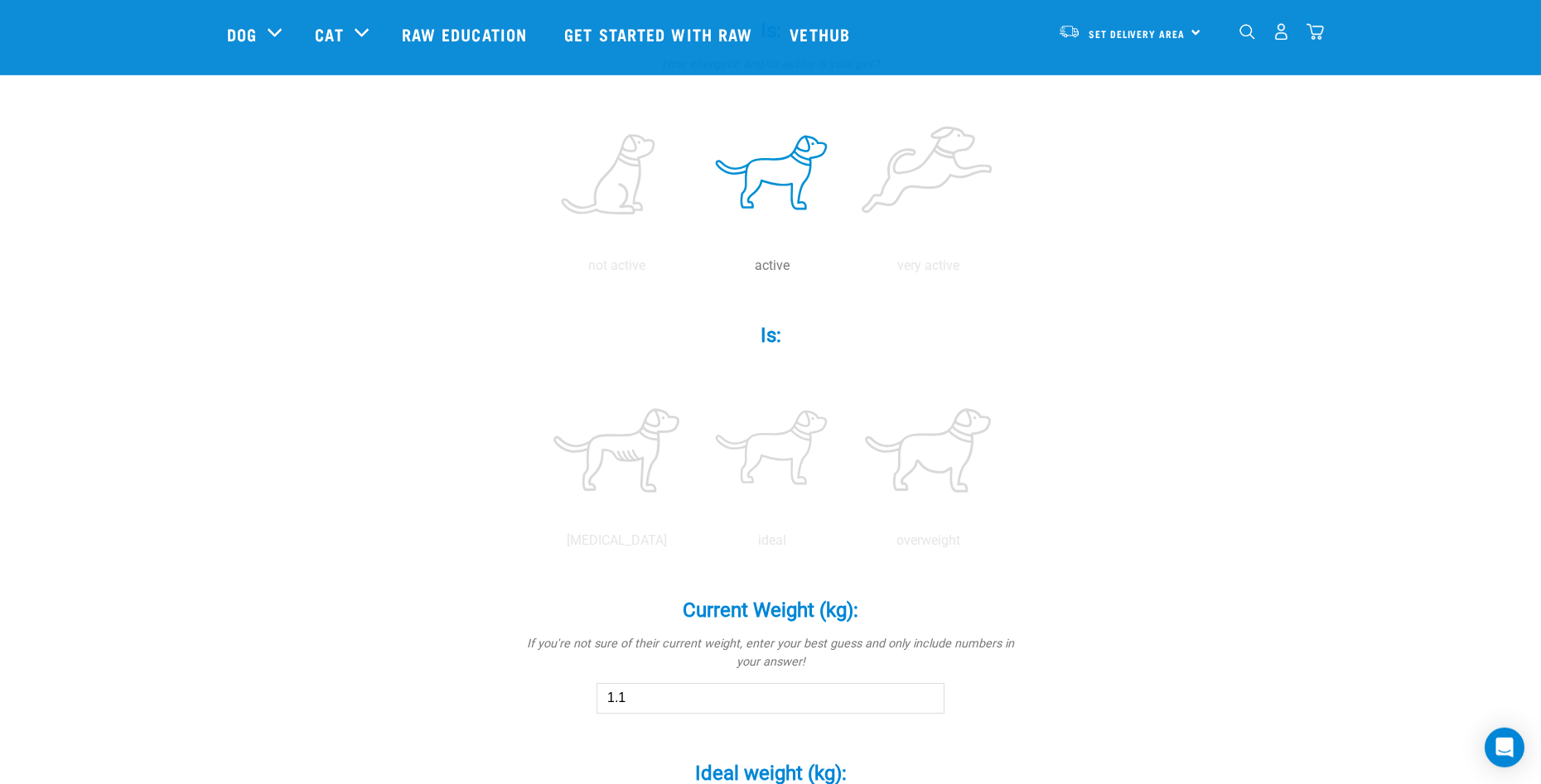
click at [928, 697] on input "1.1" at bounding box center [770, 698] width 348 height 30
click at [928, 697] on input "1.2" at bounding box center [770, 698] width 348 height 30
click at [928, 697] on input "1.3" at bounding box center [770, 698] width 348 height 30
click at [928, 697] on input "1.4" at bounding box center [770, 698] width 348 height 30
click at [928, 697] on input "1.5" at bounding box center [770, 698] width 348 height 30
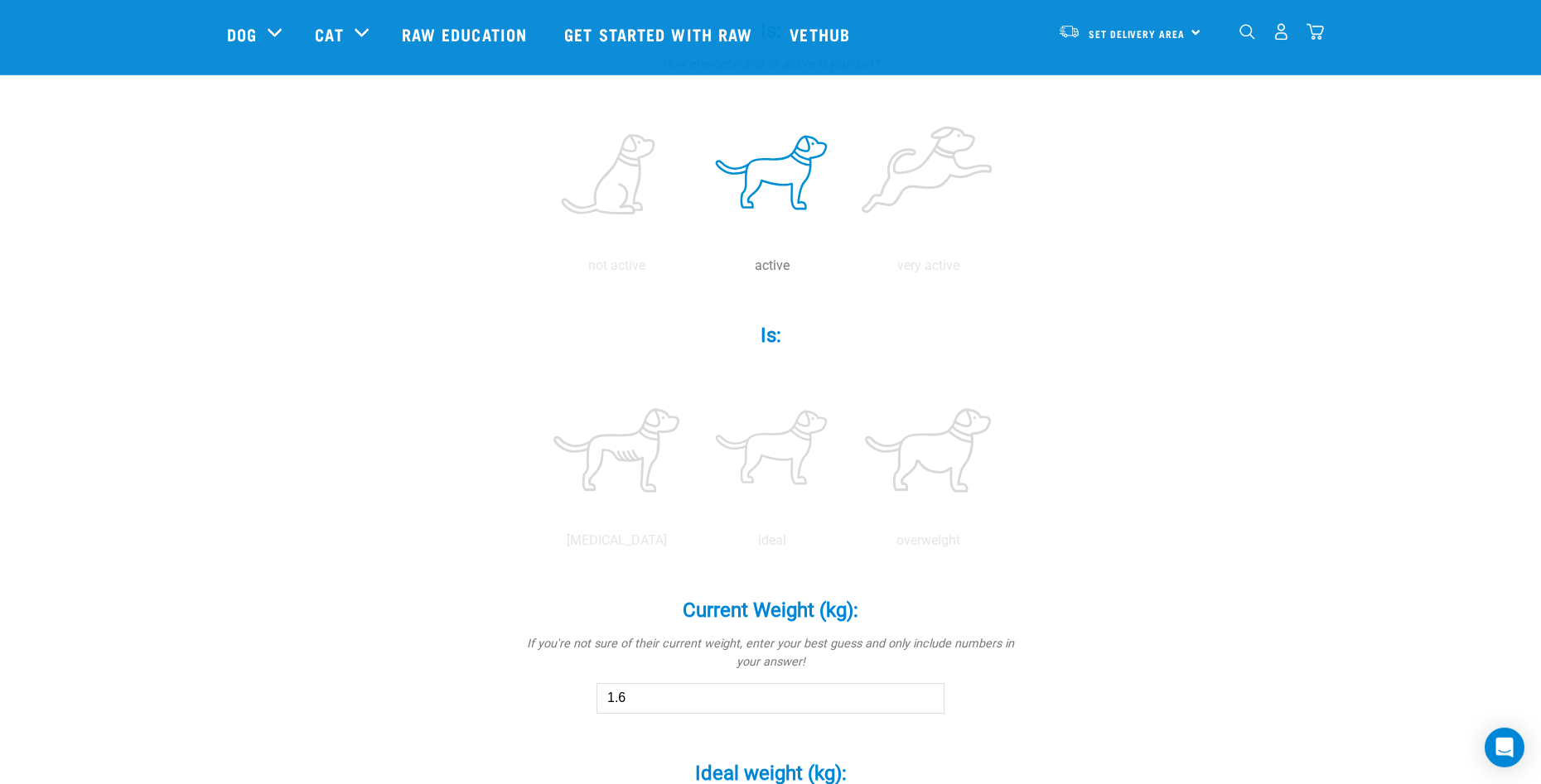
click at [928, 697] on input "1.6" at bounding box center [770, 698] width 348 height 30
click at [929, 697] on input "1.7" at bounding box center [770, 698] width 348 height 30
click at [930, 697] on input "1.8" at bounding box center [770, 698] width 348 height 30
click at [930, 696] on input "1.9" at bounding box center [770, 698] width 348 height 30
click at [929, 694] on input "2" at bounding box center [770, 698] width 348 height 30
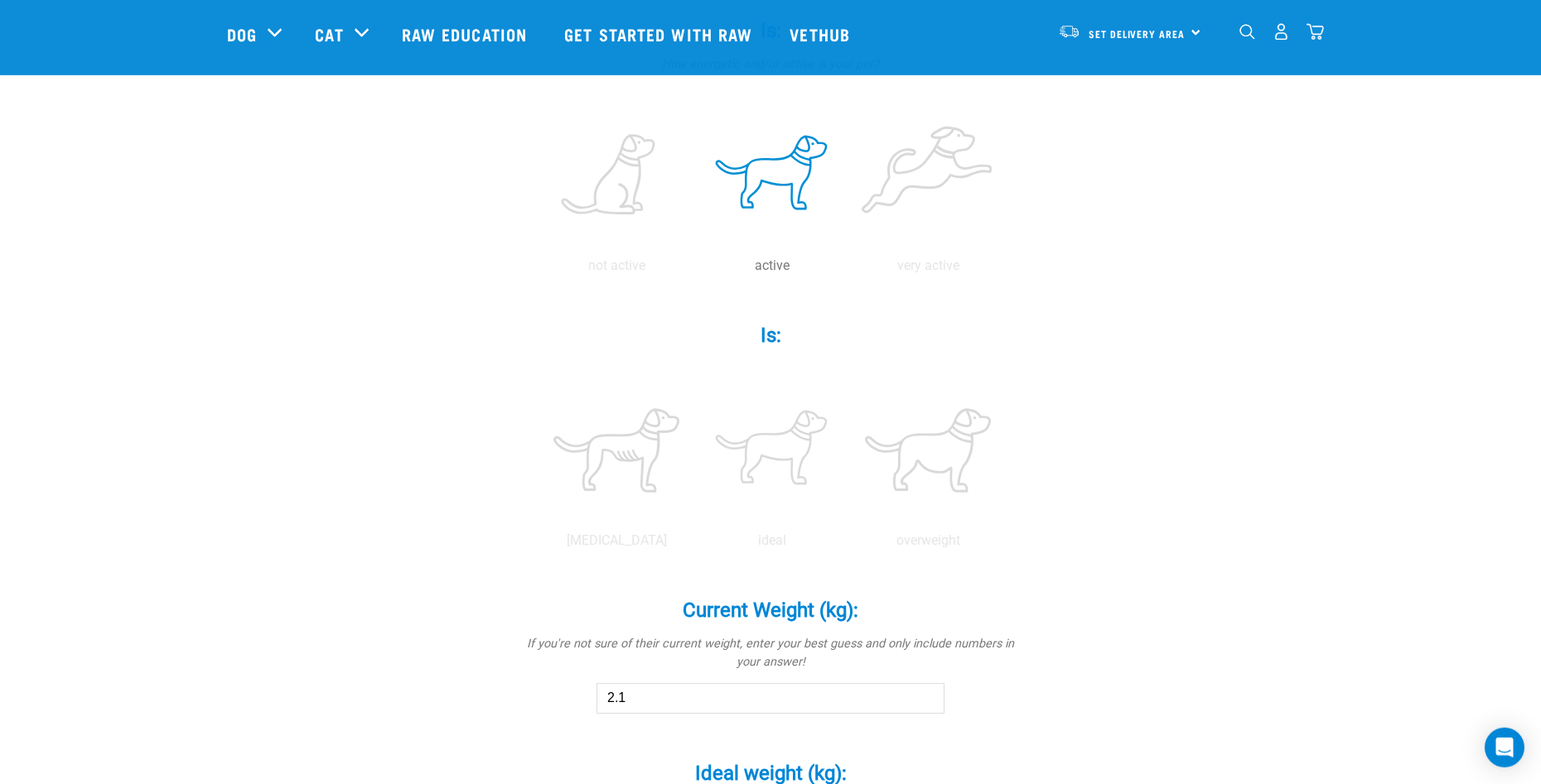
click at [928, 693] on input "2.1" at bounding box center [770, 698] width 348 height 30
click at [928, 693] on input "2.2" at bounding box center [770, 698] width 348 height 30
click at [928, 693] on input "2.3" at bounding box center [770, 698] width 348 height 30
click at [928, 693] on input "2.4" at bounding box center [770, 698] width 348 height 30
click at [928, 693] on input "2.5" at bounding box center [770, 698] width 348 height 30
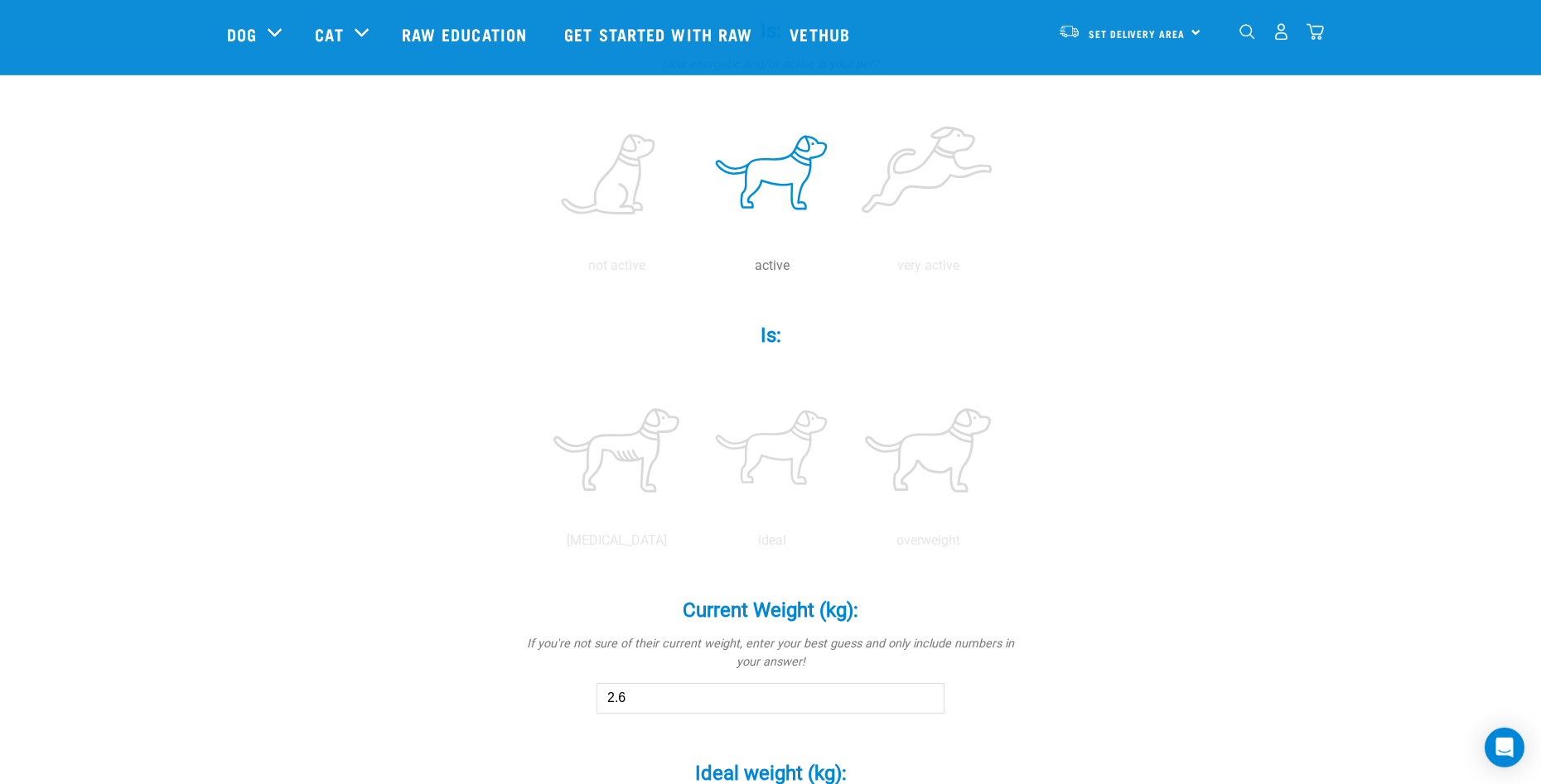
click at [928, 693] on input "2.6" at bounding box center [770, 698] width 348 height 30
click at [928, 693] on input "2.7" at bounding box center [770, 698] width 348 height 30
click at [930, 693] on input "2.8" at bounding box center [770, 698] width 348 height 30
click at [930, 693] on input "2.9" at bounding box center [770, 698] width 348 height 30
click at [930, 693] on input "3" at bounding box center [770, 698] width 348 height 30
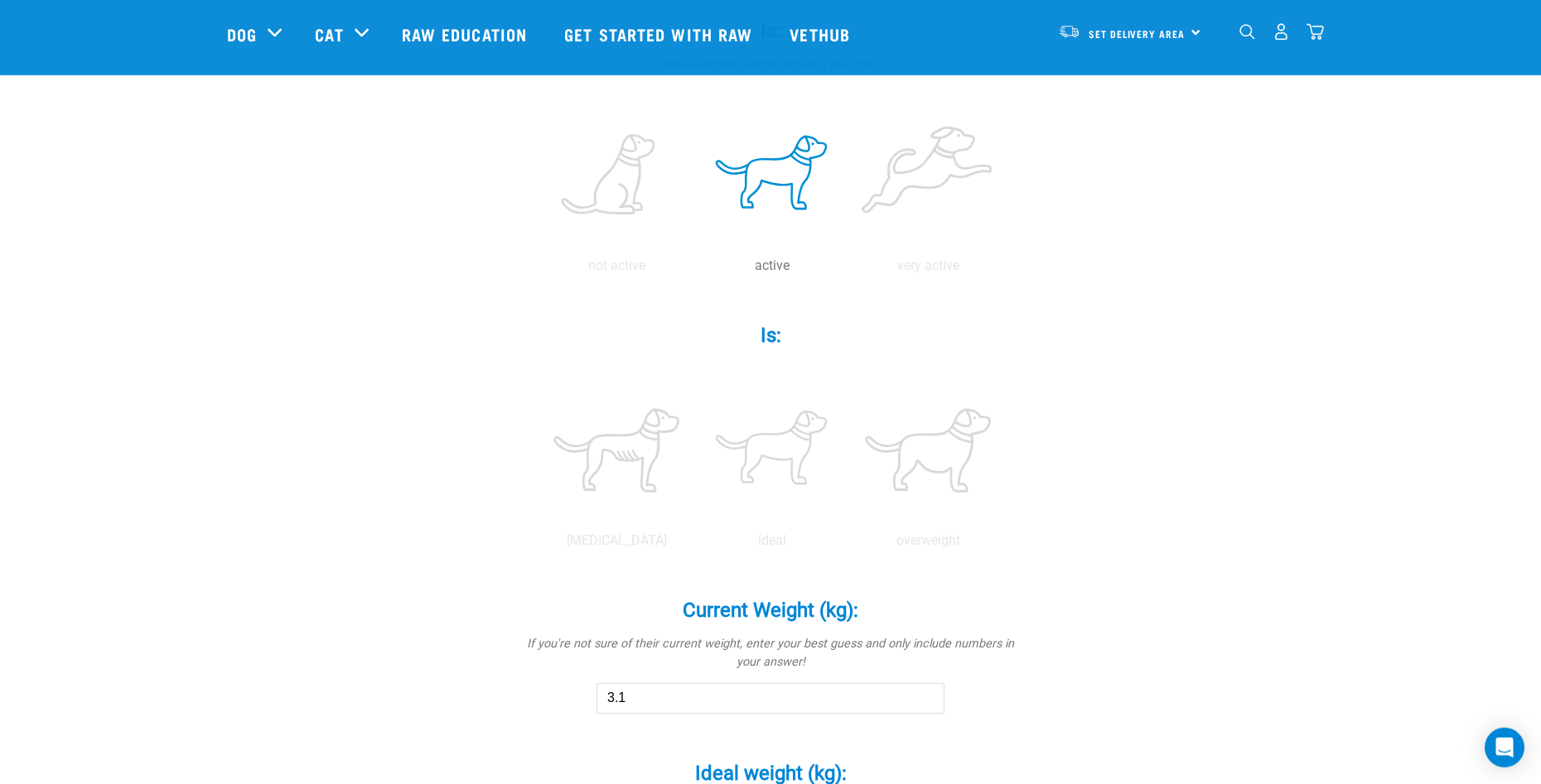
click at [930, 693] on input "3.1" at bounding box center [770, 698] width 348 height 30
click at [930, 693] on input "3.2" at bounding box center [770, 698] width 348 height 30
click at [930, 693] on input "3.3" at bounding box center [770, 698] width 348 height 30
click at [930, 693] on input "3.4" at bounding box center [770, 698] width 348 height 30
click at [930, 693] on input "3.5" at bounding box center [770, 698] width 348 height 30
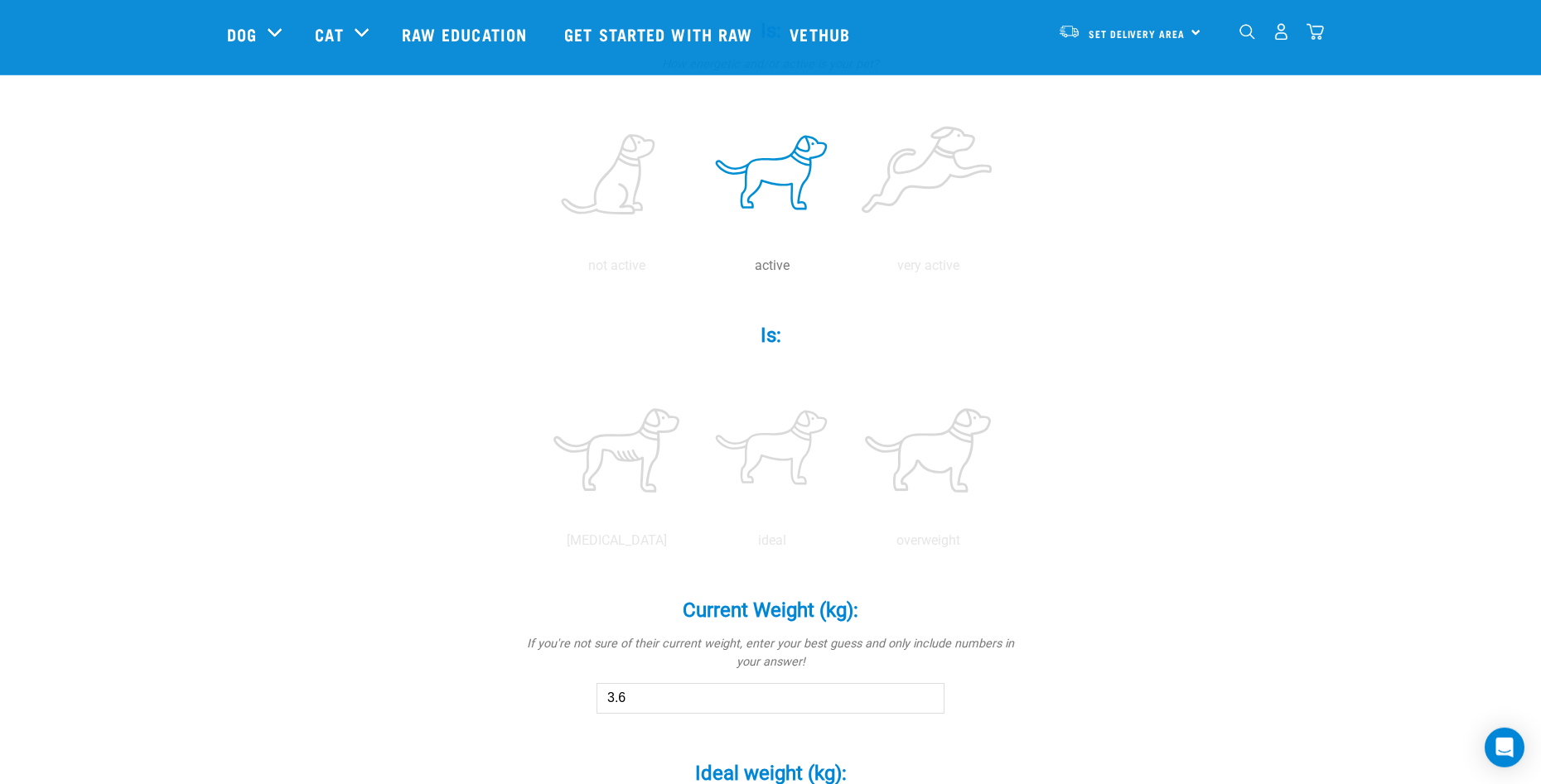
click at [930, 693] on input "3.6" at bounding box center [770, 698] width 348 height 30
click at [930, 693] on input "3.7" at bounding box center [770, 698] width 348 height 30
click at [930, 693] on input "3.8" at bounding box center [770, 698] width 348 height 30
click at [930, 693] on input "3.9" at bounding box center [770, 698] width 348 height 30
click at [930, 693] on input "4" at bounding box center [770, 698] width 348 height 30
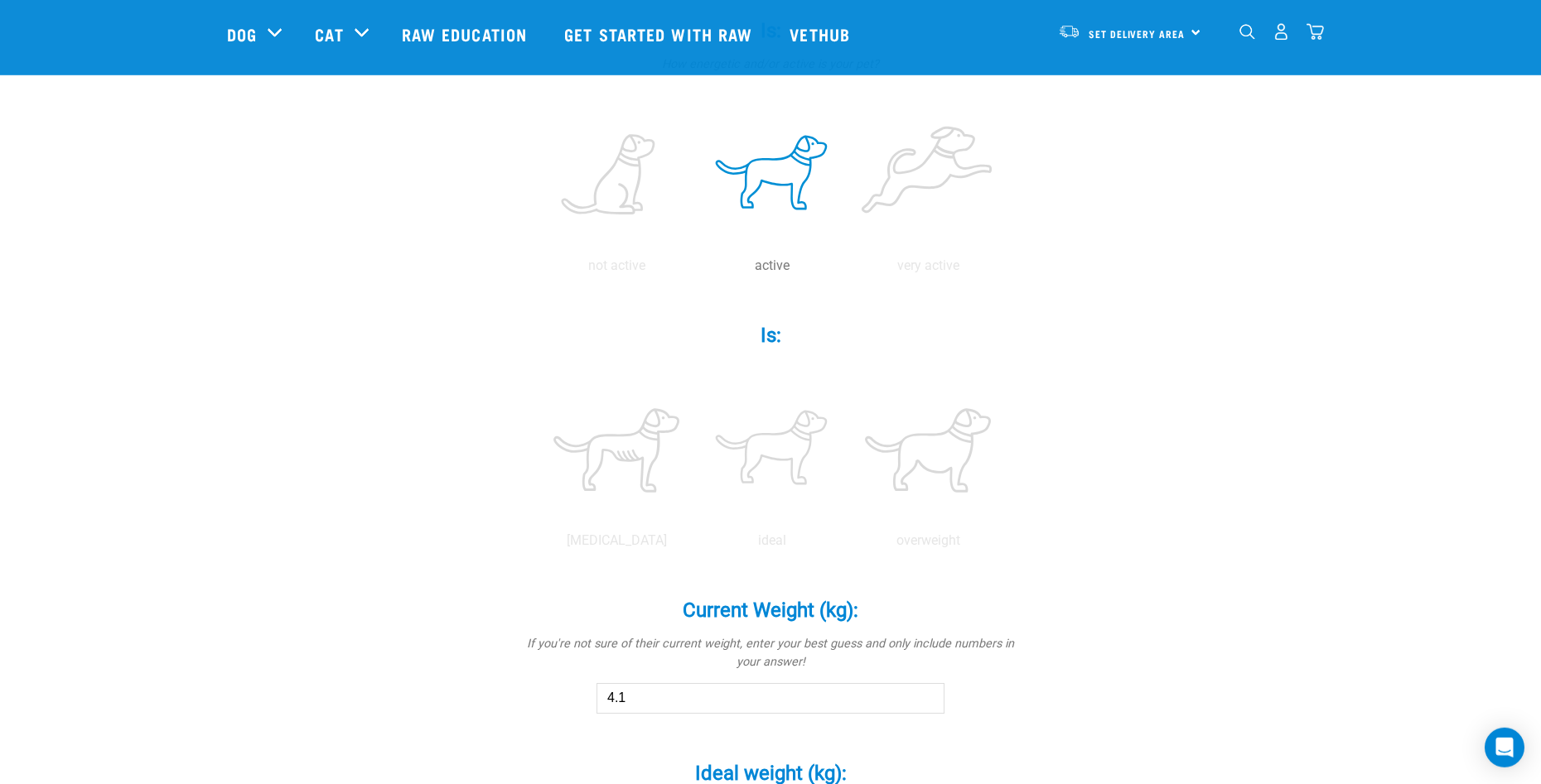
click at [930, 693] on input "4.1" at bounding box center [770, 698] width 348 height 30
click at [930, 693] on input "4.2" at bounding box center [770, 698] width 348 height 30
click at [930, 693] on input "4.3" at bounding box center [770, 698] width 348 height 30
click at [930, 693] on input "4.4" at bounding box center [770, 698] width 348 height 30
click at [930, 693] on input "4.5" at bounding box center [770, 698] width 348 height 30
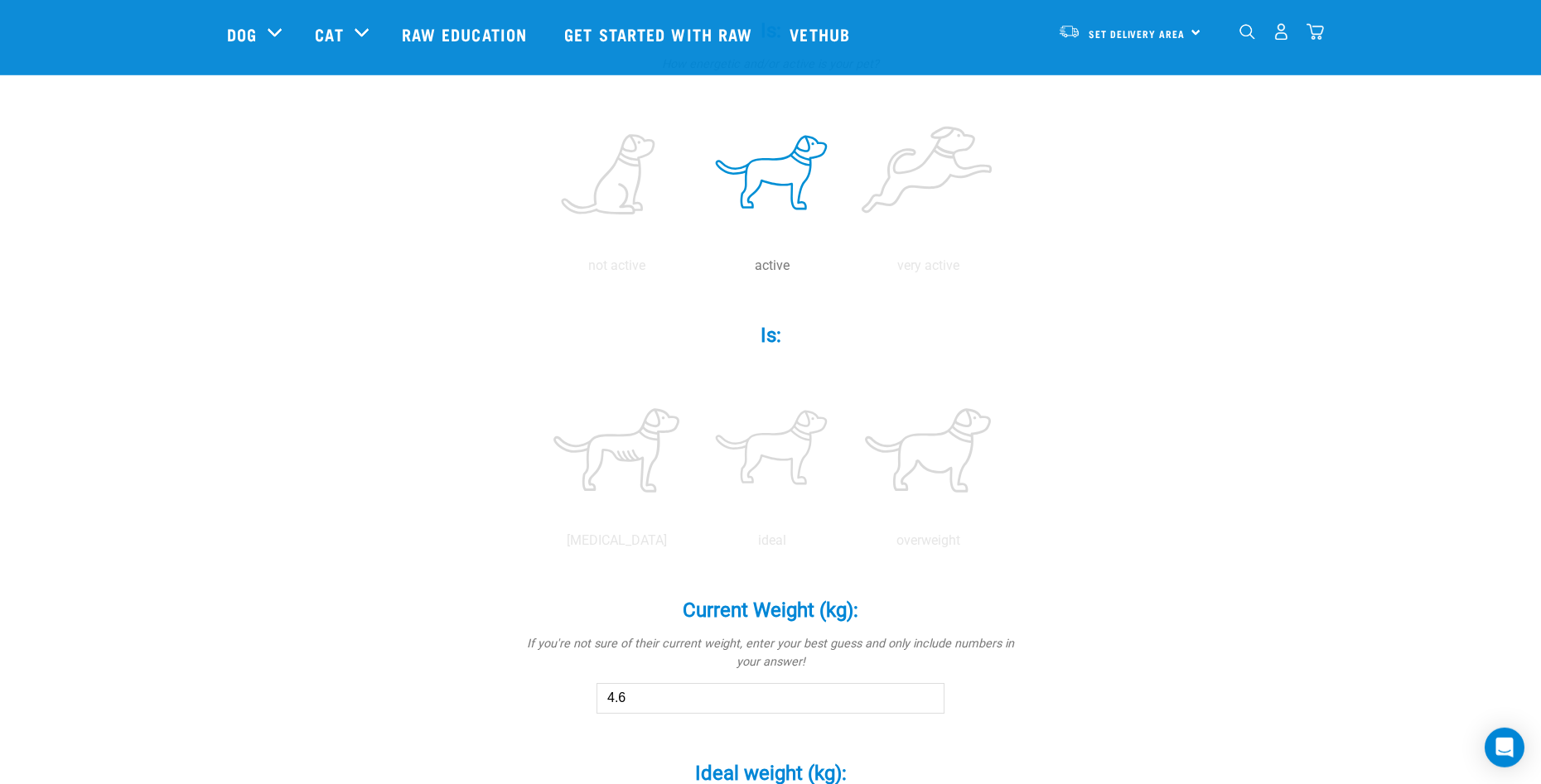
click at [930, 693] on input "4.6" at bounding box center [770, 698] width 348 height 30
click at [930, 693] on input "4.7" at bounding box center [770, 698] width 348 height 30
click at [930, 693] on input "4.8" at bounding box center [770, 698] width 348 height 30
click at [930, 693] on input "4.9" at bounding box center [770, 698] width 348 height 30
click at [930, 693] on input "5" at bounding box center [770, 698] width 348 height 30
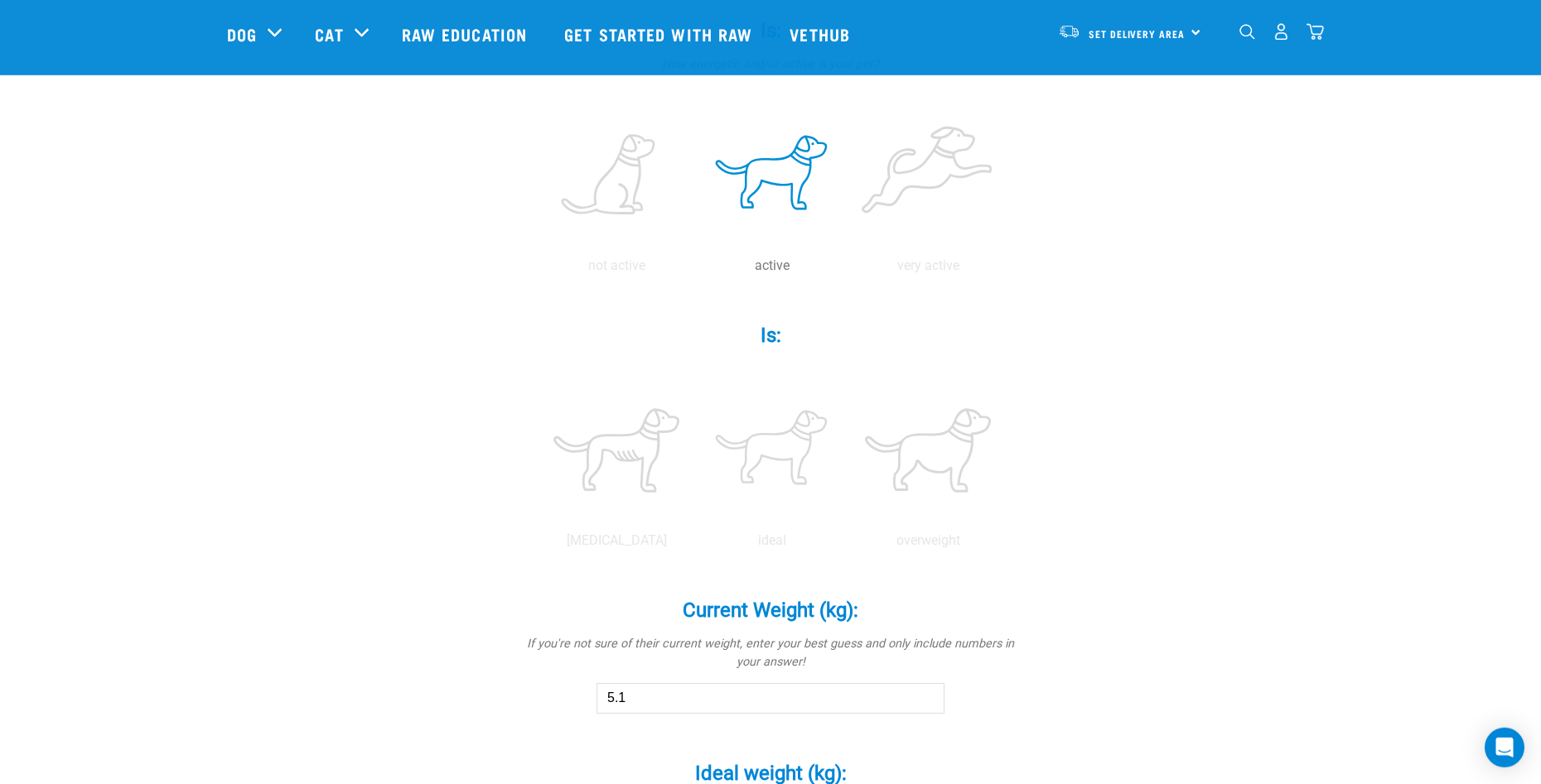
click at [930, 693] on input "5.1" at bounding box center [770, 698] width 348 height 30
click at [930, 693] on input "5.2" at bounding box center [770, 698] width 348 height 30
click at [930, 693] on input "5.3" at bounding box center [770, 698] width 348 height 30
click at [930, 693] on input "5.4" at bounding box center [770, 698] width 348 height 30
type input "5.5"
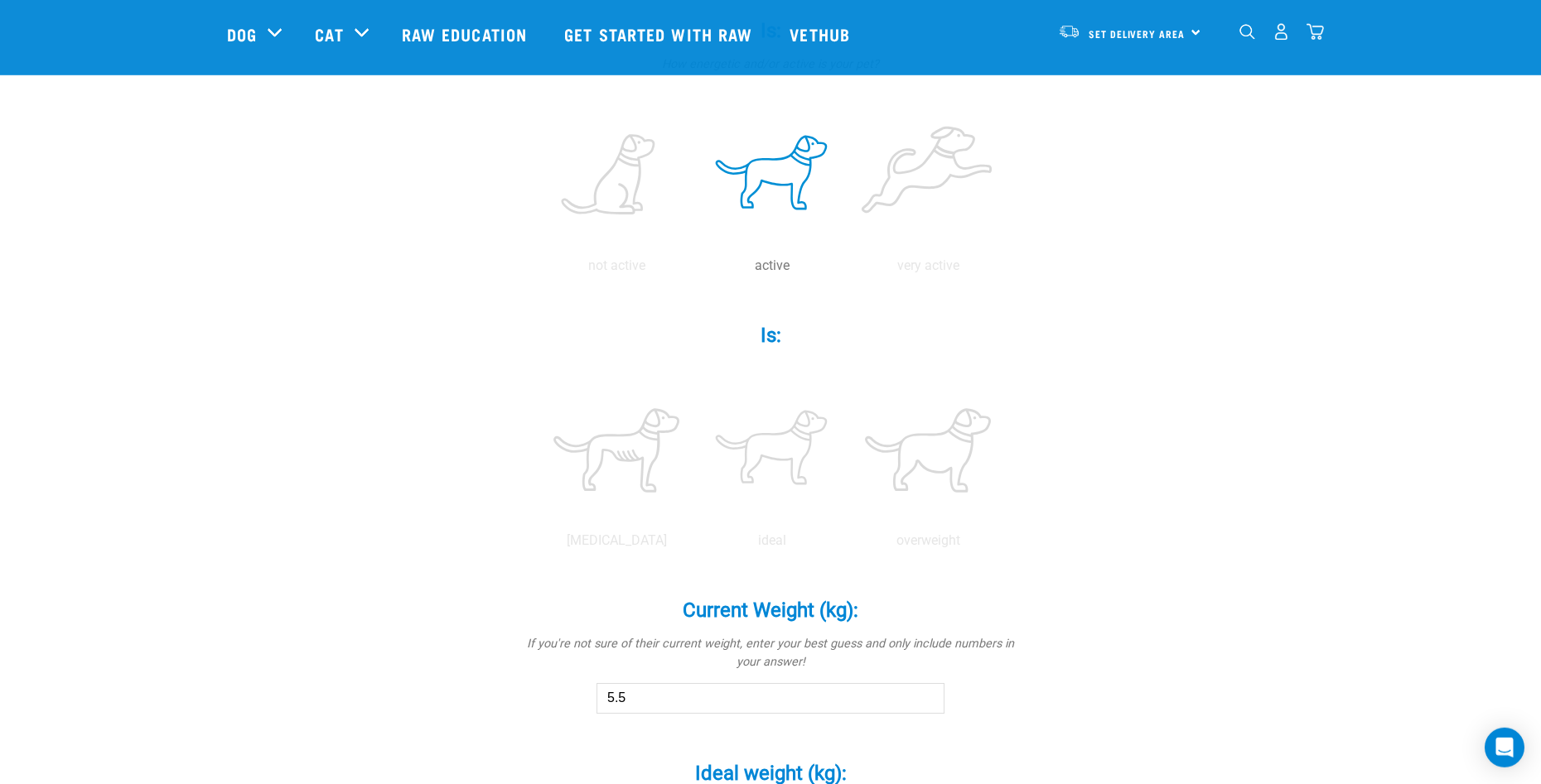
click at [930, 693] on input "5.5" at bounding box center [770, 698] width 348 height 30
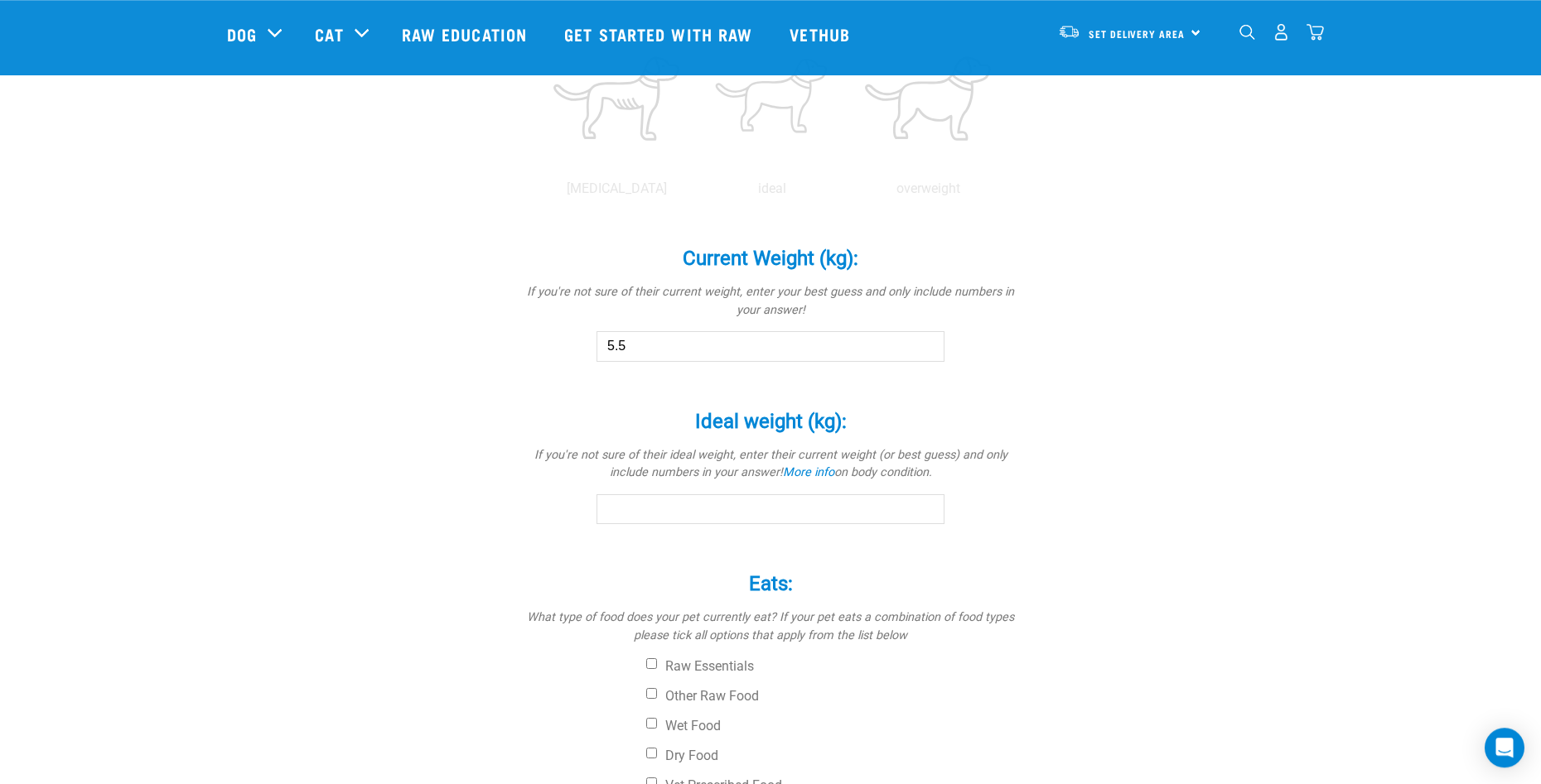
scroll to position [765, 0]
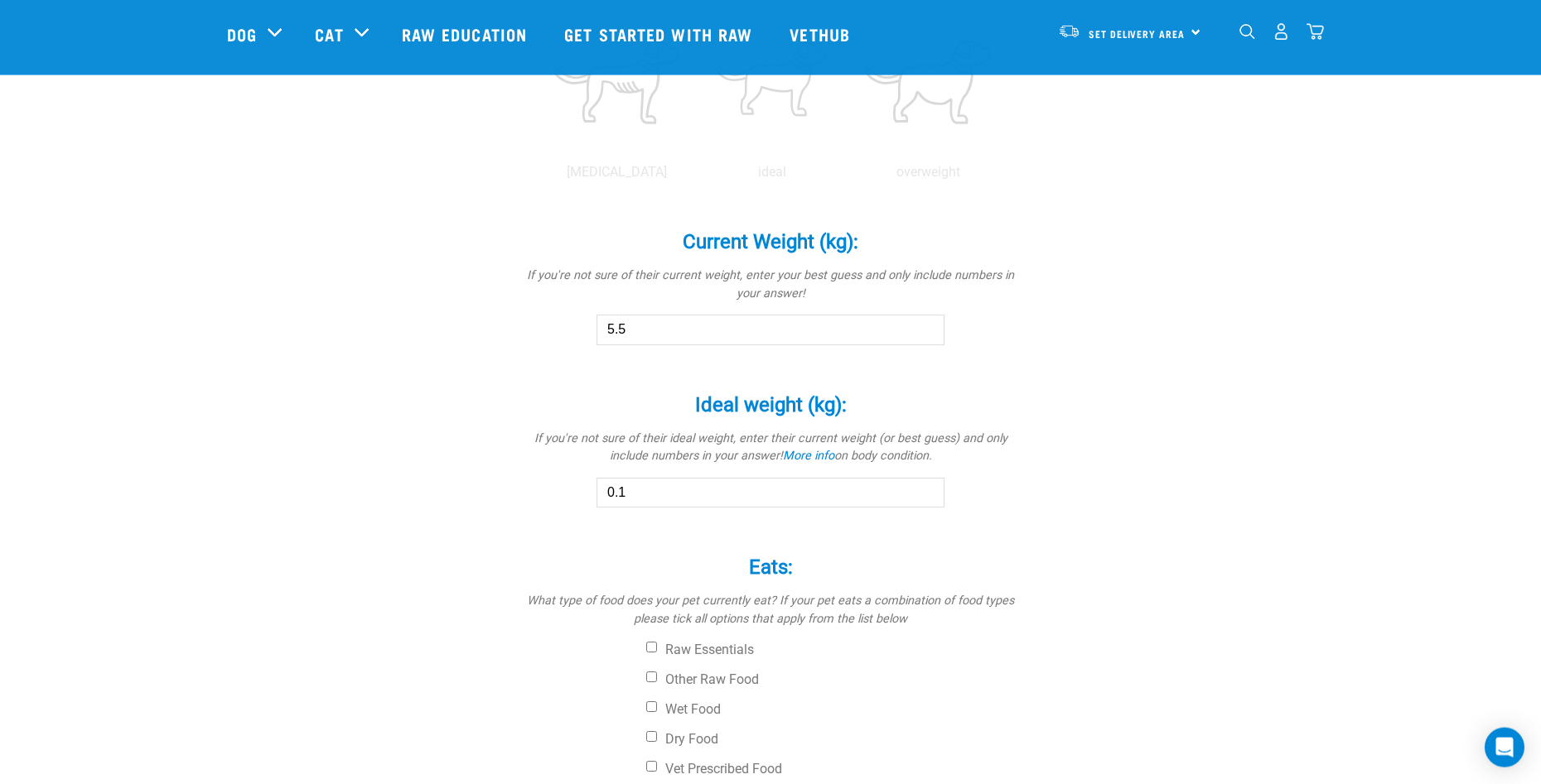
click at [923, 491] on input "0.1" at bounding box center [770, 492] width 348 height 30
click at [925, 487] on input "0.2" at bounding box center [770, 492] width 348 height 30
click at [925, 487] on input "0.3" at bounding box center [770, 492] width 348 height 30
click at [925, 487] on input "0.4" at bounding box center [770, 492] width 348 height 30
click at [925, 487] on input "0.5" at bounding box center [770, 492] width 348 height 30
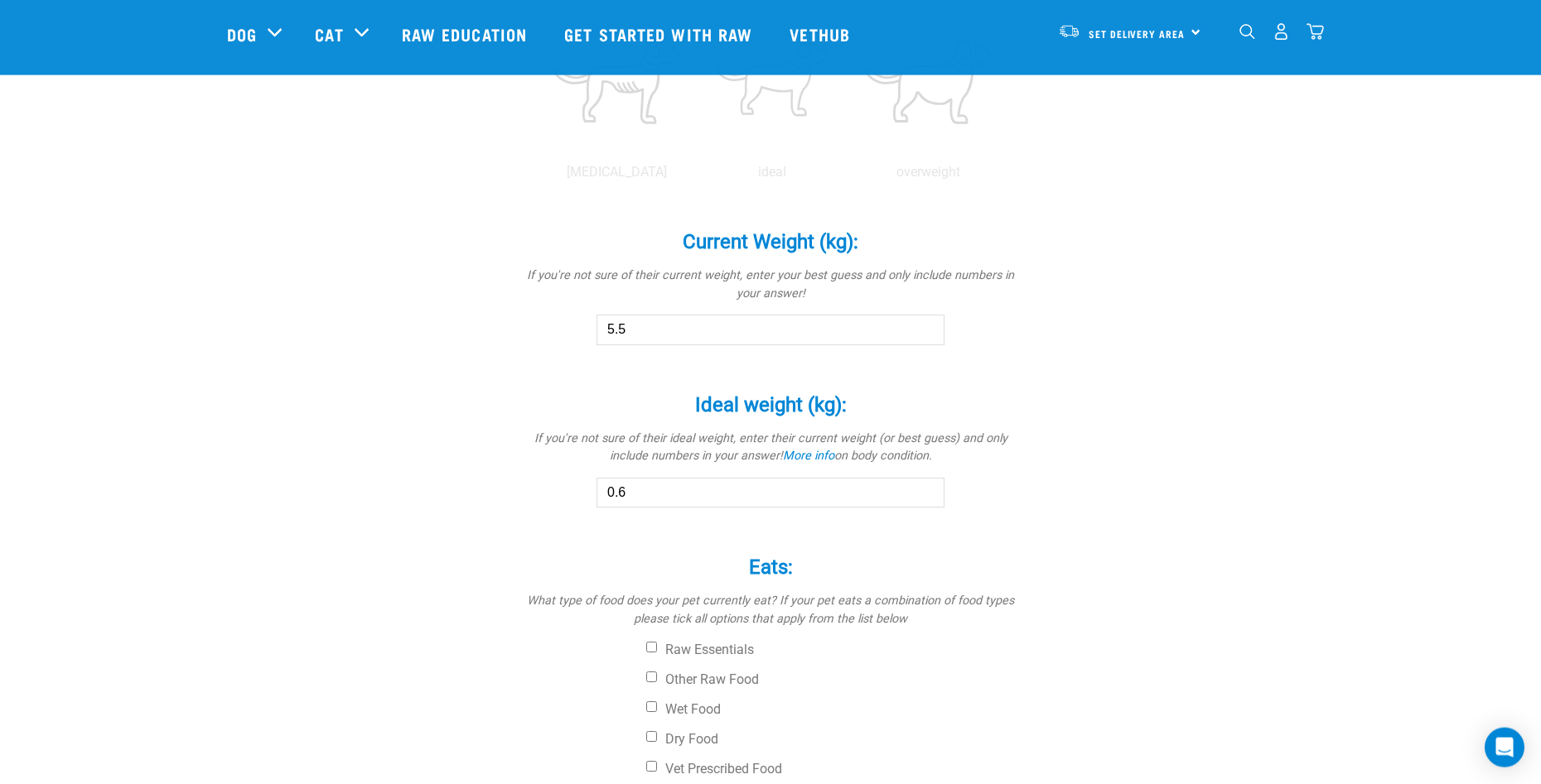
click at [925, 487] on input "0.6" at bounding box center [770, 492] width 348 height 30
click at [925, 487] on input "0.7" at bounding box center [770, 492] width 348 height 30
click at [925, 487] on input "0.8" at bounding box center [770, 492] width 348 height 30
click at [925, 486] on input "0.9" at bounding box center [770, 492] width 348 height 30
click at [925, 485] on input "1.6" at bounding box center [770, 492] width 348 height 30
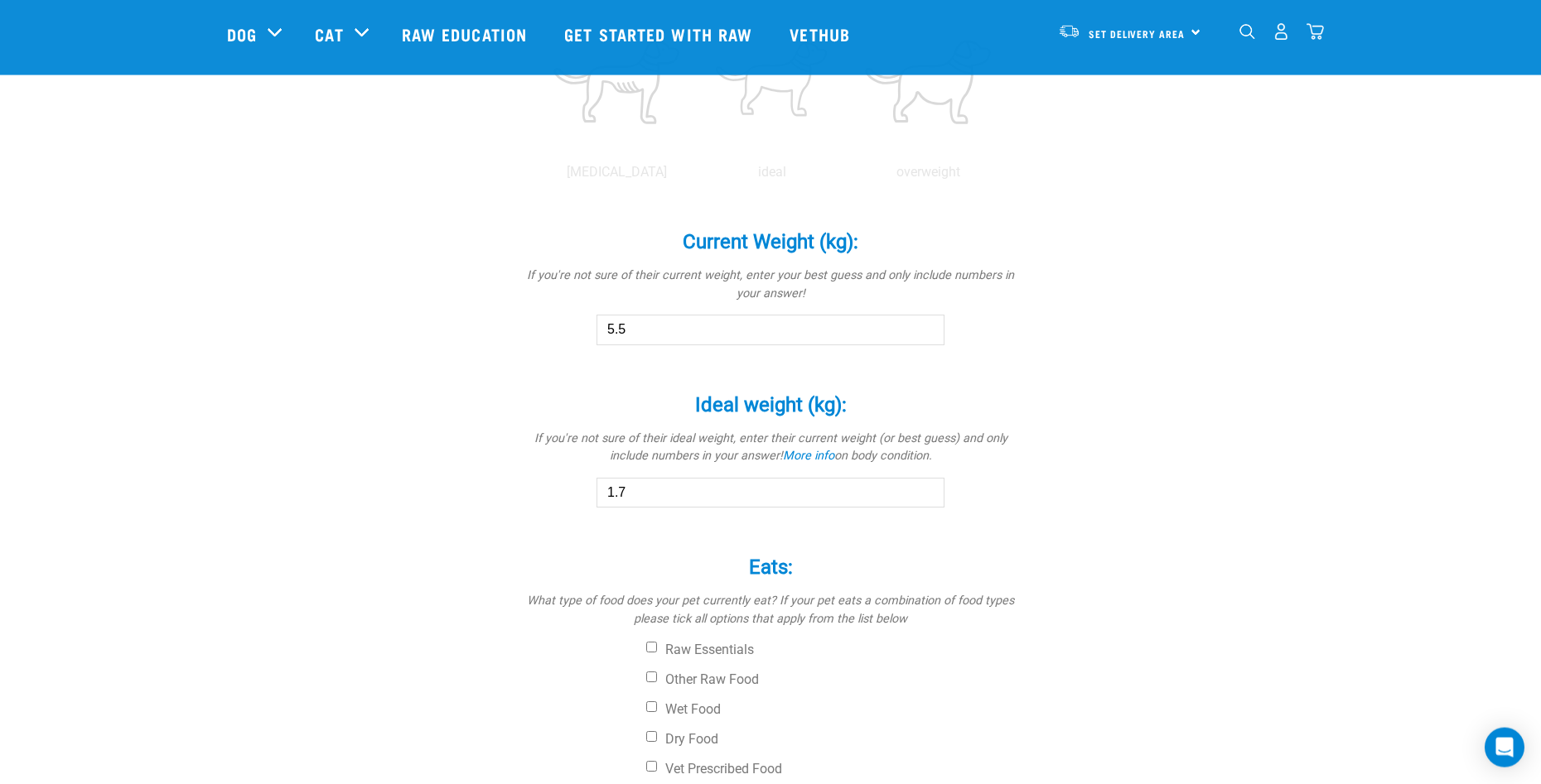
click at [925, 485] on input "1.7" at bounding box center [770, 492] width 348 height 30
click at [925, 485] on input "1.8" at bounding box center [770, 492] width 348 height 30
click at [925, 484] on input "1.8" at bounding box center [770, 492] width 348 height 30
click at [925, 483] on input "1.8" at bounding box center [770, 492] width 348 height 30
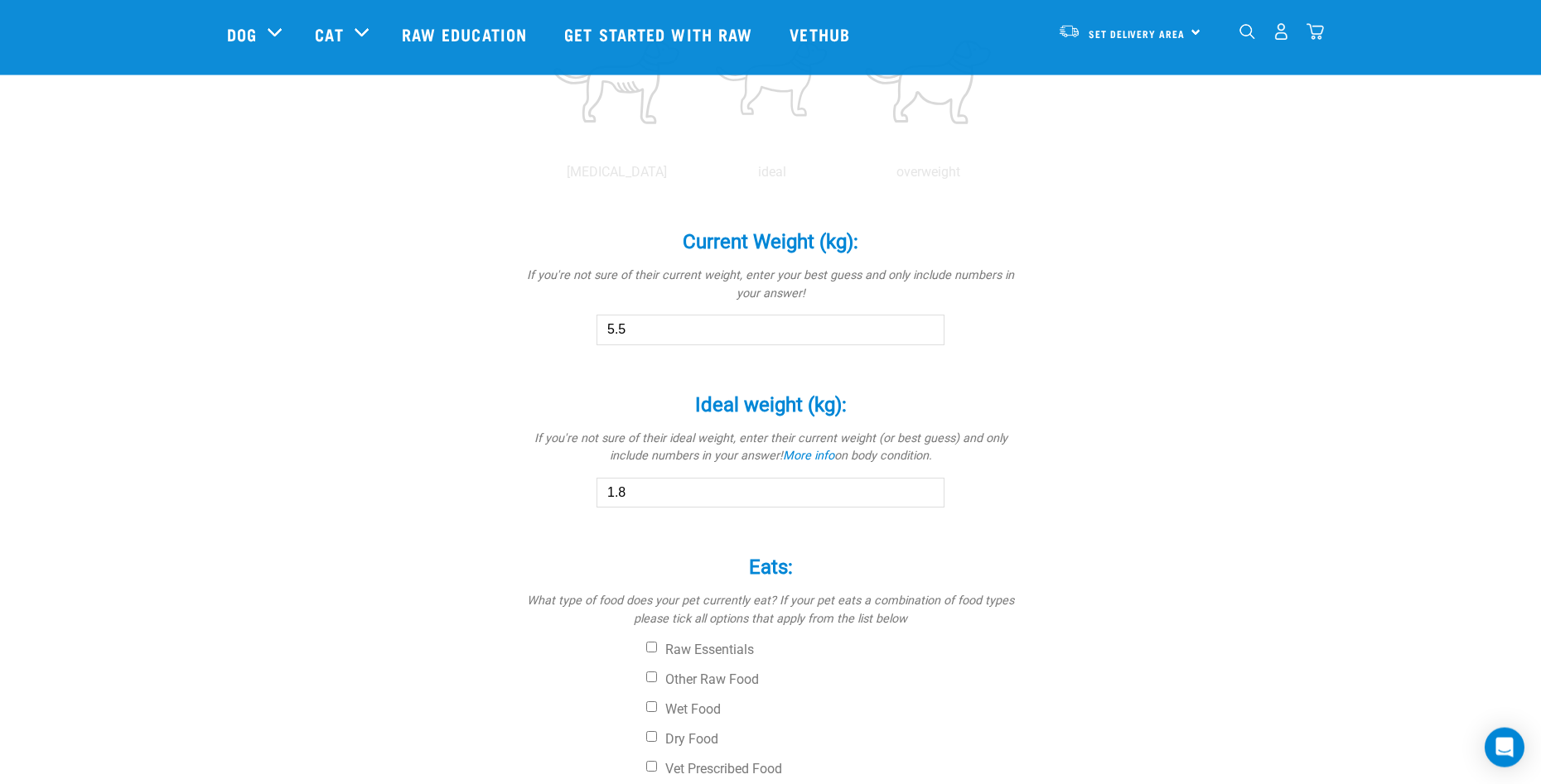
click at [925, 483] on input "1.8" at bounding box center [770, 492] width 348 height 30
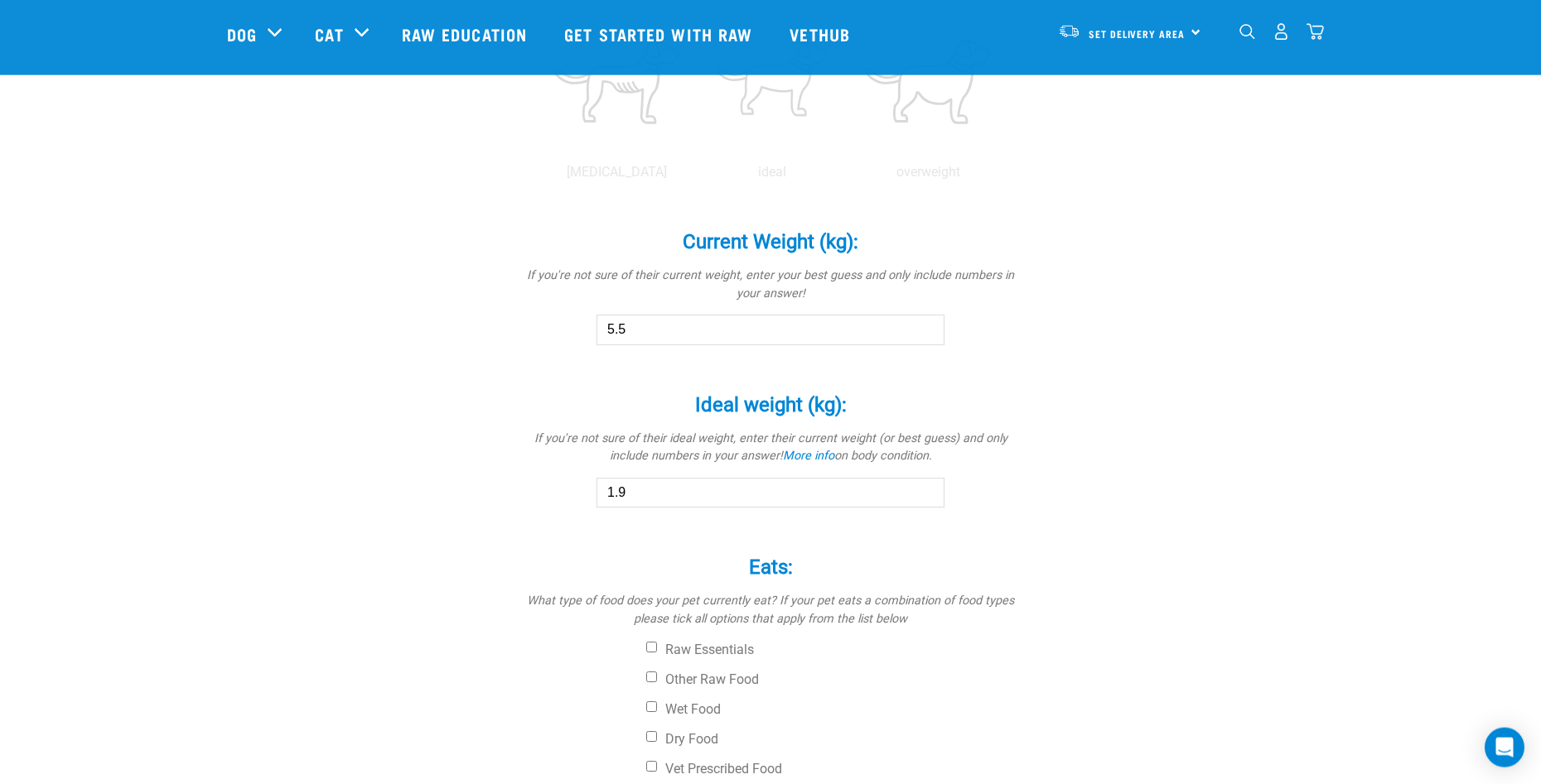
click at [925, 486] on input "1.9" at bounding box center [770, 492] width 348 height 30
click at [925, 486] on input "2.3" at bounding box center [770, 492] width 348 height 30
click at [925, 486] on input "2.4" at bounding box center [770, 492] width 348 height 30
click at [925, 486] on input "2.5" at bounding box center [770, 492] width 348 height 30
click at [925, 486] on input "2.6" at bounding box center [770, 492] width 348 height 30
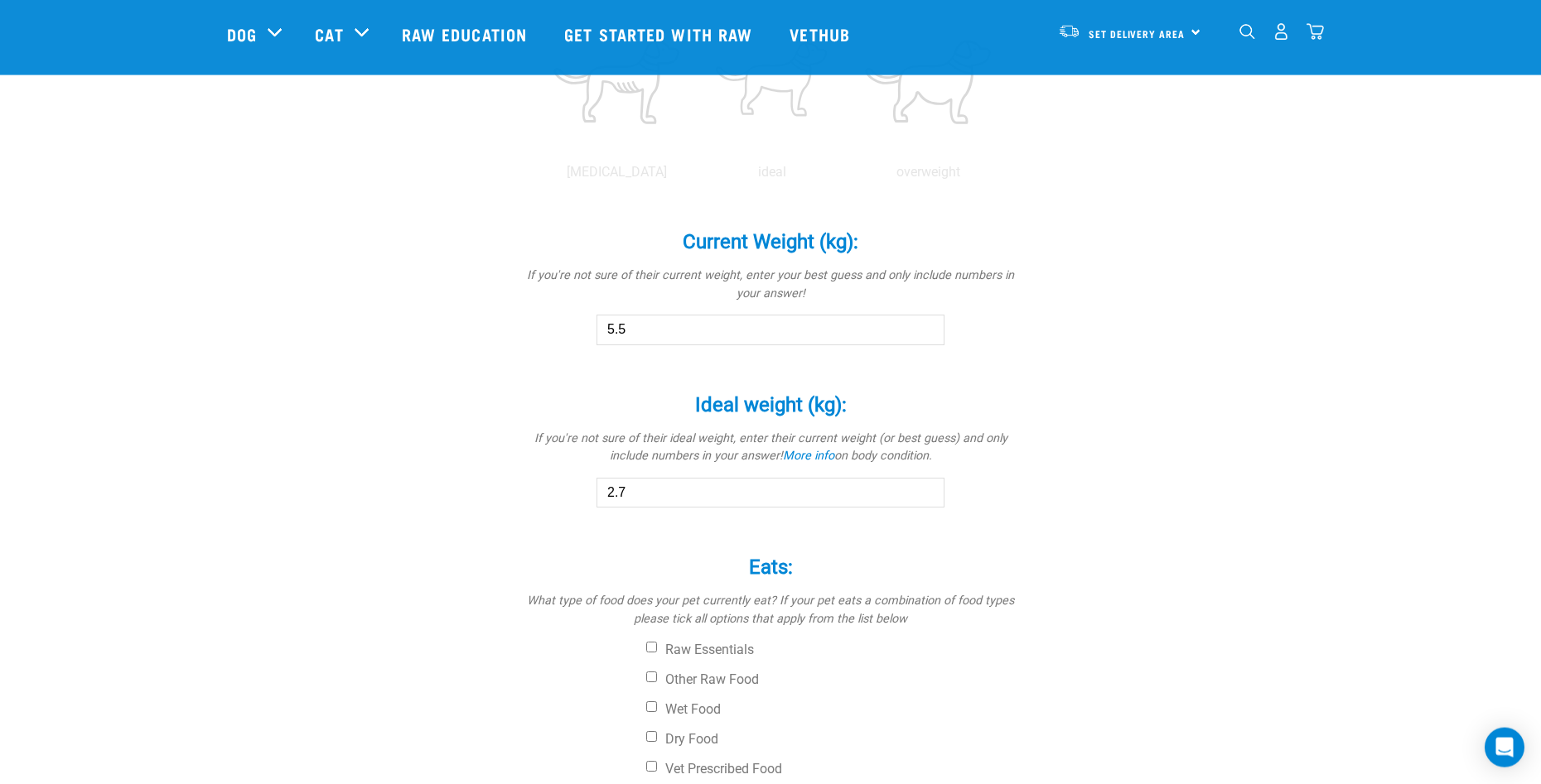
click at [925, 486] on input "2.7" at bounding box center [770, 492] width 348 height 30
click at [925, 486] on input "2.8" at bounding box center [770, 492] width 348 height 30
click at [925, 486] on input "2.9" at bounding box center [770, 492] width 348 height 30
click at [925, 486] on input "3" at bounding box center [770, 492] width 348 height 30
click at [925, 486] on input "3.1" at bounding box center [770, 492] width 348 height 30
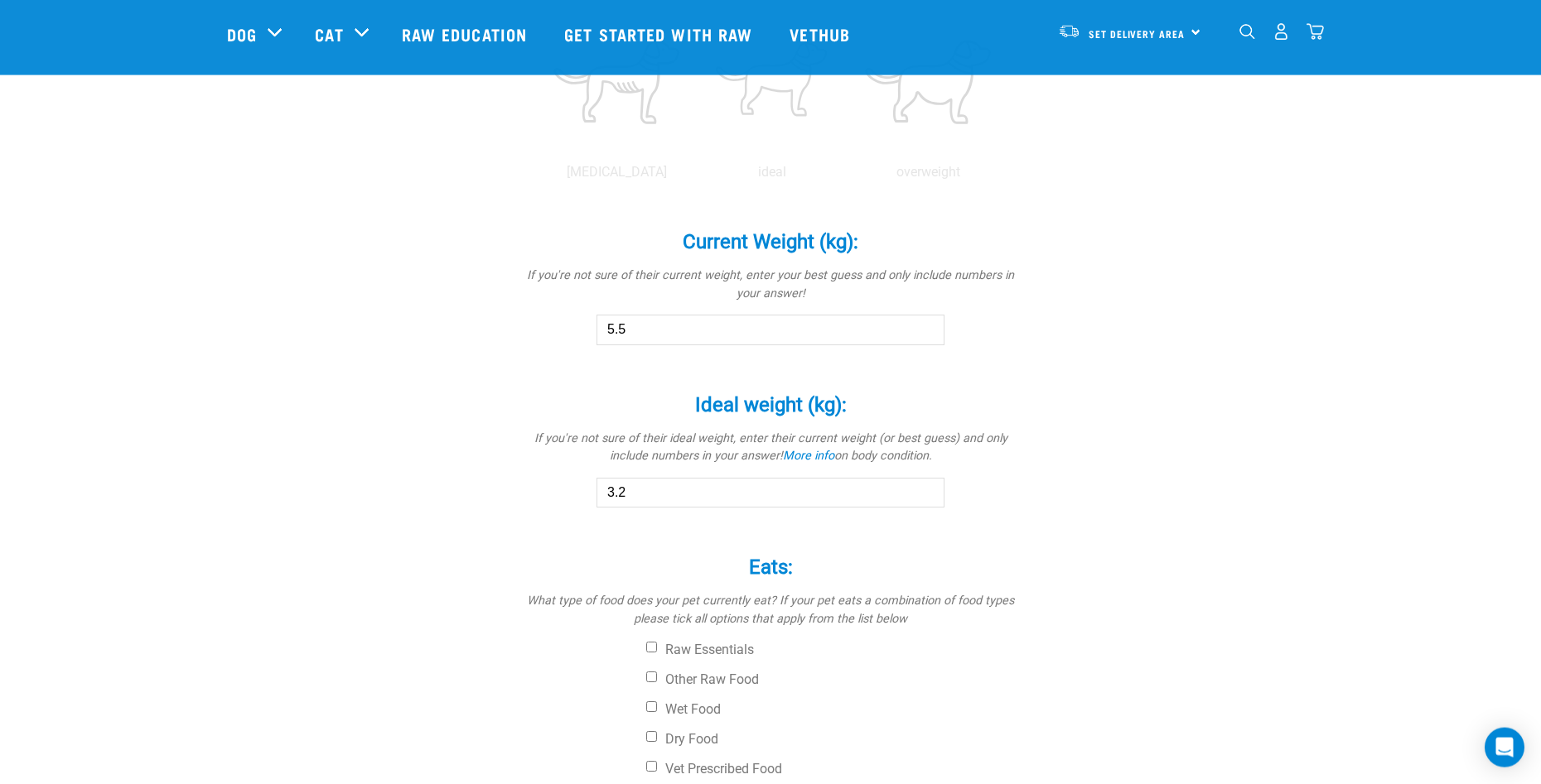
click at [925, 486] on input "3.2" at bounding box center [770, 492] width 348 height 30
click at [925, 486] on input "3.3" at bounding box center [770, 492] width 348 height 30
click at [925, 486] on input "3.4" at bounding box center [770, 492] width 348 height 30
click at [925, 486] on input "3.5" at bounding box center [770, 492] width 348 height 30
click at [925, 486] on input "3.6" at bounding box center [770, 492] width 348 height 30
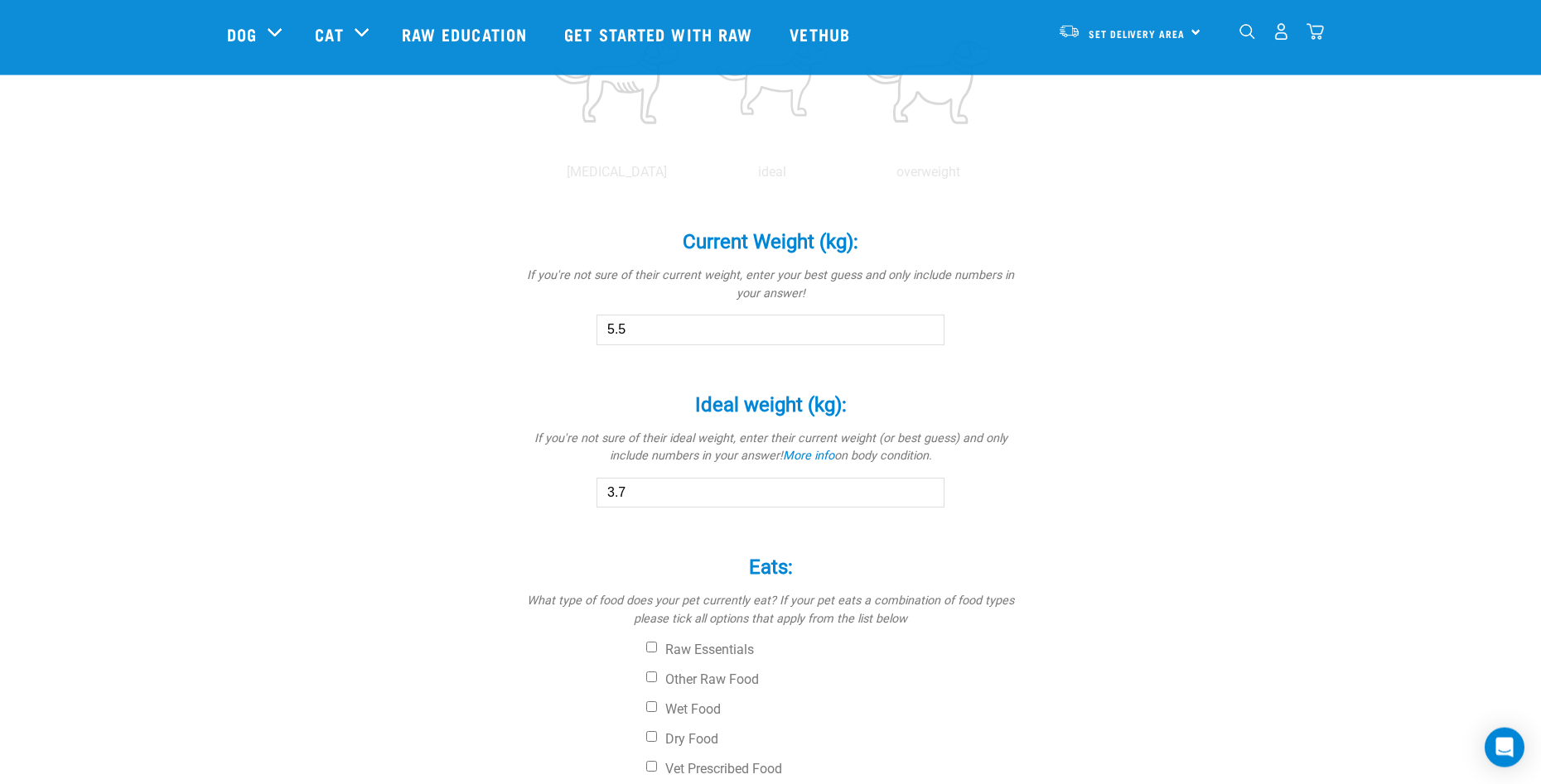
click at [925, 486] on input "3.7" at bounding box center [770, 492] width 348 height 30
click at [925, 486] on input "3.8" at bounding box center [770, 492] width 348 height 30
click at [925, 486] on input "3.9" at bounding box center [770, 492] width 348 height 30
type input "4"
click at [925, 486] on input "4" at bounding box center [770, 492] width 348 height 30
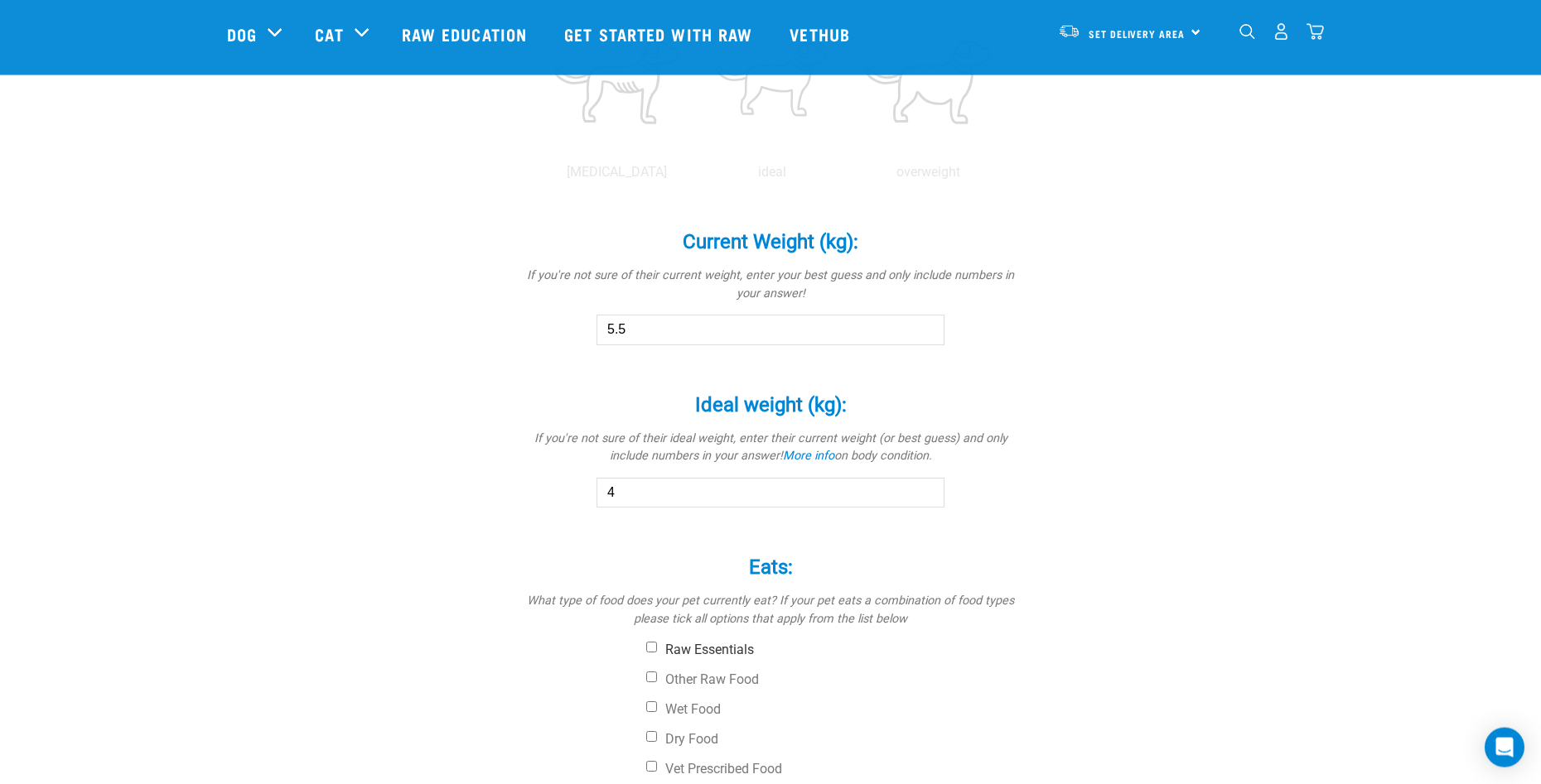
click at [652, 641] on div "Eats: * What type of food does your pet currently eat? If your pet eats a combi…" at bounding box center [770, 672] width 497 height 281
click at [654, 648] on input "Raw Essentials" at bounding box center [651, 647] width 11 height 11
checkbox input "true"
click at [658, 676] on label "Other Raw Food" at bounding box center [833, 680] width 373 height 17
click at [657, 676] on input "Other Raw Food" at bounding box center [651, 676] width 11 height 11
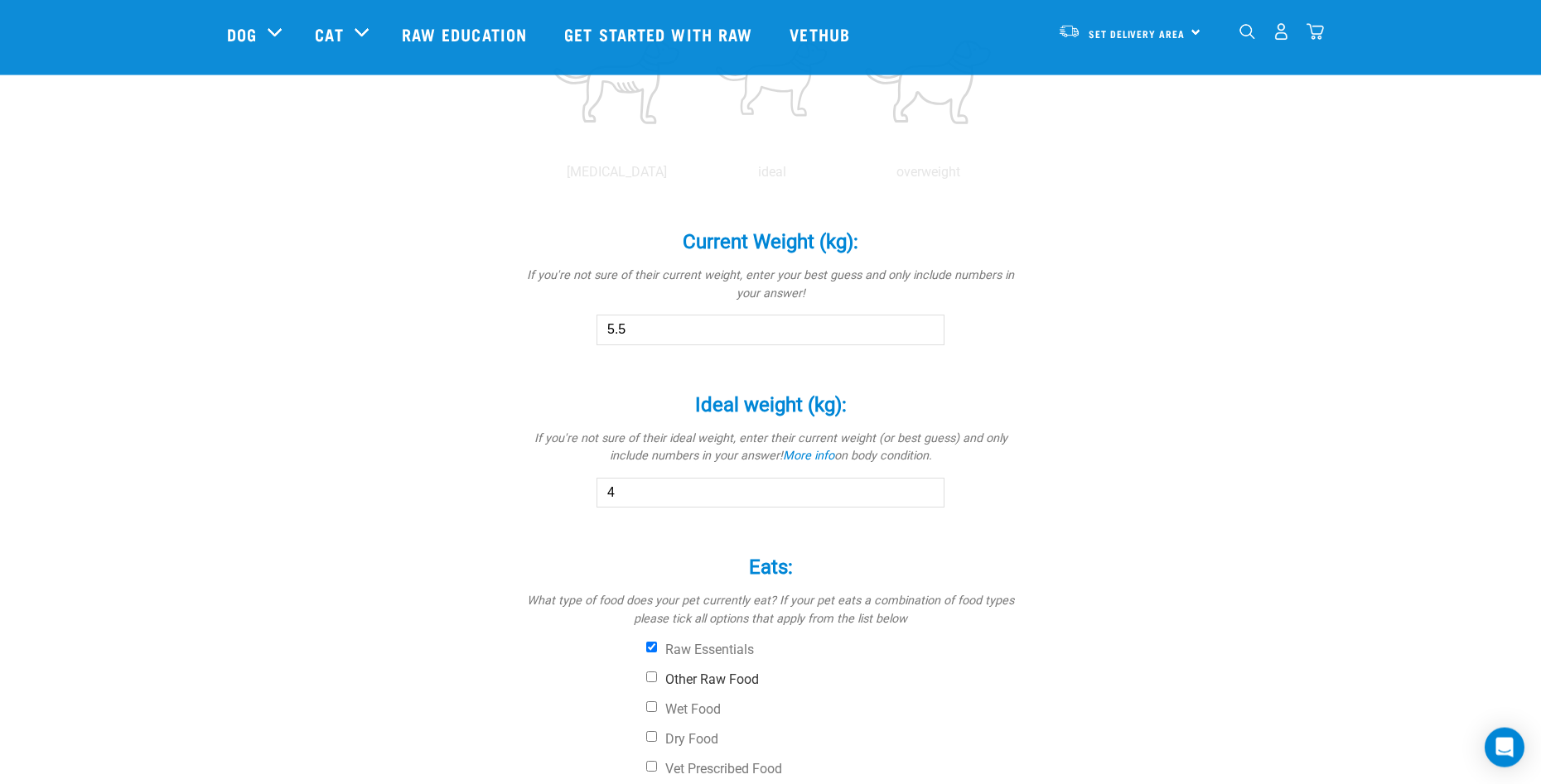
checkbox input "true"
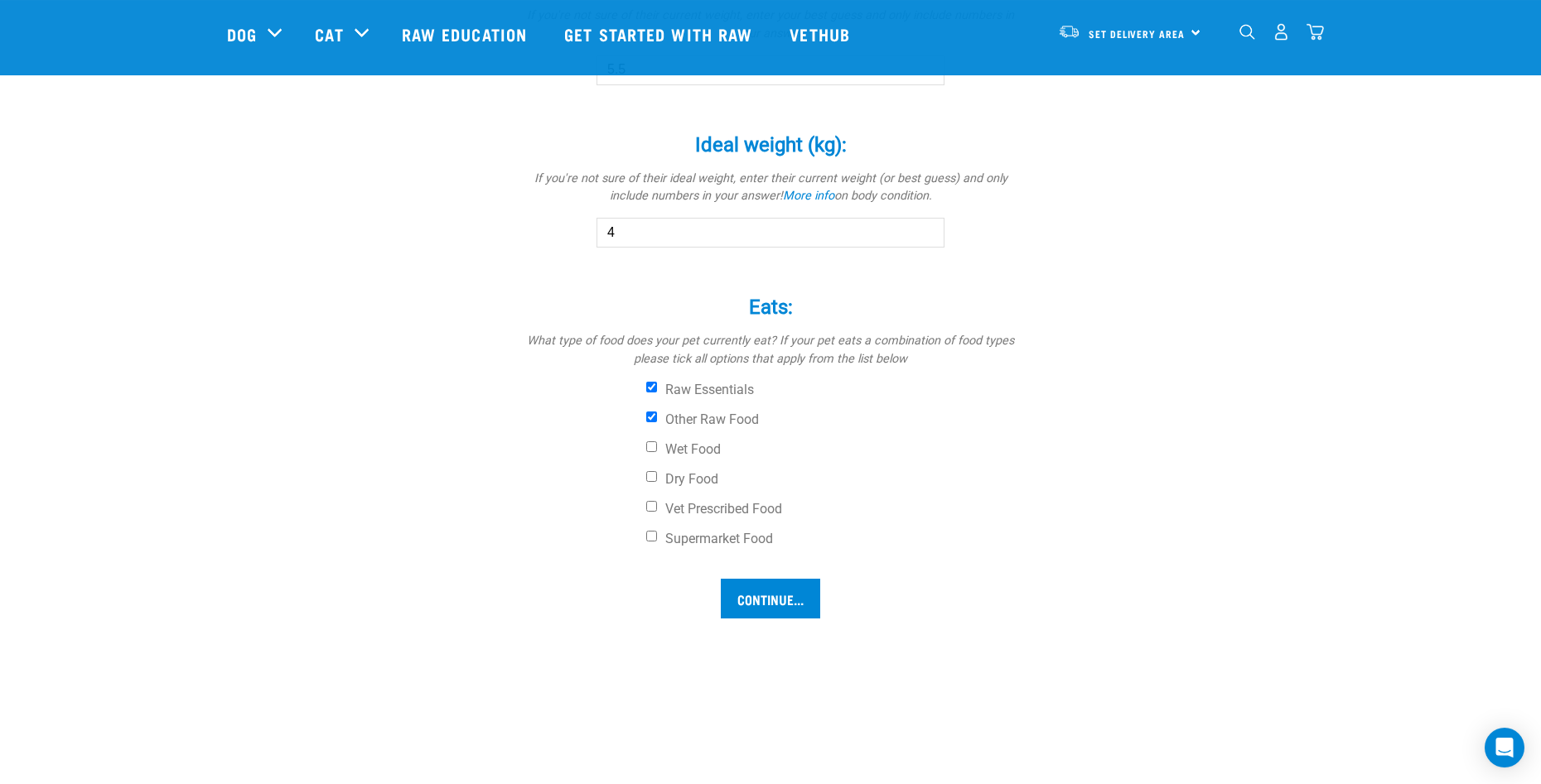
scroll to position [1032, 0]
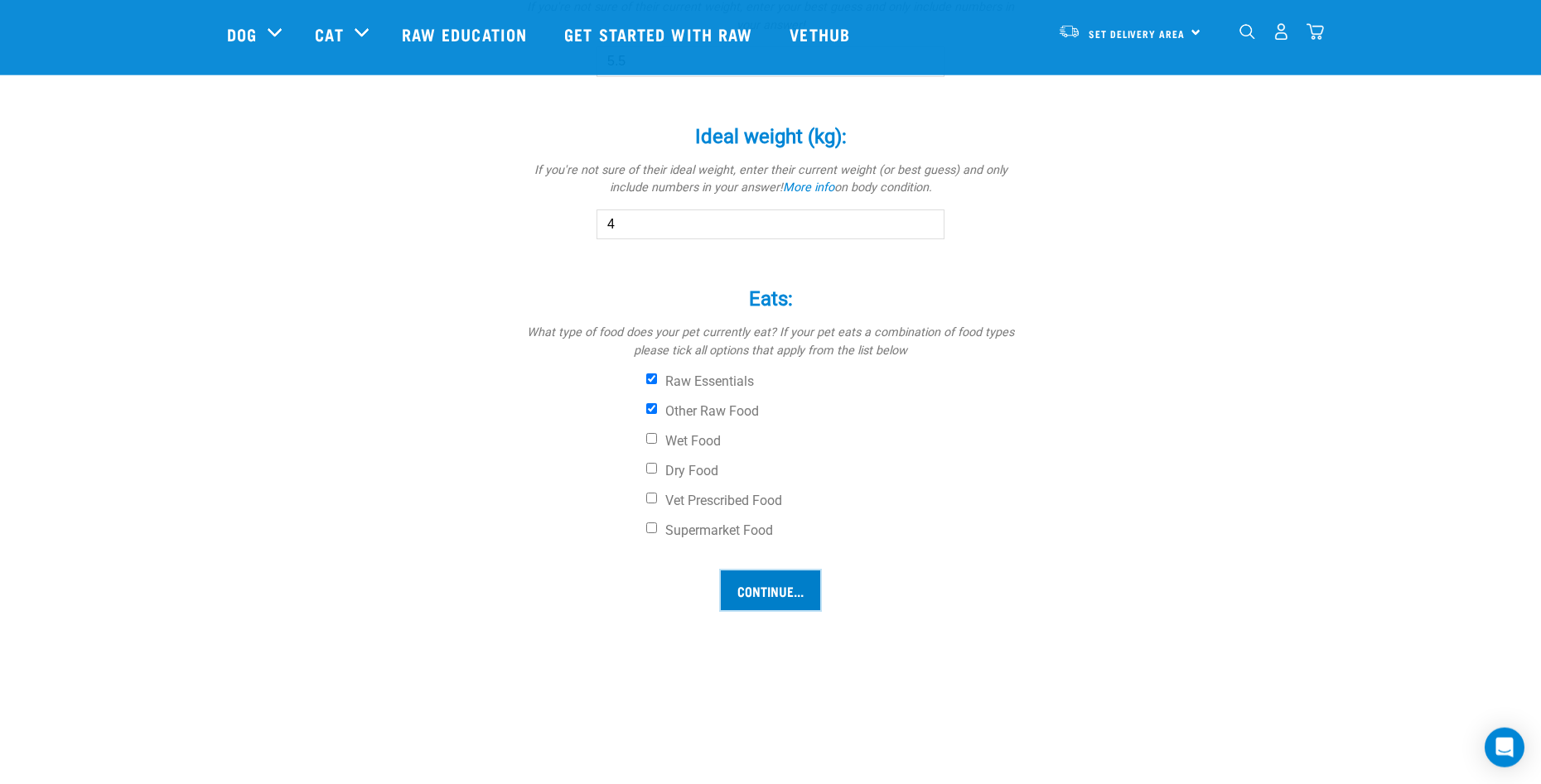
click at [761, 584] on input "Continue..." at bounding box center [770, 590] width 99 height 40
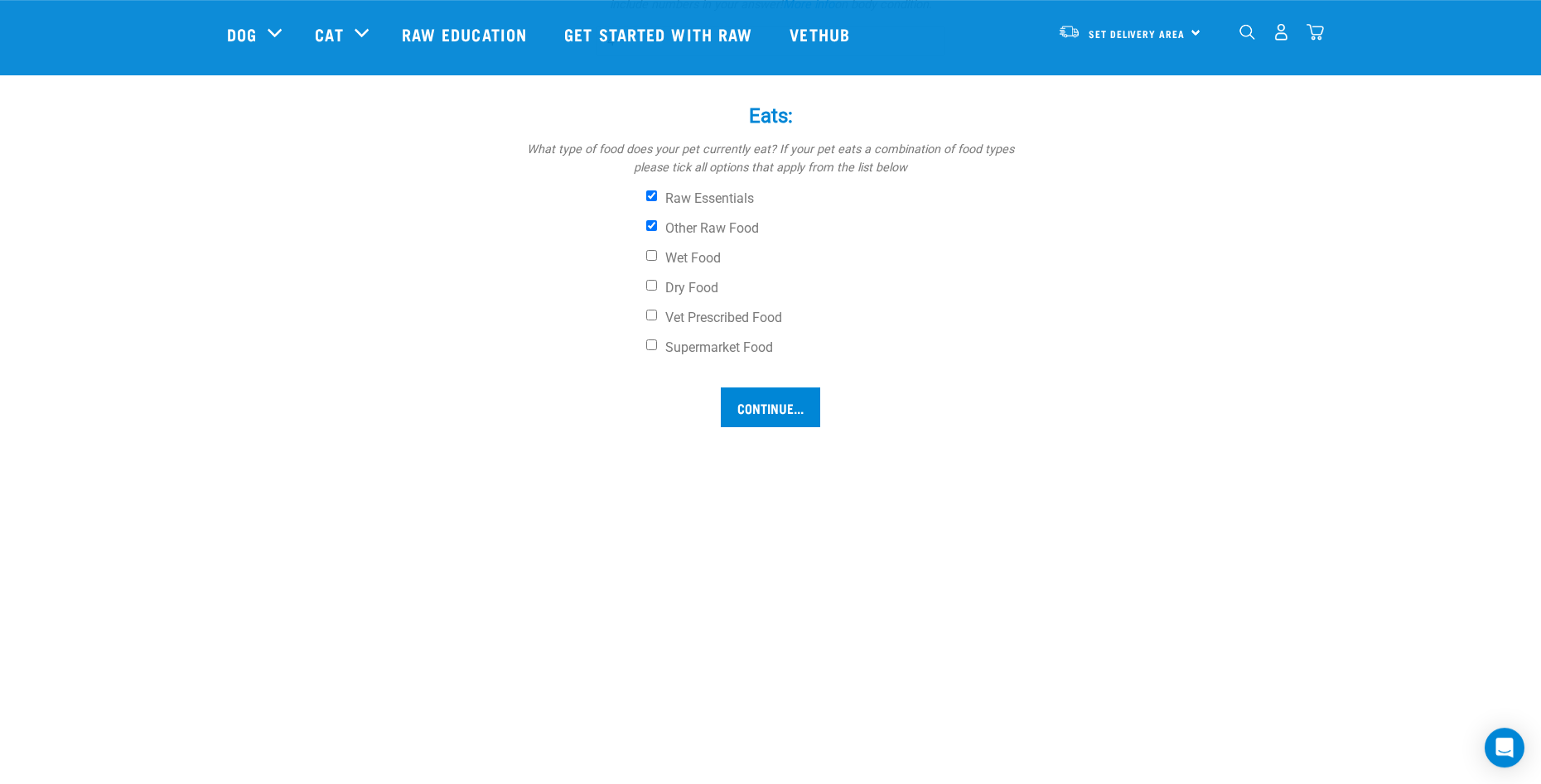
scroll to position [1206, 0]
click at [762, 418] on input "Continue..." at bounding box center [770, 416] width 99 height 40
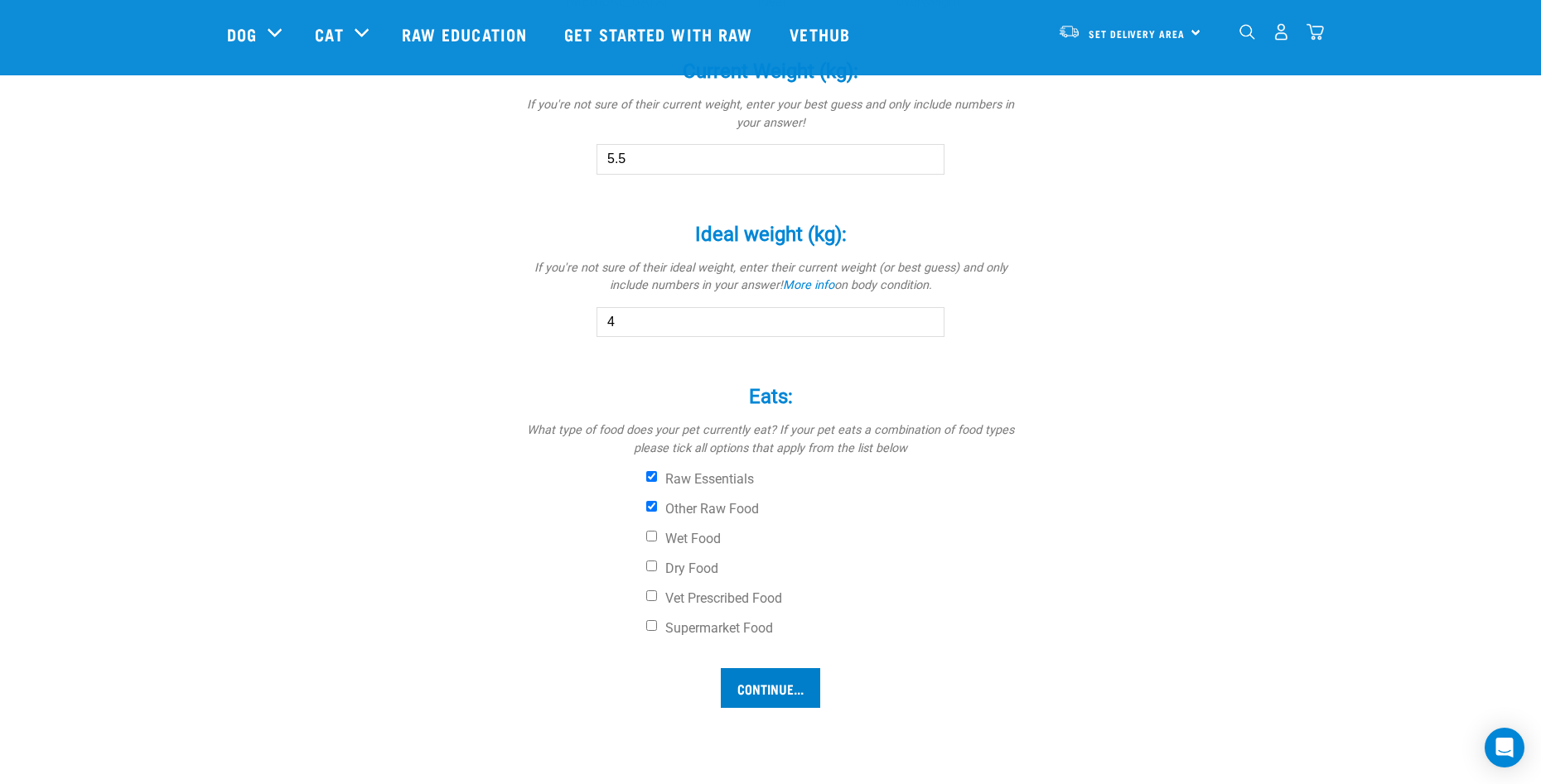
scroll to position [925, 0]
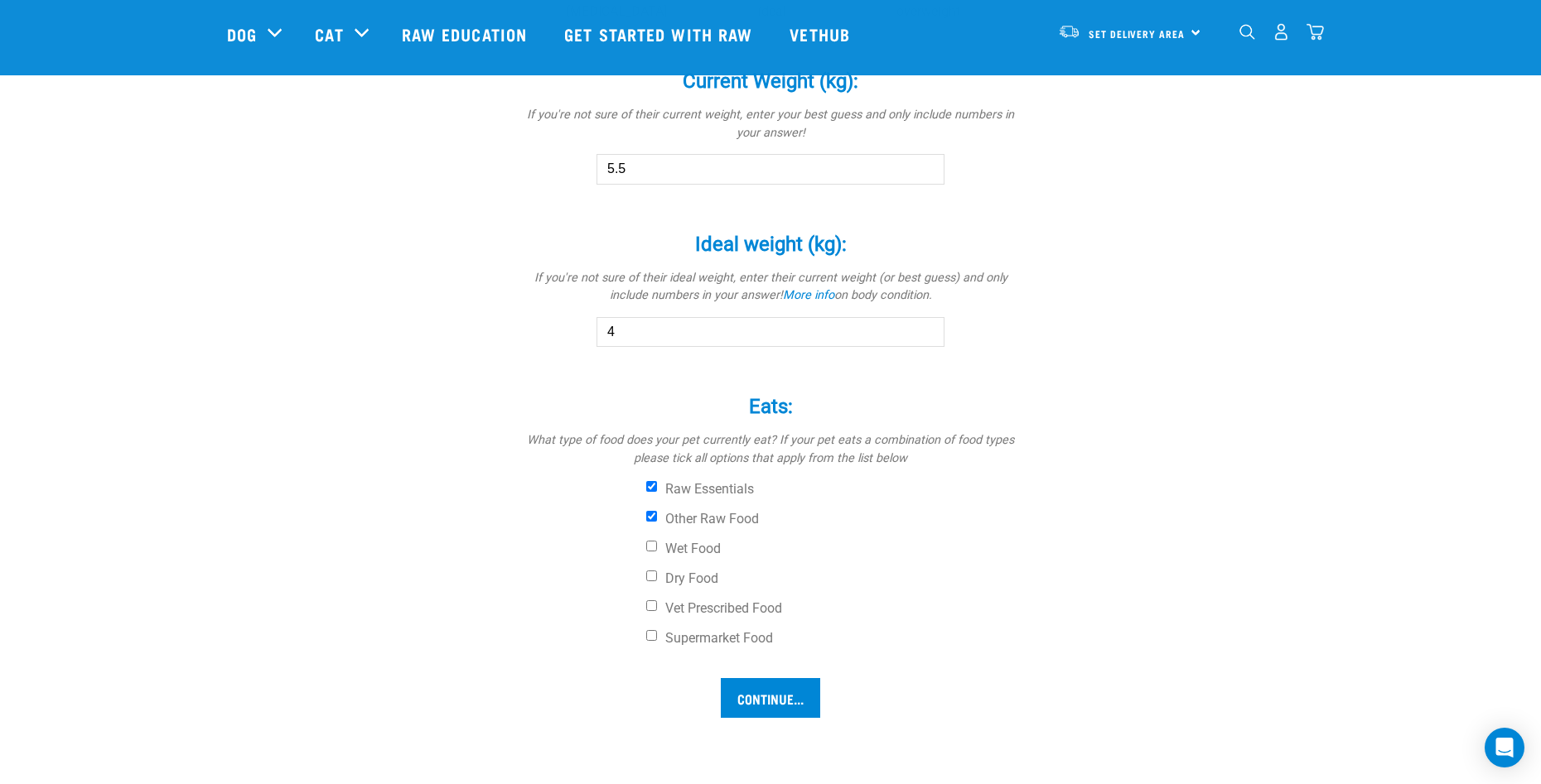
click at [639, 170] on input "5.5" at bounding box center [770, 169] width 348 height 30
click at [636, 336] on input "4" at bounding box center [770, 331] width 348 height 30
click at [745, 697] on input "Continue..." at bounding box center [770, 698] width 99 height 40
click at [636, 329] on input "Ideal weight (kg): *" at bounding box center [770, 331] width 348 height 30
click at [757, 706] on input "Continue..." at bounding box center [770, 698] width 99 height 40
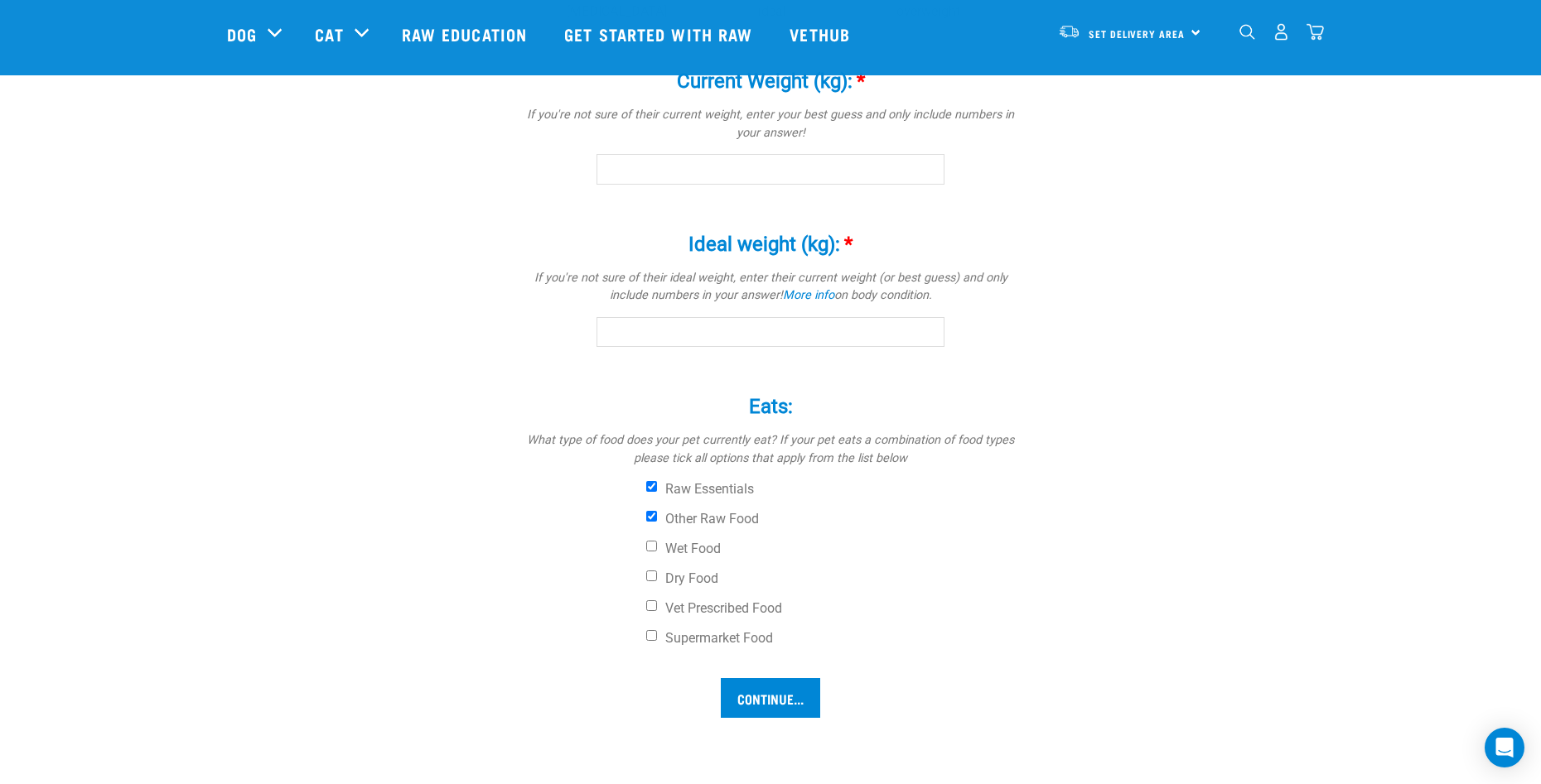
click at [821, 235] on label "Ideal weight (kg): *" at bounding box center [770, 244] width 497 height 30
click at [821, 317] on input "Ideal weight (kg): *" at bounding box center [770, 331] width 348 height 30
click at [923, 327] on input "Ideal weight (kg): *" at bounding box center [770, 331] width 348 height 30
click at [924, 335] on input "Ideal weight (kg): *" at bounding box center [770, 331] width 348 height 30
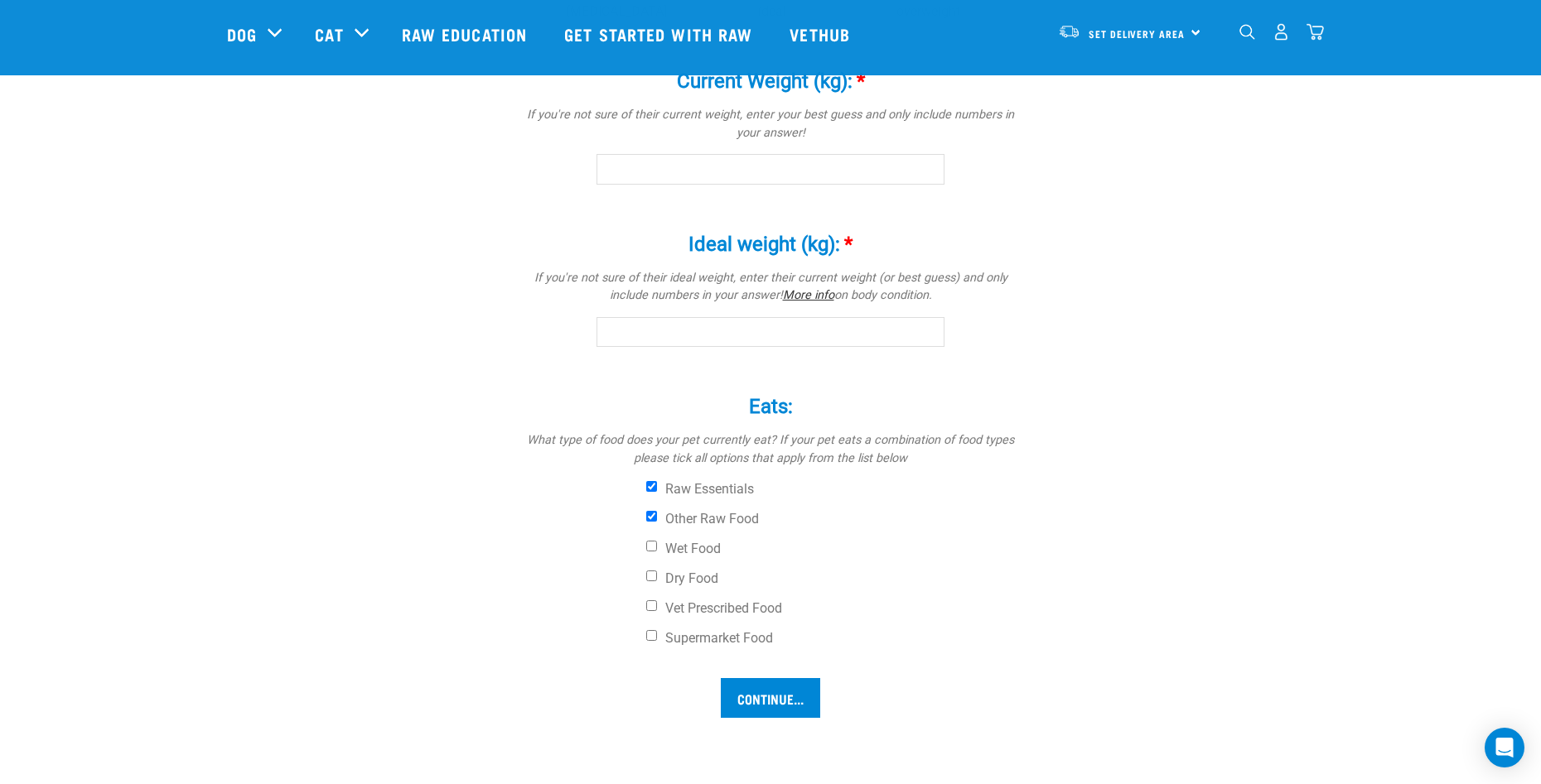
click at [794, 293] on link "More info" at bounding box center [808, 295] width 52 height 14
click at [880, 333] on input "Ideal weight (kg): *" at bounding box center [770, 331] width 348 height 30
click at [814, 373] on div "Eats: * What type of food does your pet currently eat? If your pet eats a combi…" at bounding box center [770, 512] width 497 height 281
click at [846, 230] on label "Ideal weight (kg): *" at bounding box center [770, 244] width 497 height 30
click at [846, 317] on input "Ideal weight (kg): *" at bounding box center [770, 331] width 348 height 30
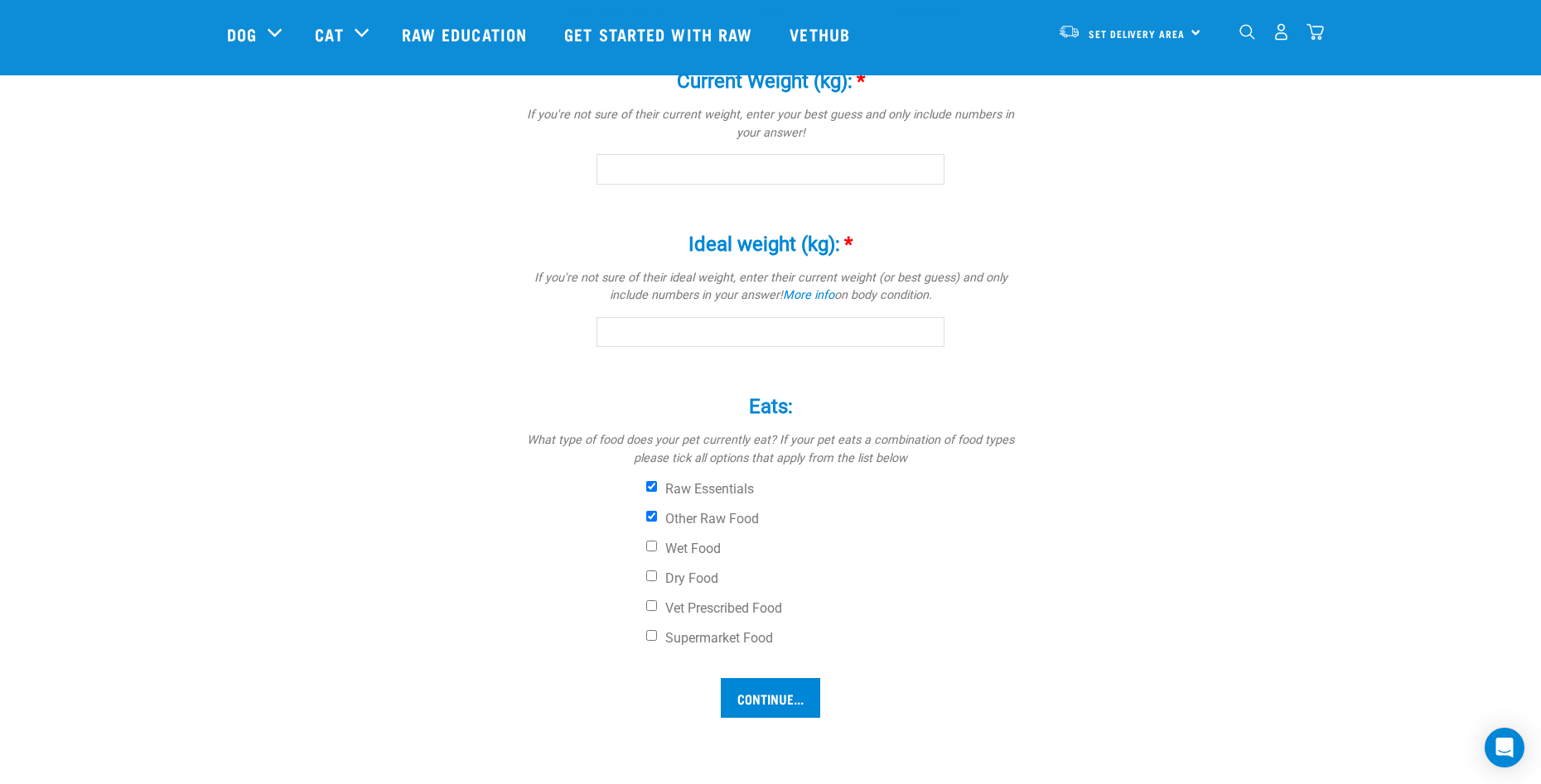
click at [564, 342] on div "Ideal weight (kg): * If you're not sure of their ideal weight, enter their curr…" at bounding box center [770, 278] width 497 height 138
click at [619, 331] on input "Ideal weight (kg): *" at bounding box center [770, 331] width 348 height 30
click at [671, 331] on input "Ideal weight (kg): *" at bounding box center [770, 331] width 348 height 30
click at [753, 687] on input "Continue..." at bounding box center [770, 698] width 99 height 40
click at [850, 240] on span "*" at bounding box center [848, 243] width 8 height 23
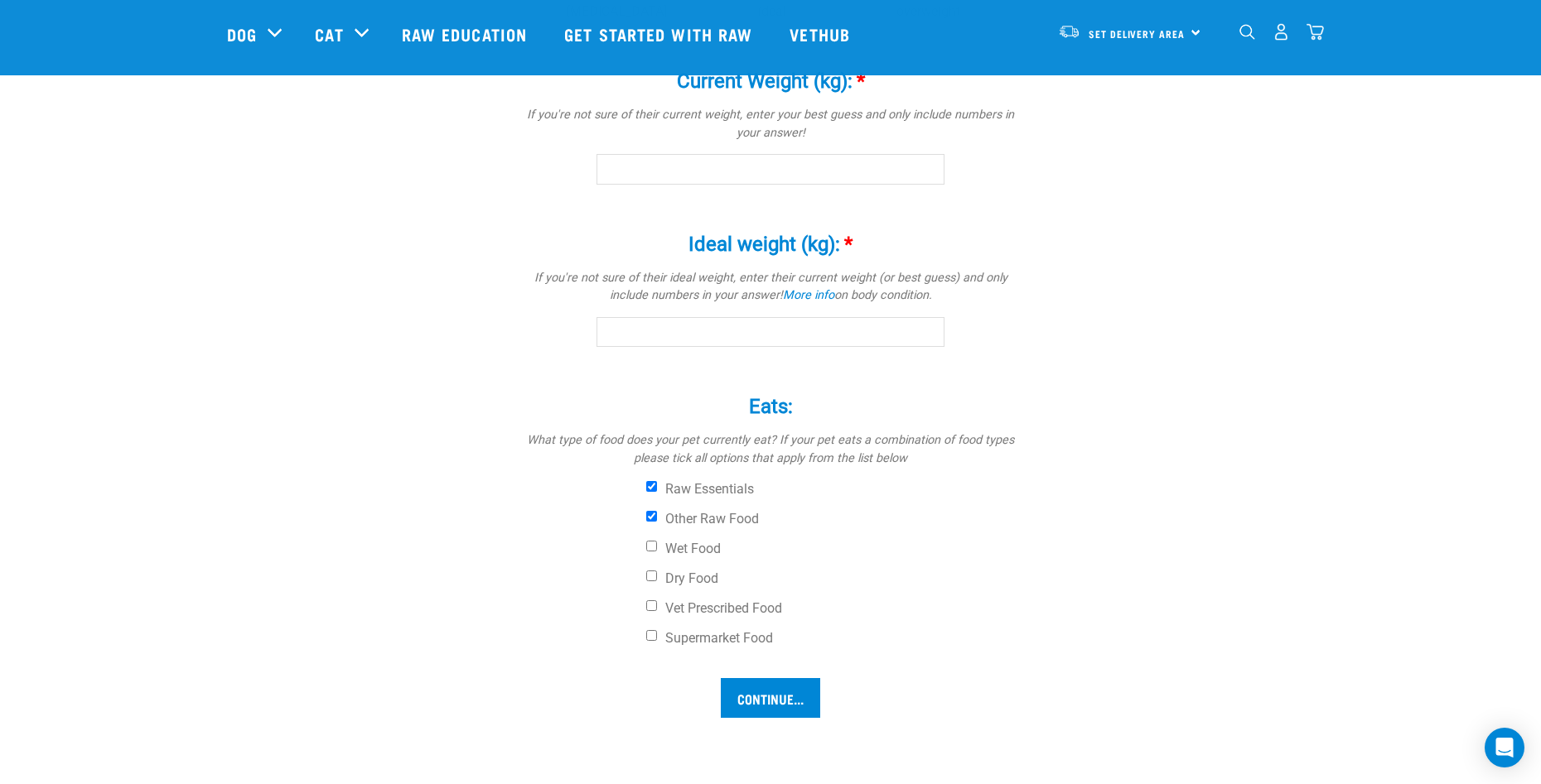
click at [850, 317] on input "Ideal weight (kg): *" at bounding box center [770, 331] width 348 height 30
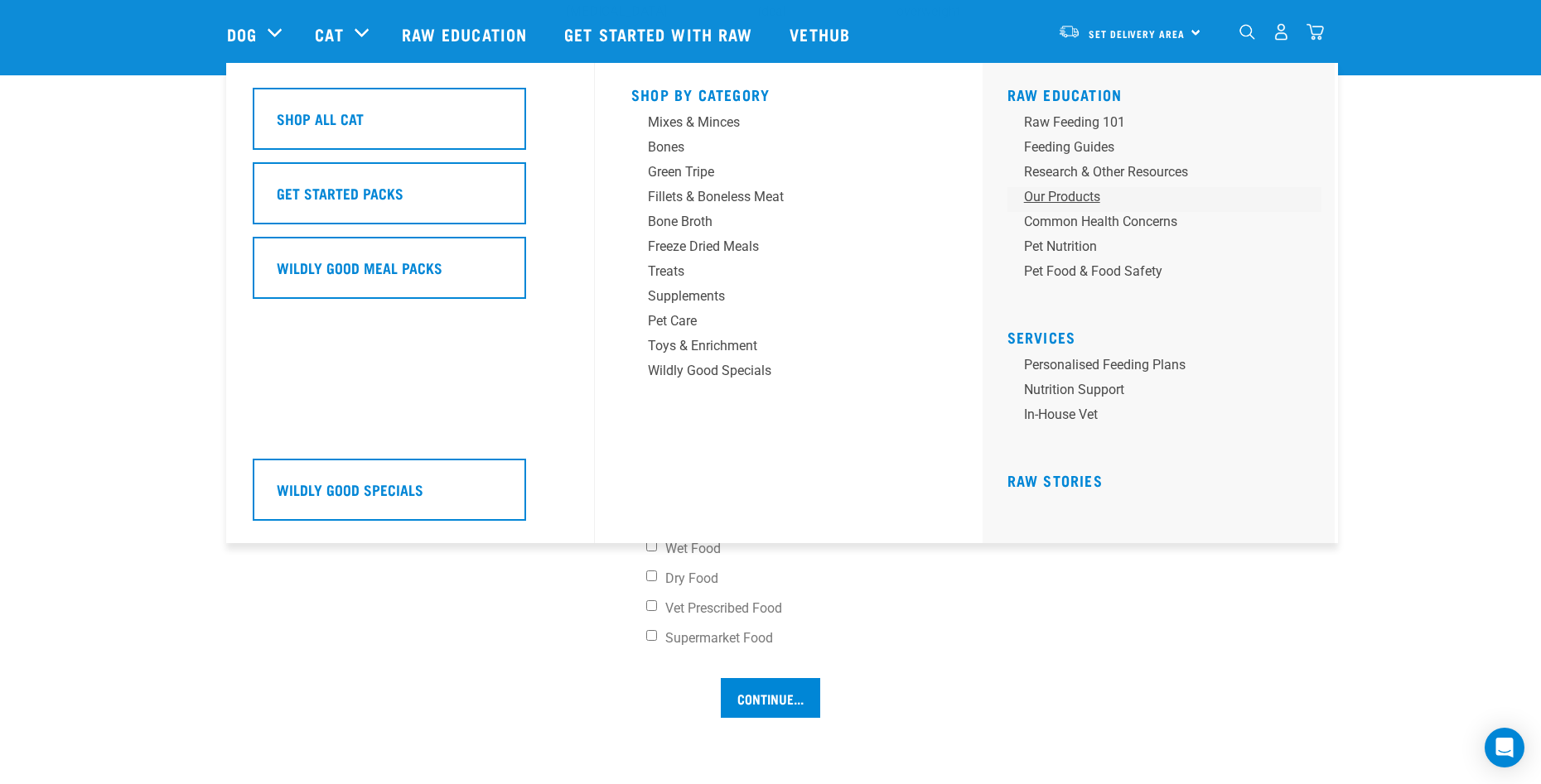
click at [1068, 202] on div "Our Products" at bounding box center [1153, 197] width 259 height 19
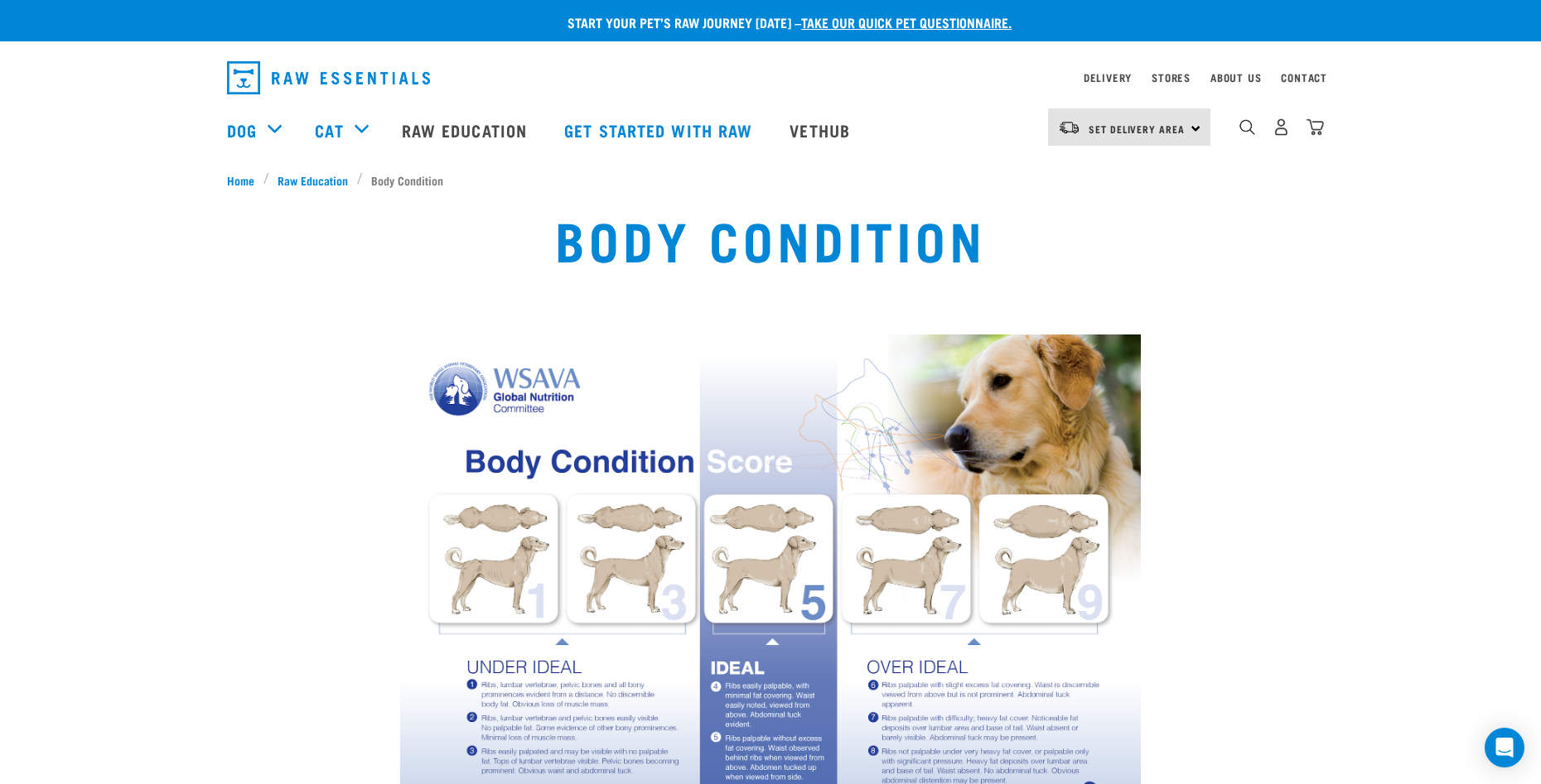
click at [921, 575] on img at bounding box center [770, 598] width 740 height 525
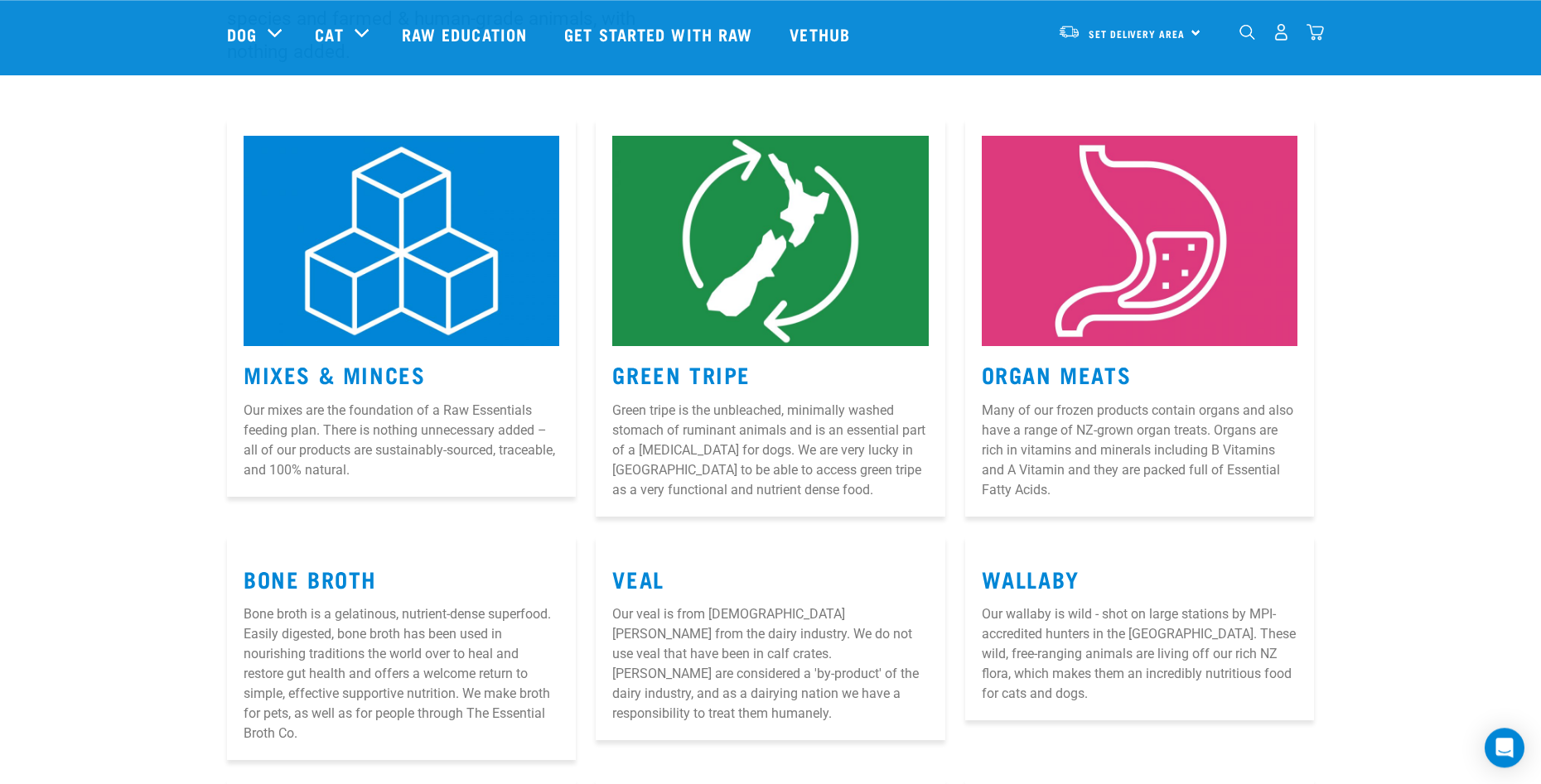
scroll to position [176, 0]
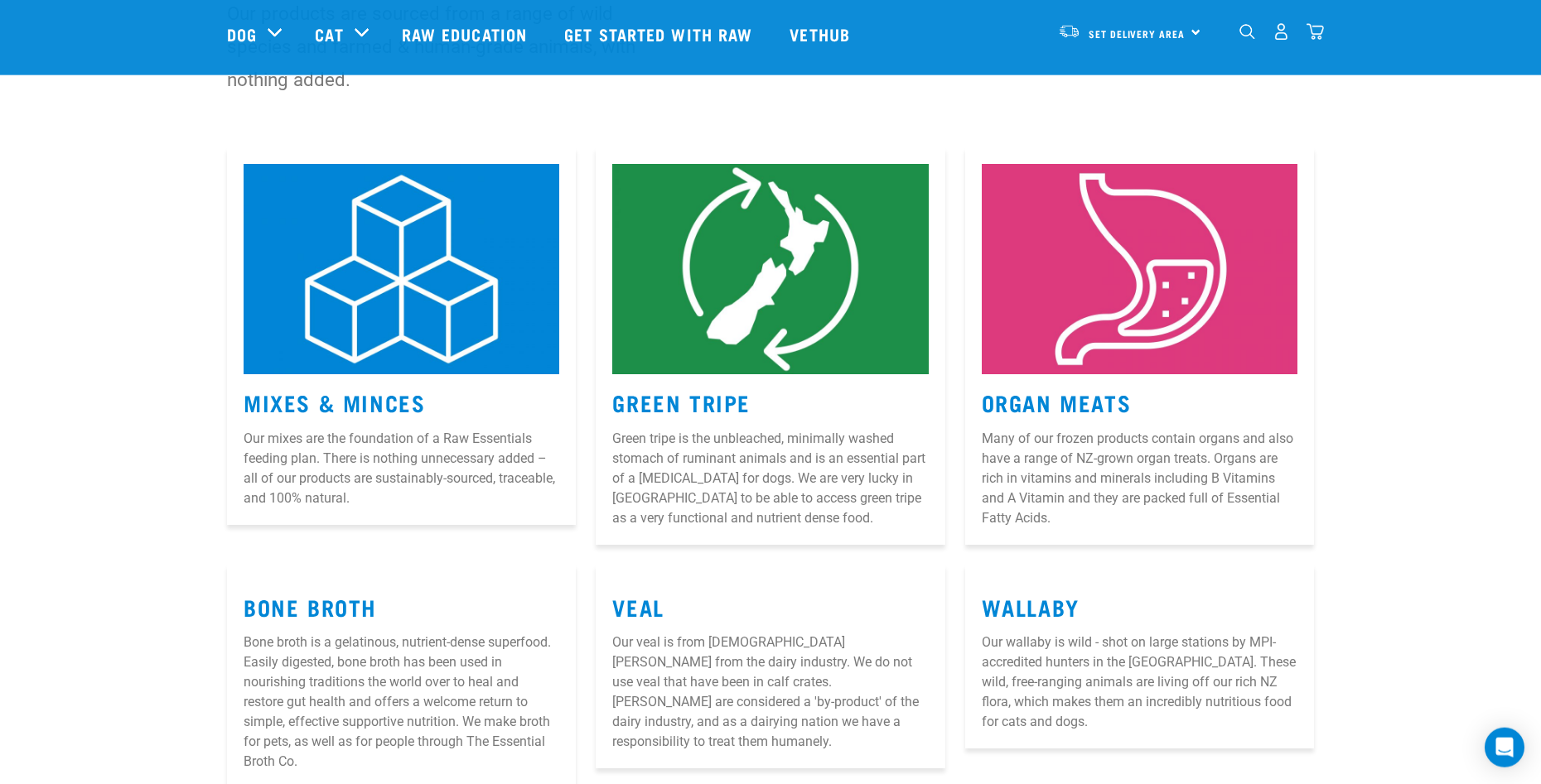
click at [316, 416] on article "Mixes & Minces Our mixes are the foundation of a Raw Essentials feeding plan. T…" at bounding box center [401, 336] width 349 height 377
click at [362, 400] on link "Mixes & Minces" at bounding box center [334, 402] width 181 height 13
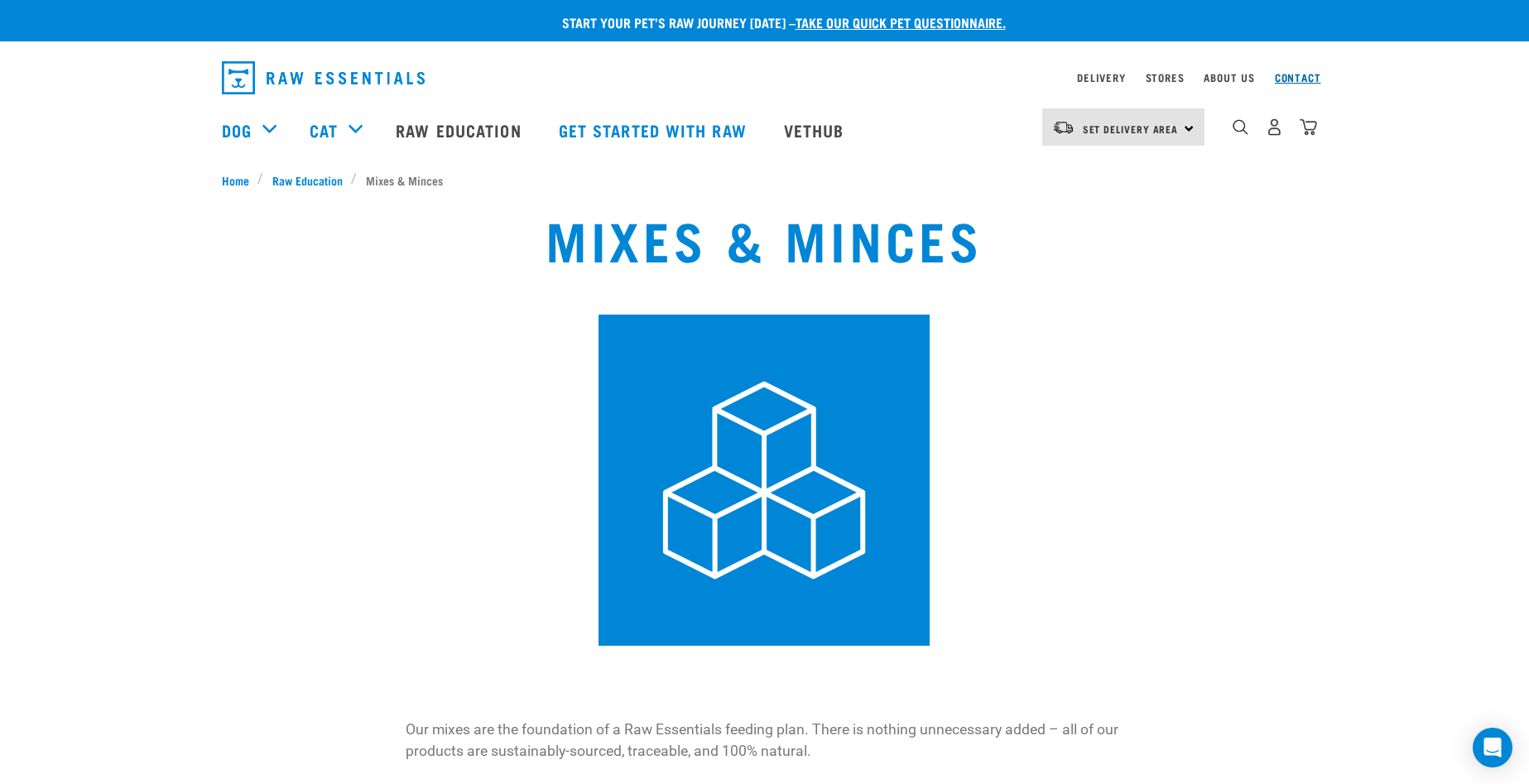
click at [1286, 76] on link "Contact" at bounding box center [1298, 77] width 47 height 6
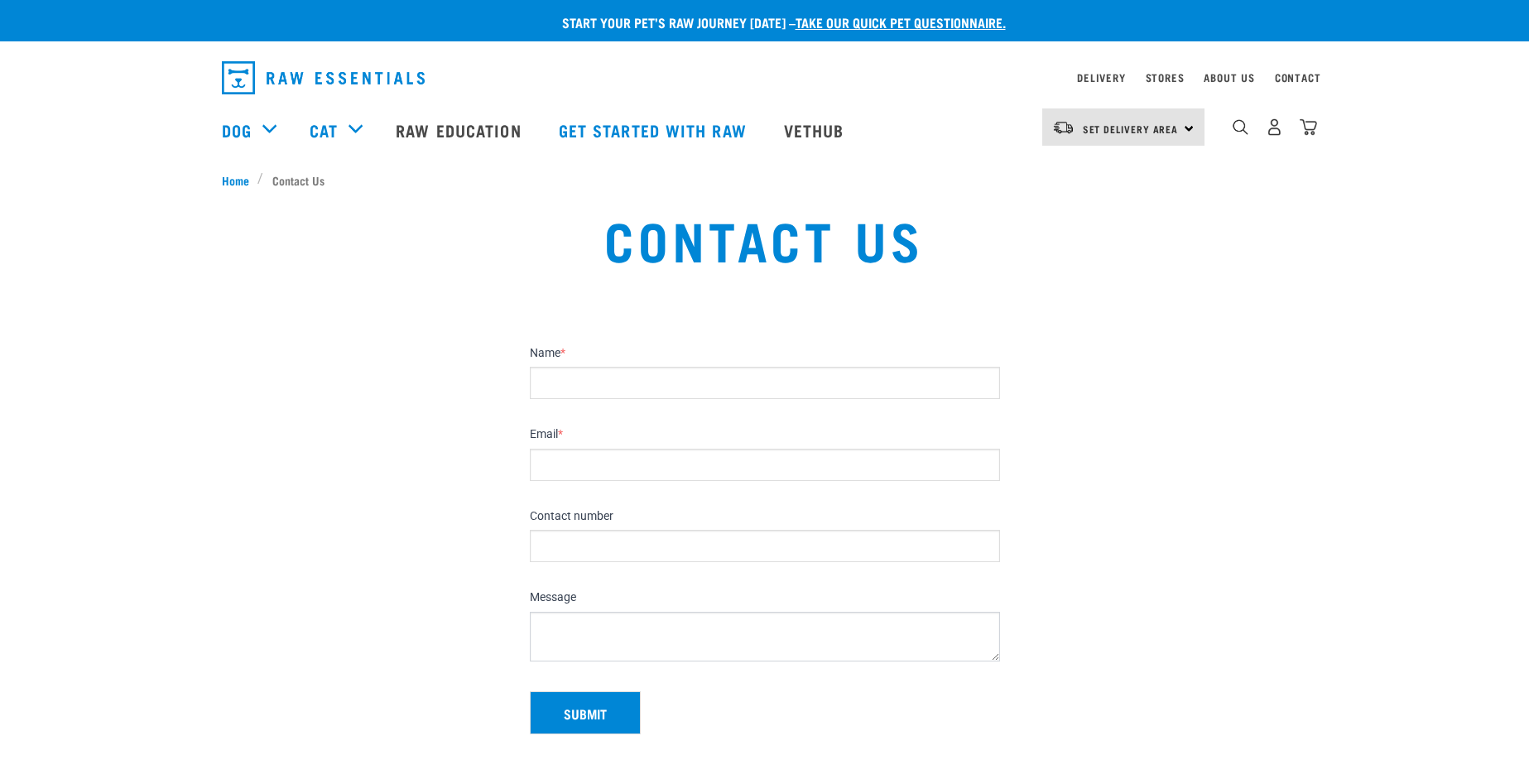
click at [559, 386] on input "Name *" at bounding box center [764, 383] width 470 height 32
type input "Karen Smith"
click at [552, 464] on input "Email *" at bounding box center [764, 464] width 470 height 32
type input "mike.s@xtra.co.nz"
click at [544, 539] on input "Contact number" at bounding box center [764, 546] width 470 height 32
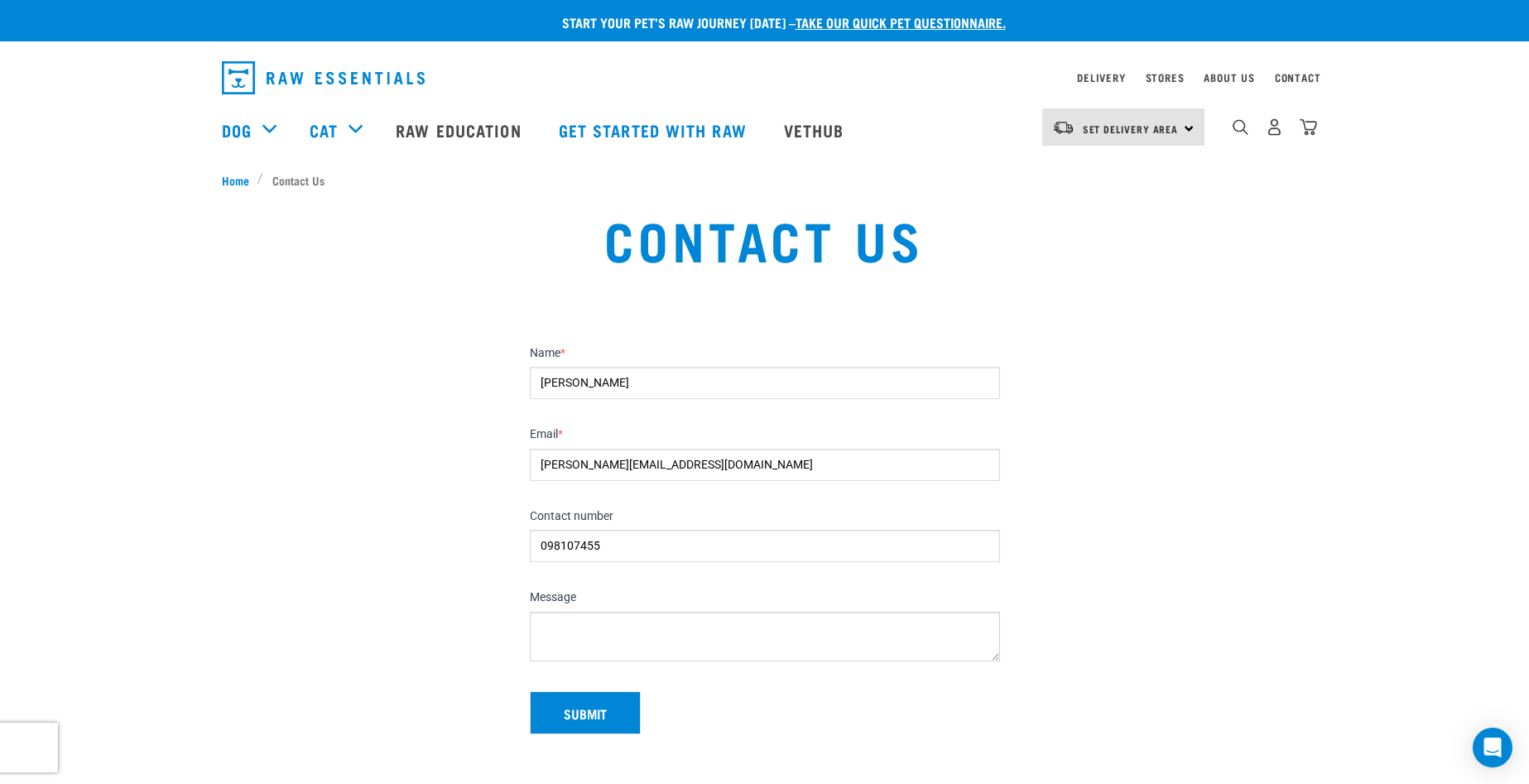
type input "098107455"
click at [553, 618] on textarea "Message" at bounding box center [764, 637] width 470 height 50
drag, startPoint x: 791, startPoint y: 626, endPoint x: 776, endPoint y: 620, distance: 16.2
click at [778, 622] on textarea "My one dog has been having seizures..The homepathic" at bounding box center [764, 637] width 470 height 50
click at [842, 631] on textarea "My one dog has been having seizures..The homeopathic" at bounding box center [764, 637] width 470 height 50
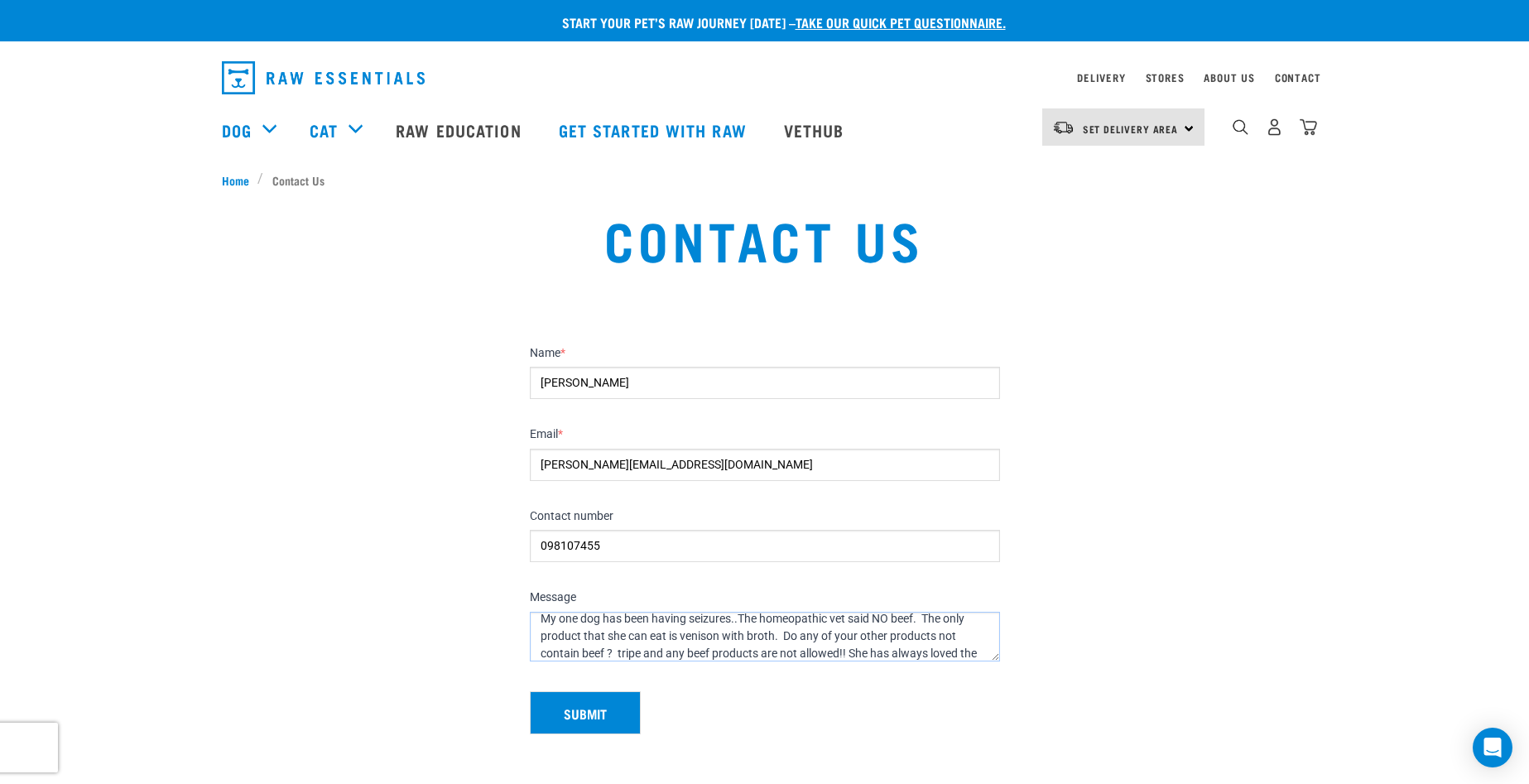
scroll to position [26, 0]
click at [905, 650] on textarea "My one dog has been having seizures..The homeopathic vet said NO beef. The only…" at bounding box center [764, 637] width 470 height 50
type textarea "My one dog has been having seizures..The homeopathic vet said NO beef. The only…"
click at [588, 719] on button "Submit" at bounding box center [585, 713] width 111 height 43
